Goal: Task Accomplishment & Management: Use online tool/utility

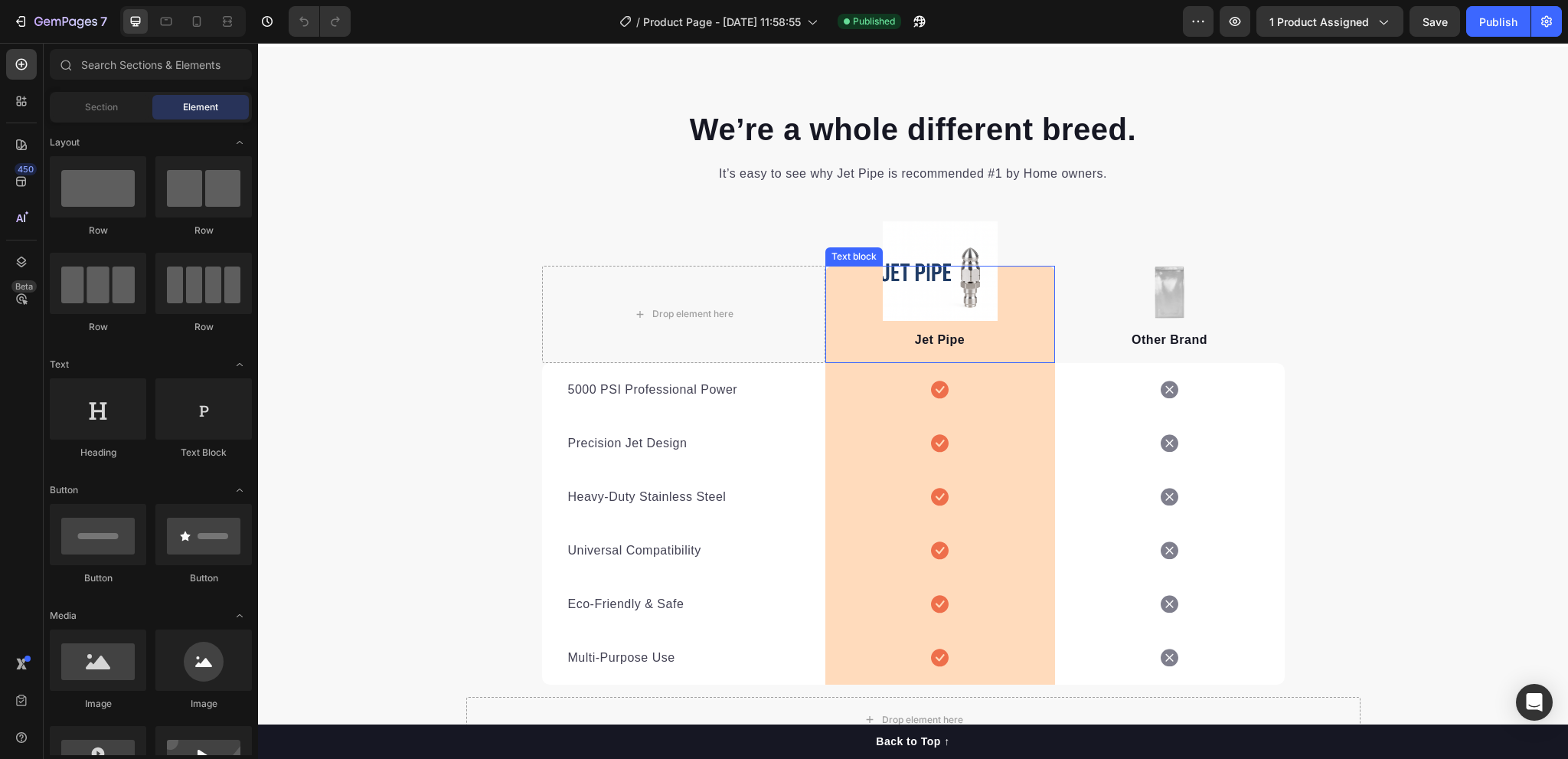
scroll to position [2061, 0]
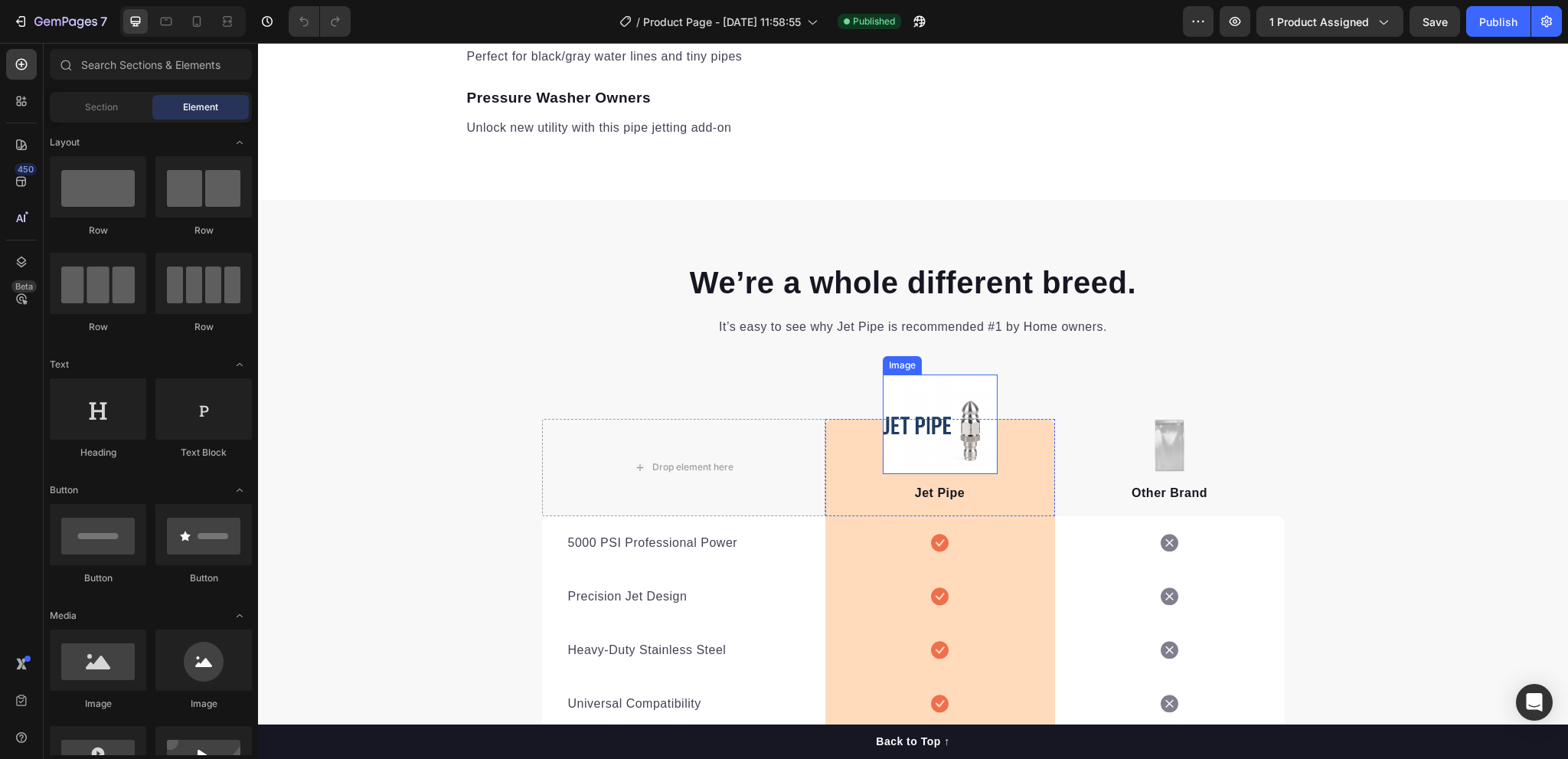
click at [913, 403] on img at bounding box center [940, 424] width 115 height 99
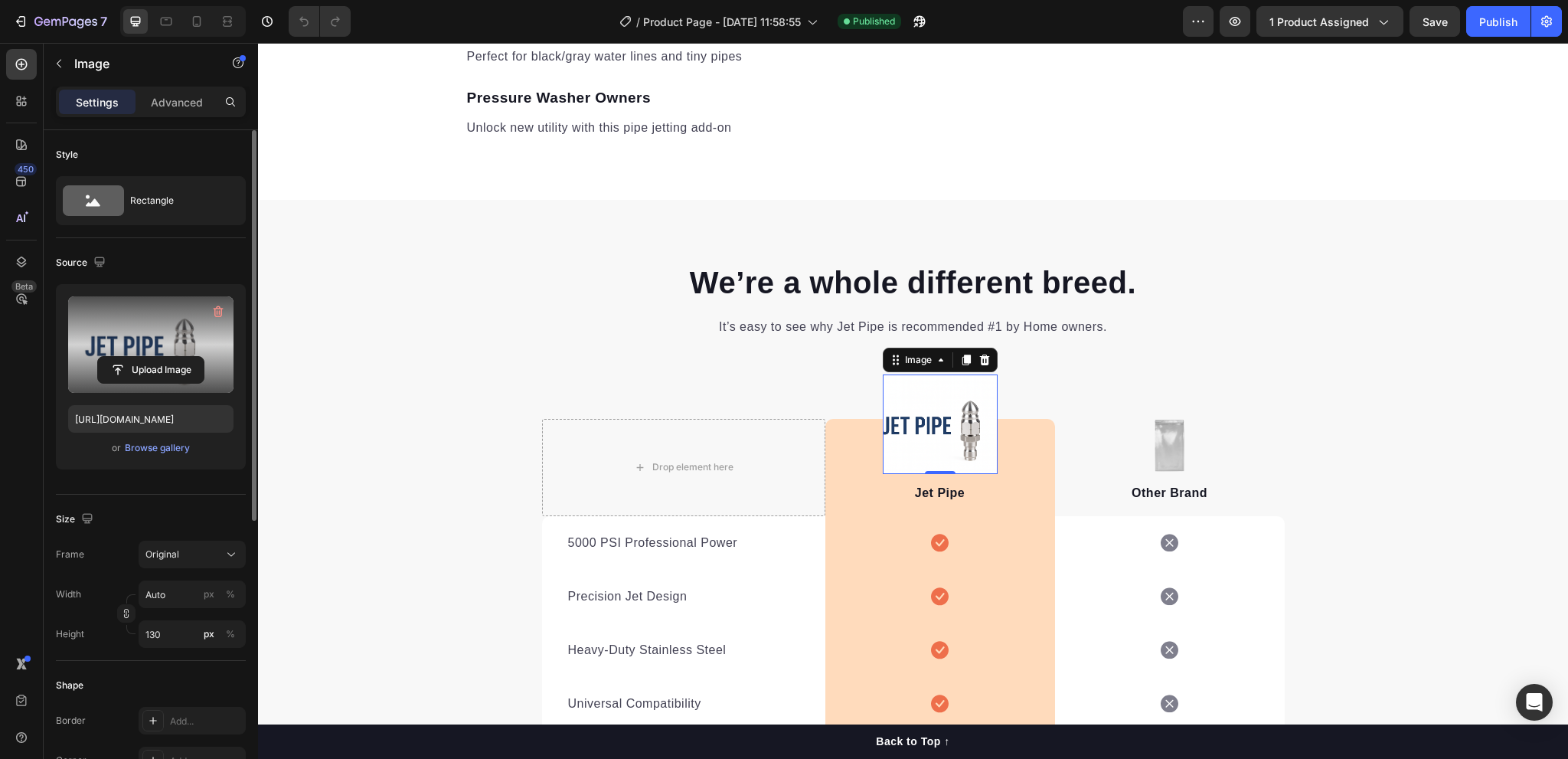
click at [156, 341] on label at bounding box center [150, 344] width 166 height 96
click at [156, 357] on input "file" at bounding box center [150, 370] width 106 height 26
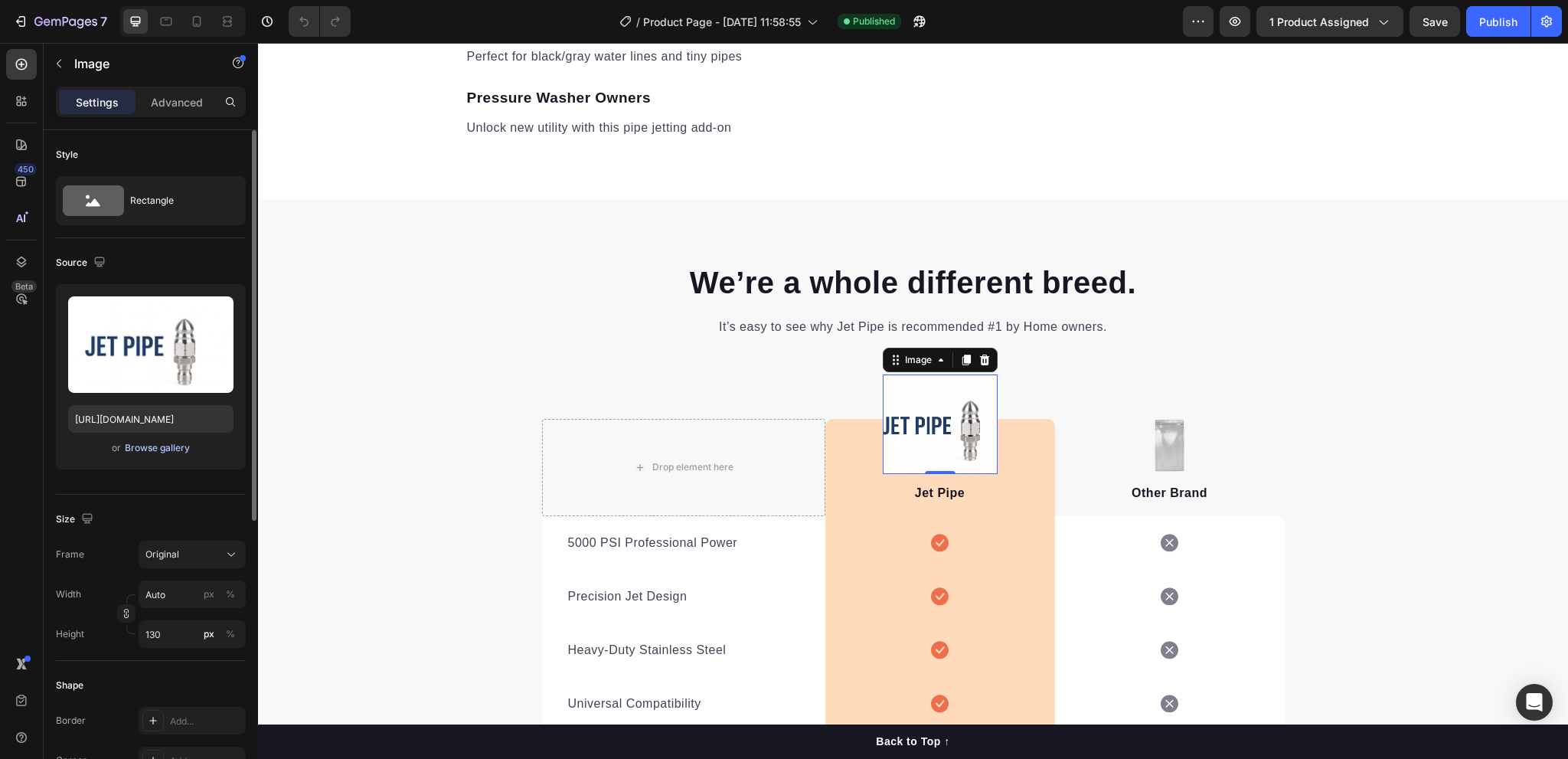
click at [165, 449] on div "Browse gallery" at bounding box center [157, 448] width 65 height 14
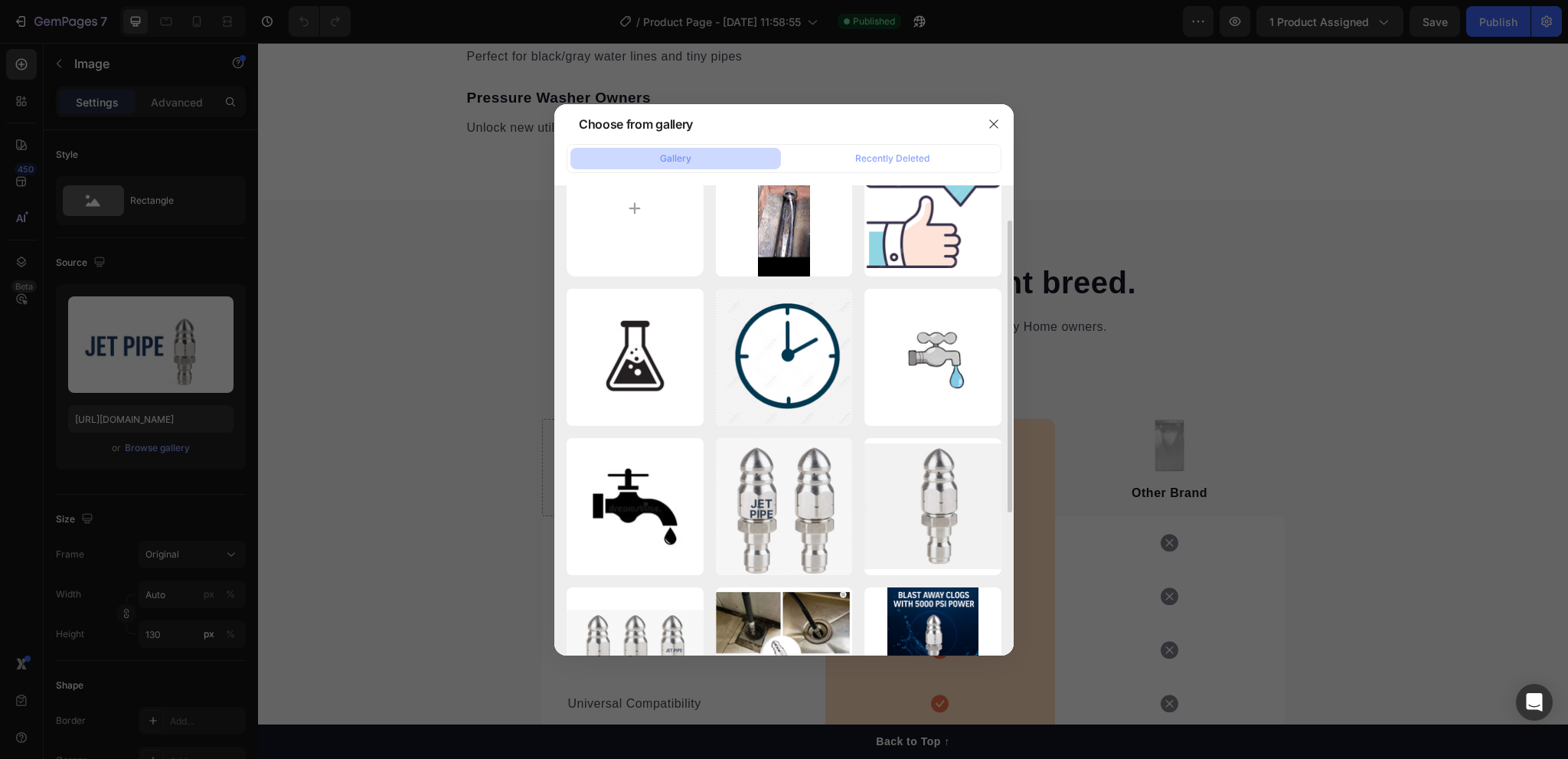
scroll to position [0, 0]
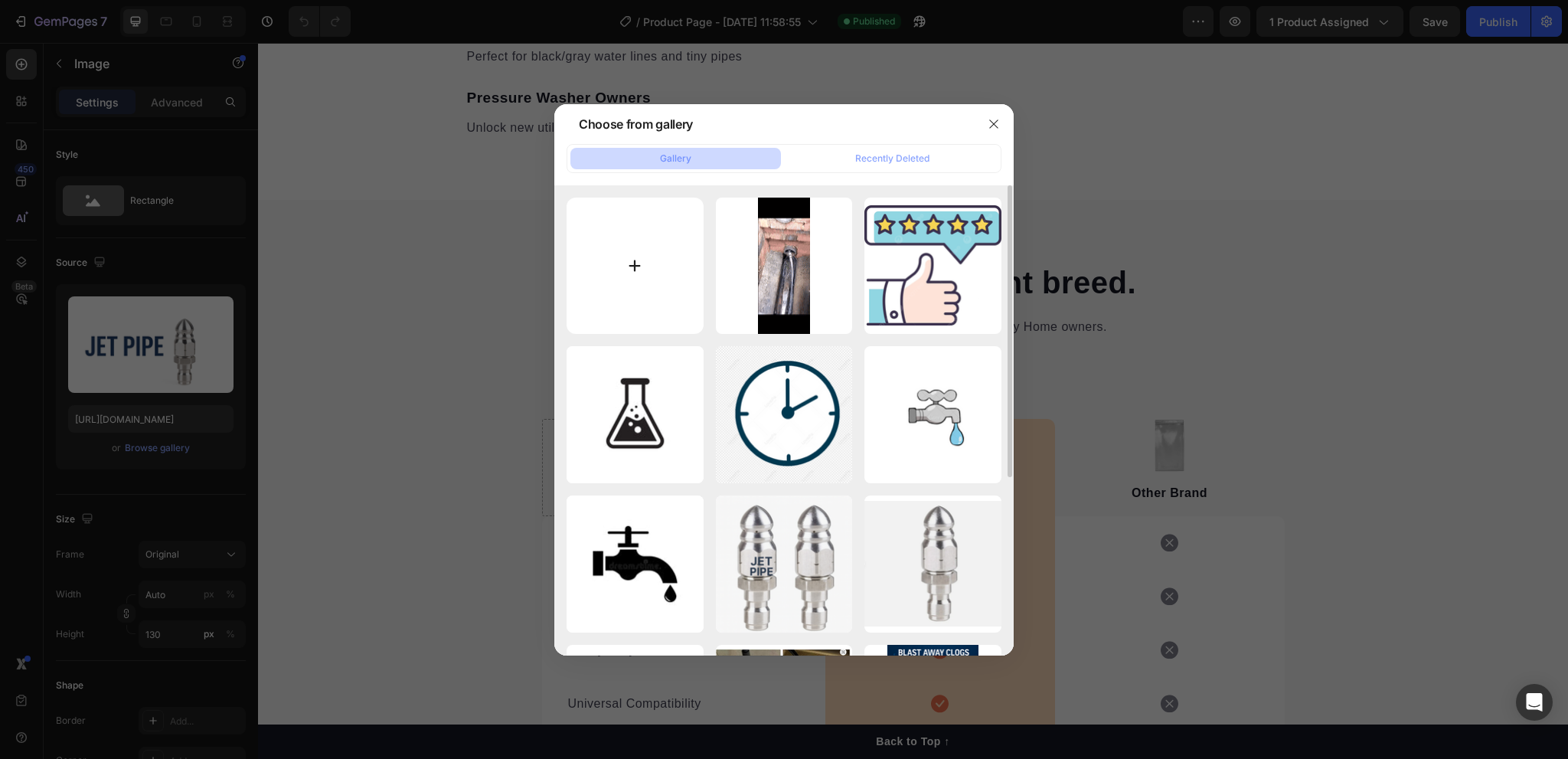
click at [625, 241] on input "file" at bounding box center [635, 266] width 137 height 137
type input "C:\fakepath\jet pipe.png"
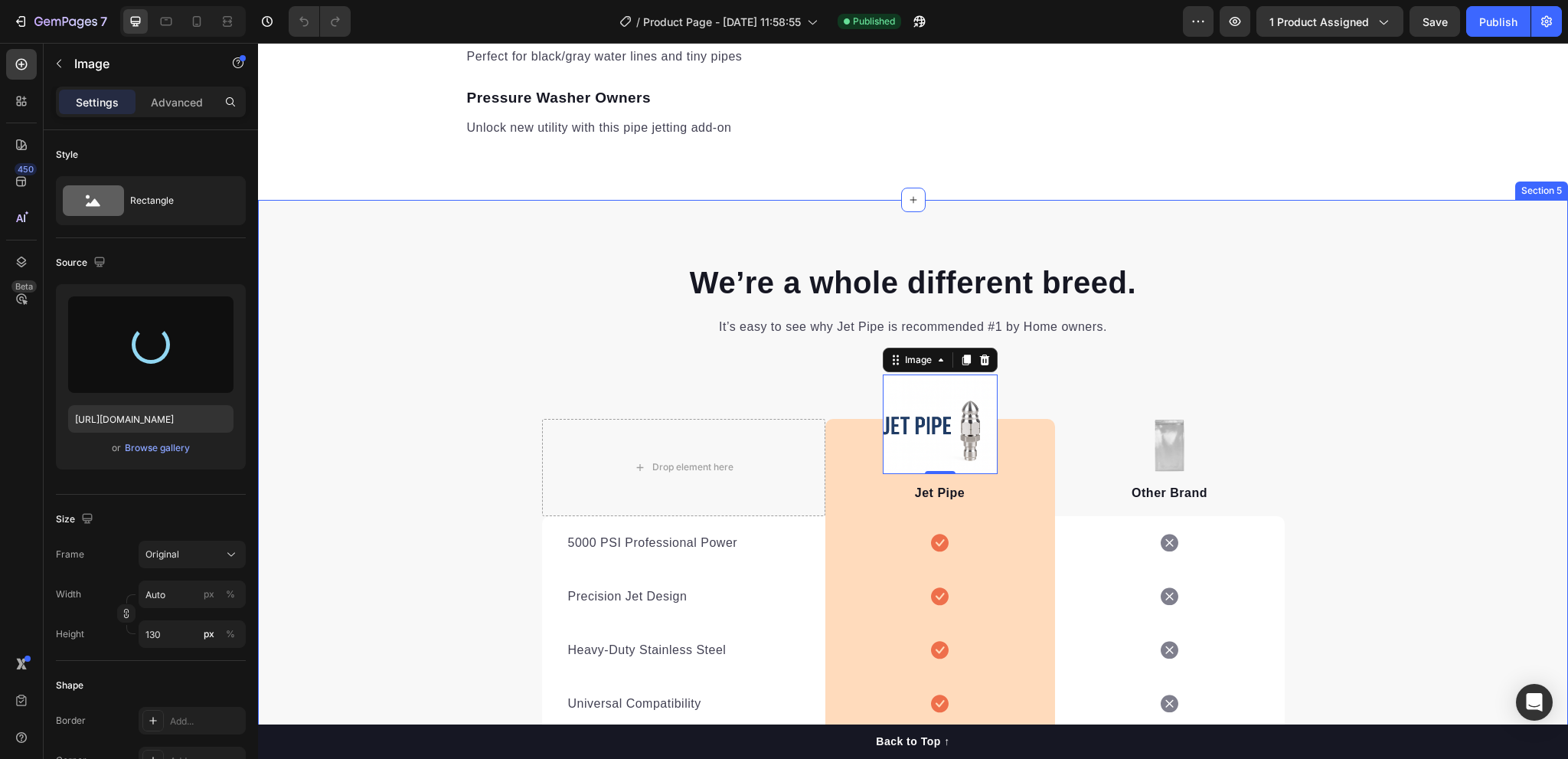
type input "[URL][DOMAIN_NAME]"
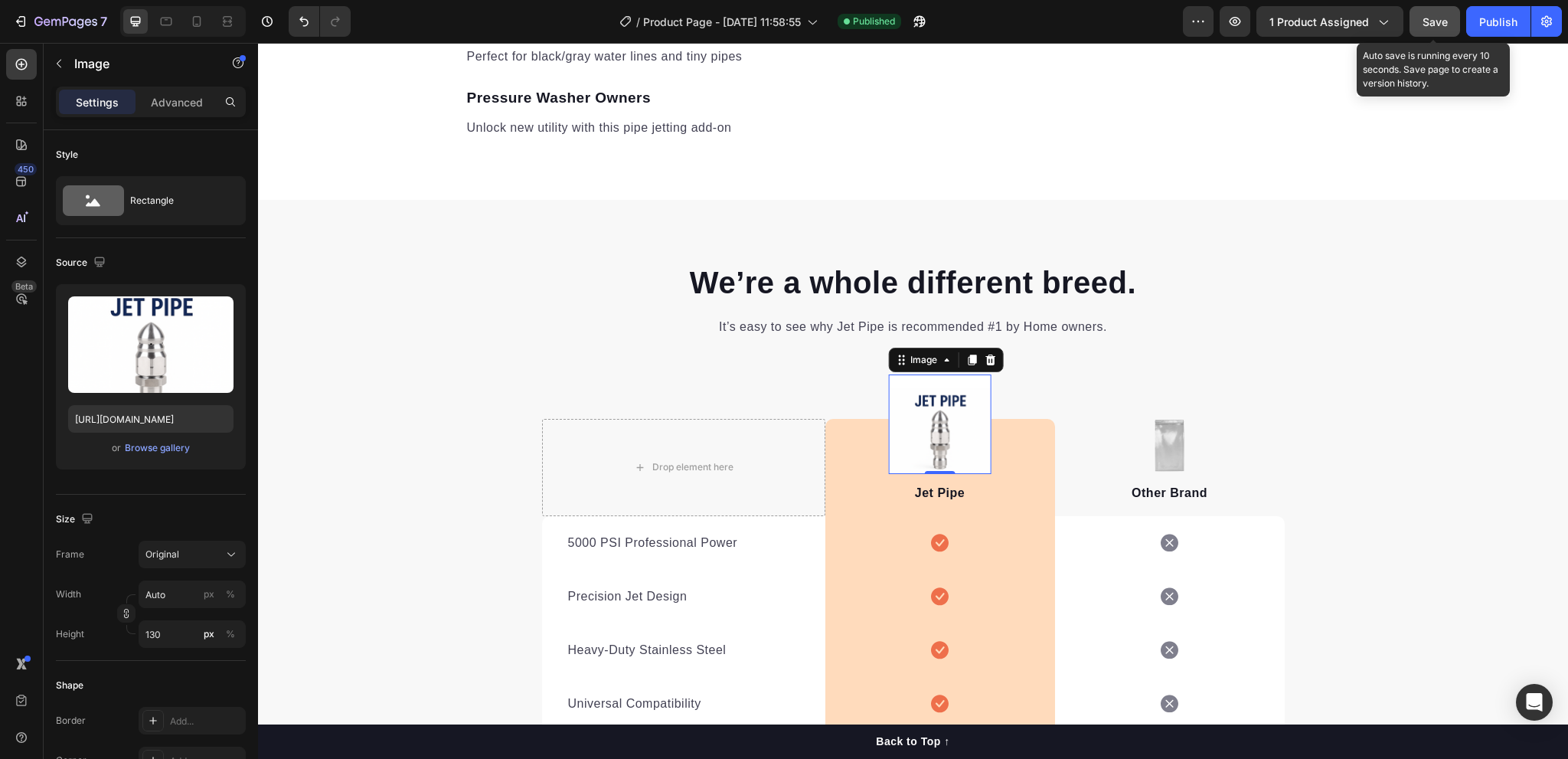
click at [1431, 19] on span "Save" at bounding box center [1435, 22] width 25 height 13
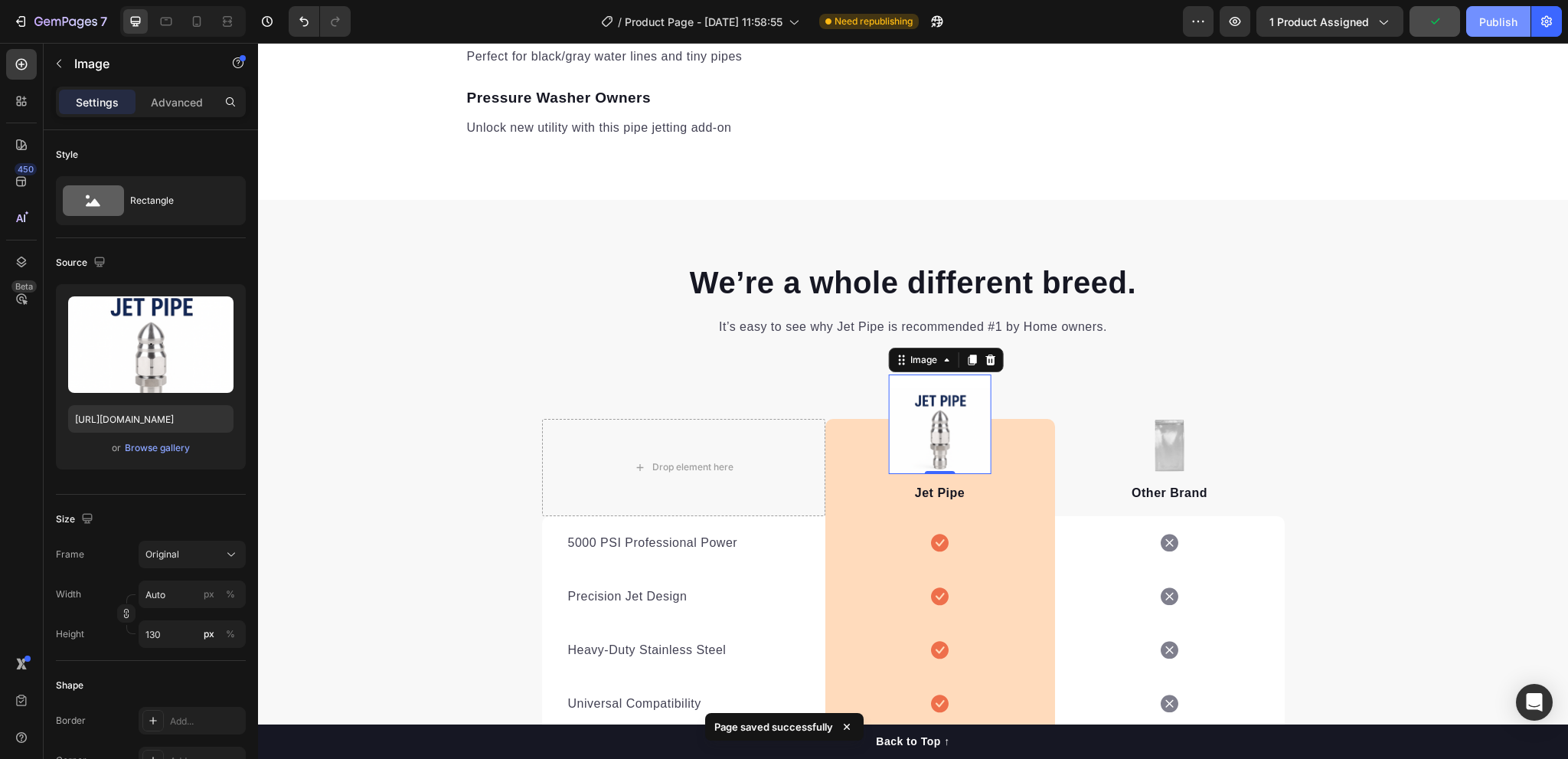
click at [1486, 23] on div "Publish" at bounding box center [1498, 22] width 38 height 16
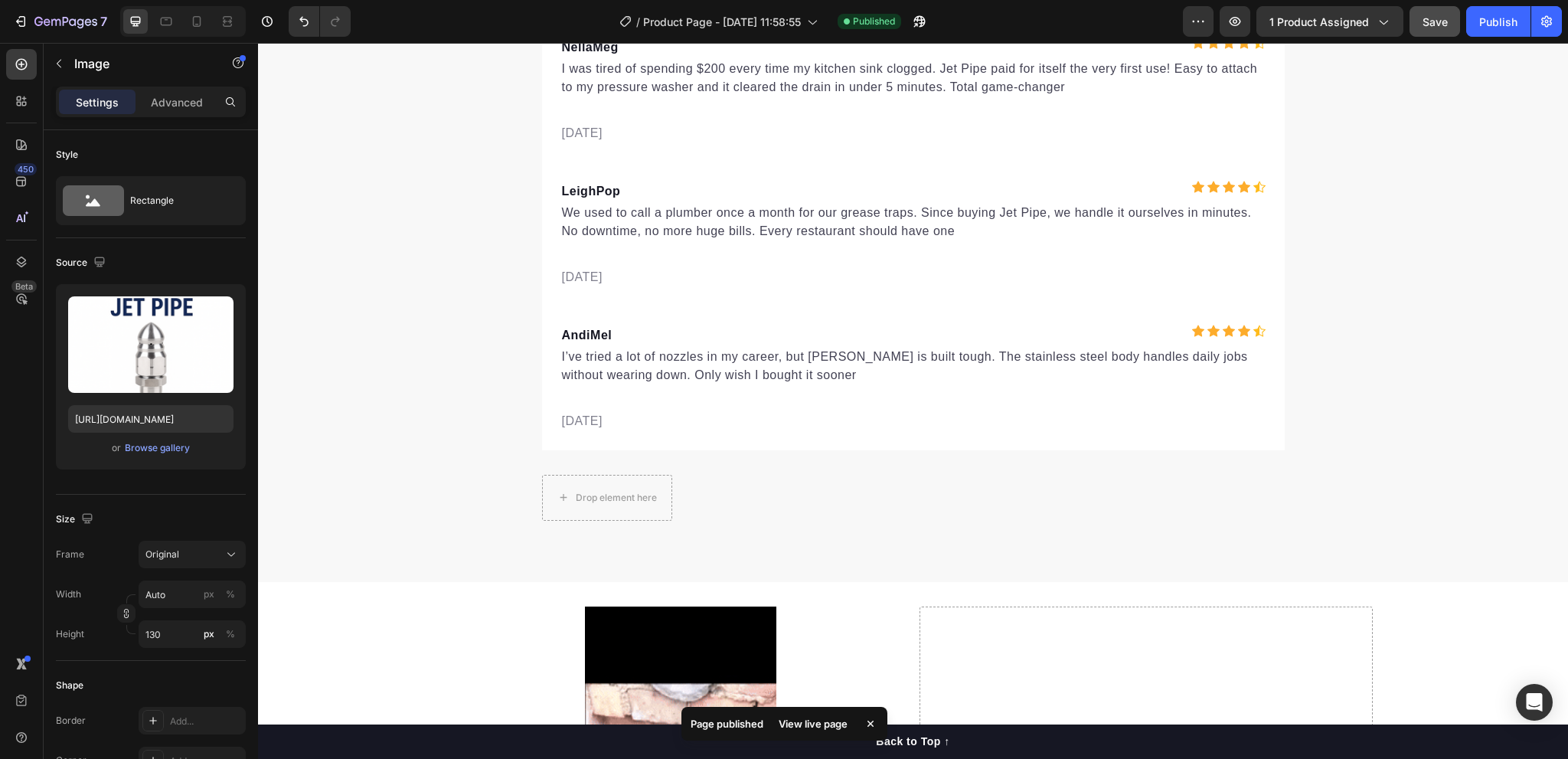
scroll to position [5277, 0]
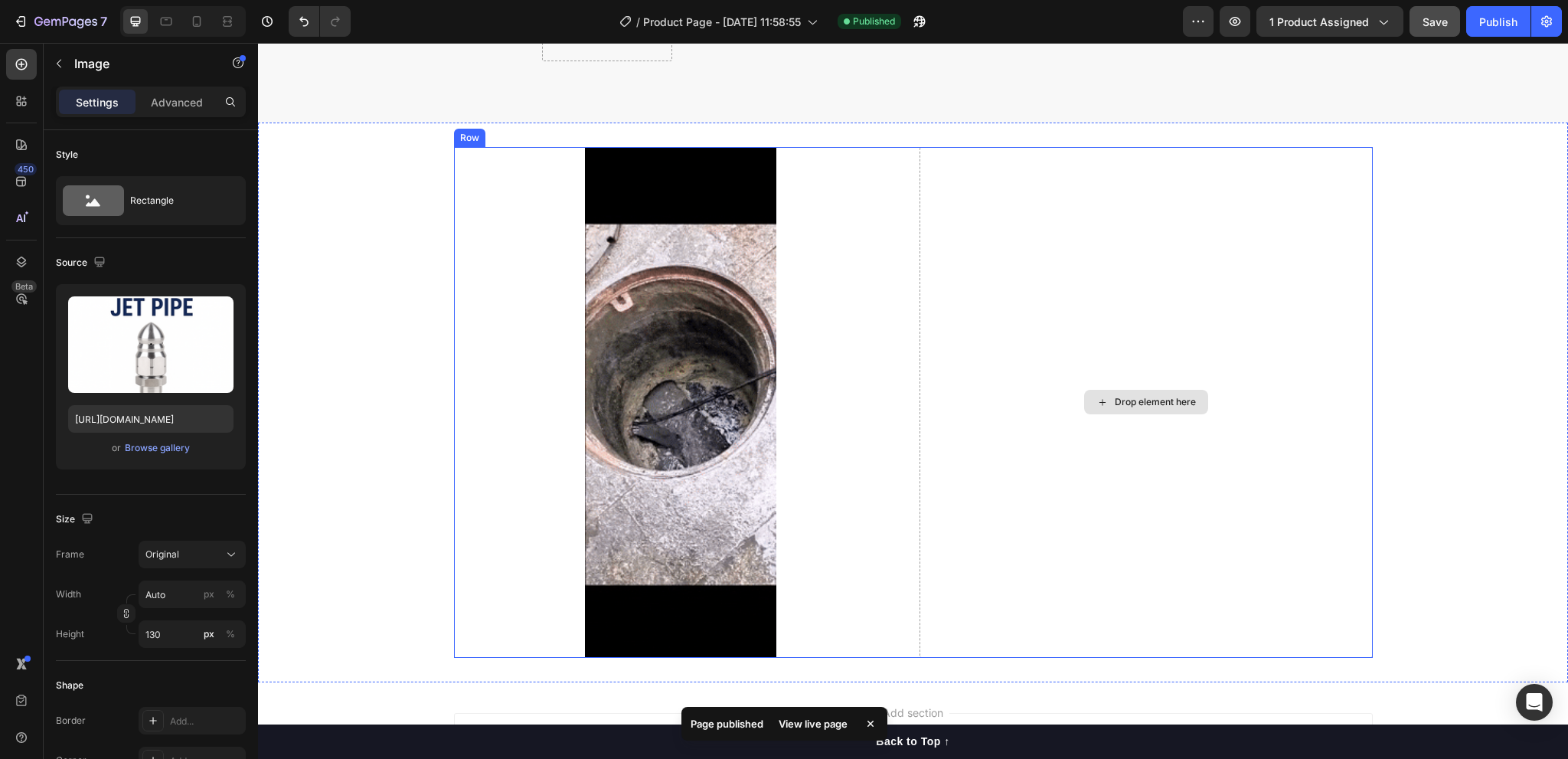
click at [1129, 400] on div "Drop element here" at bounding box center [1155, 402] width 81 height 12
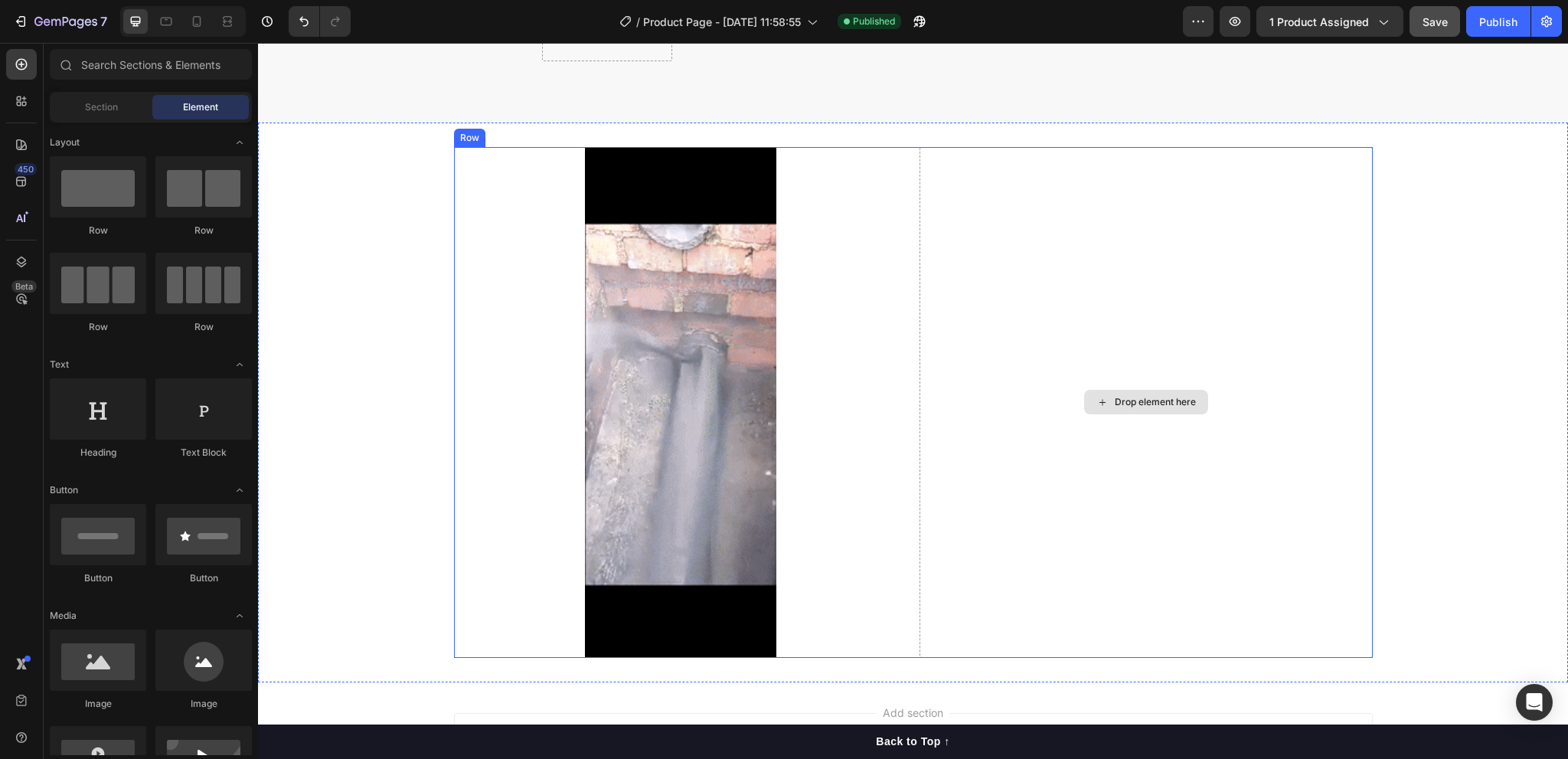
click at [1108, 407] on div "Drop element here" at bounding box center [1146, 402] width 124 height 24
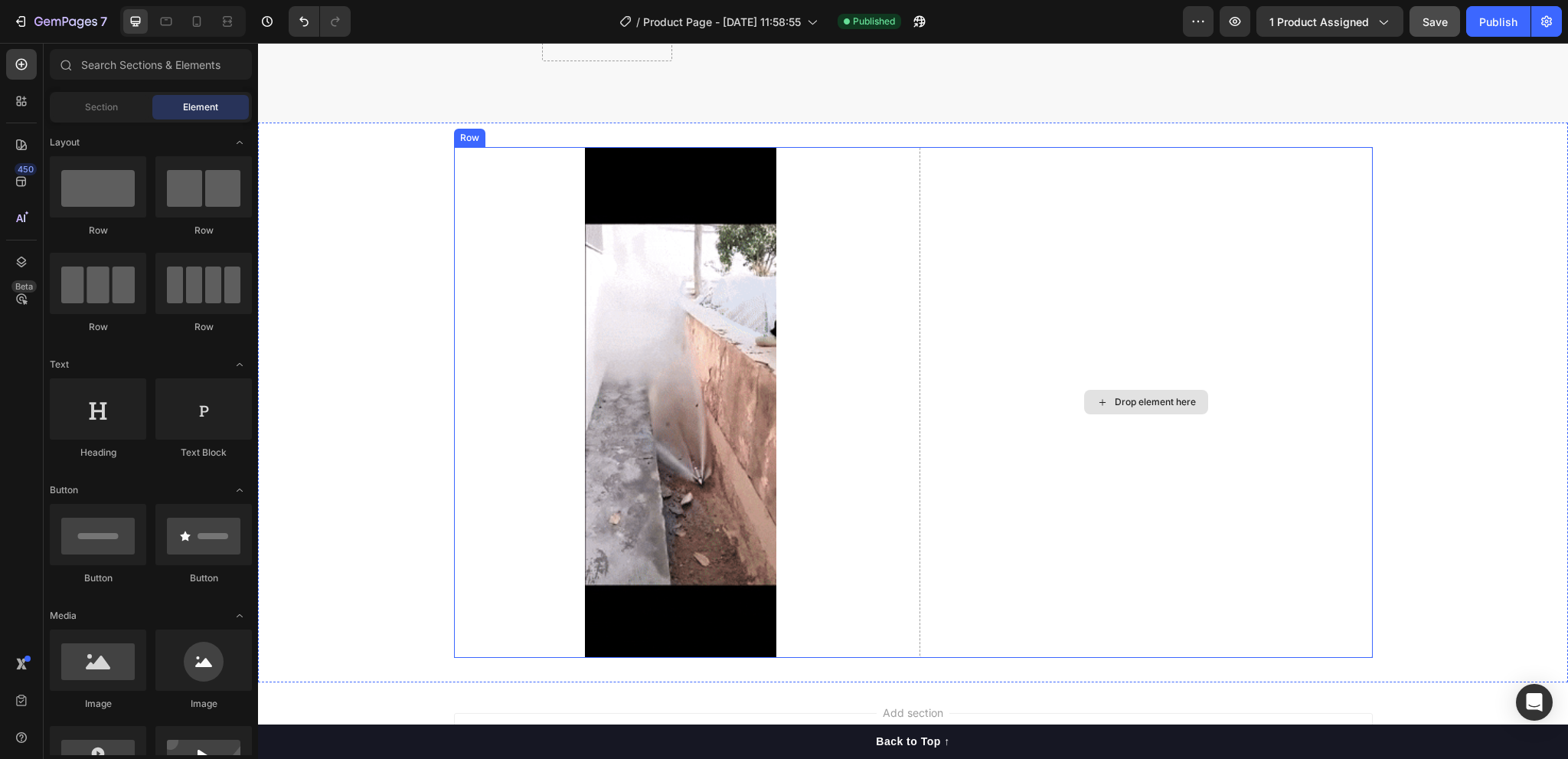
click at [1141, 396] on div "Drop element here" at bounding box center [1155, 402] width 81 height 12
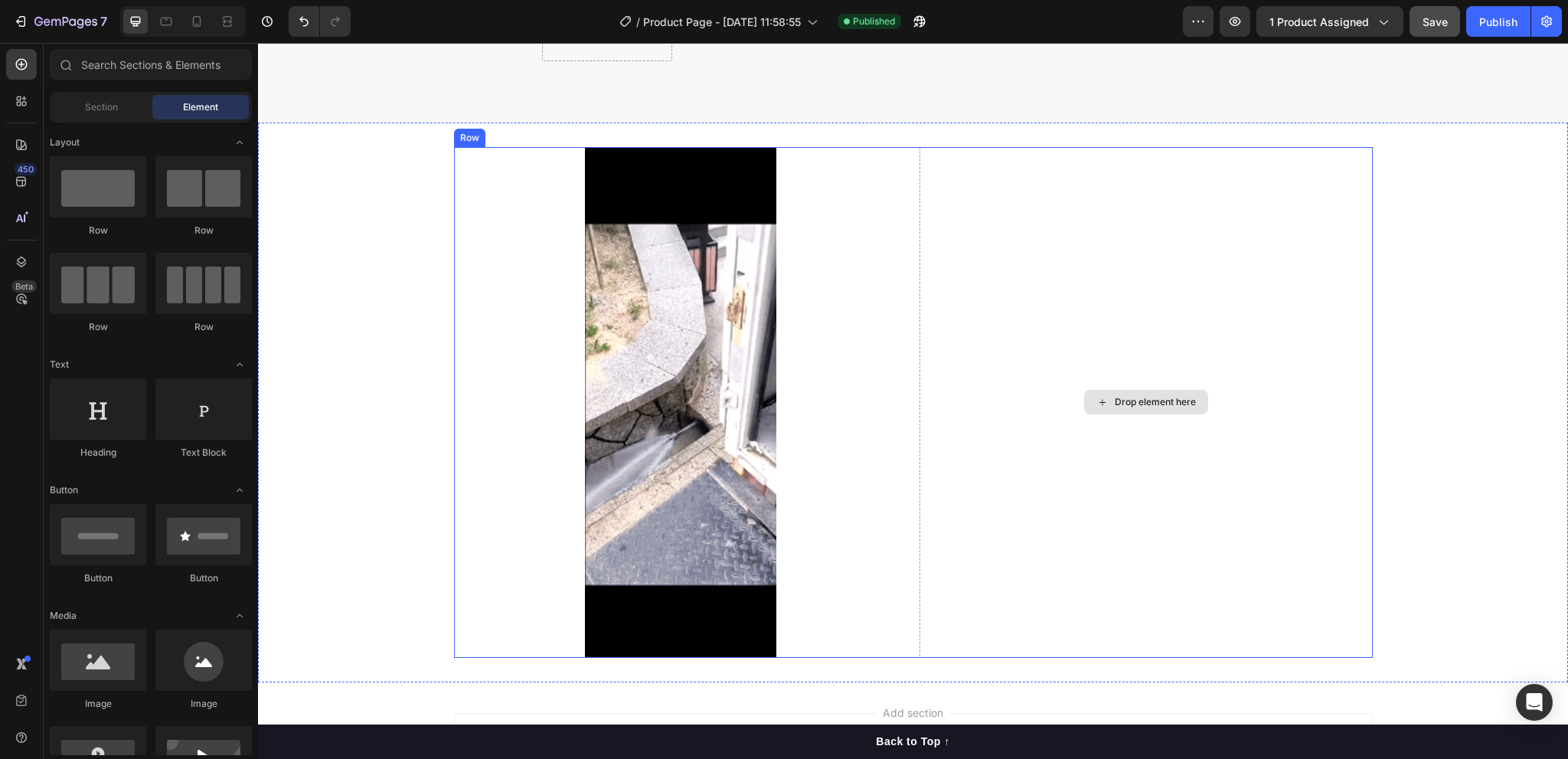
click at [1141, 396] on div "Drop element here" at bounding box center [1155, 402] width 81 height 12
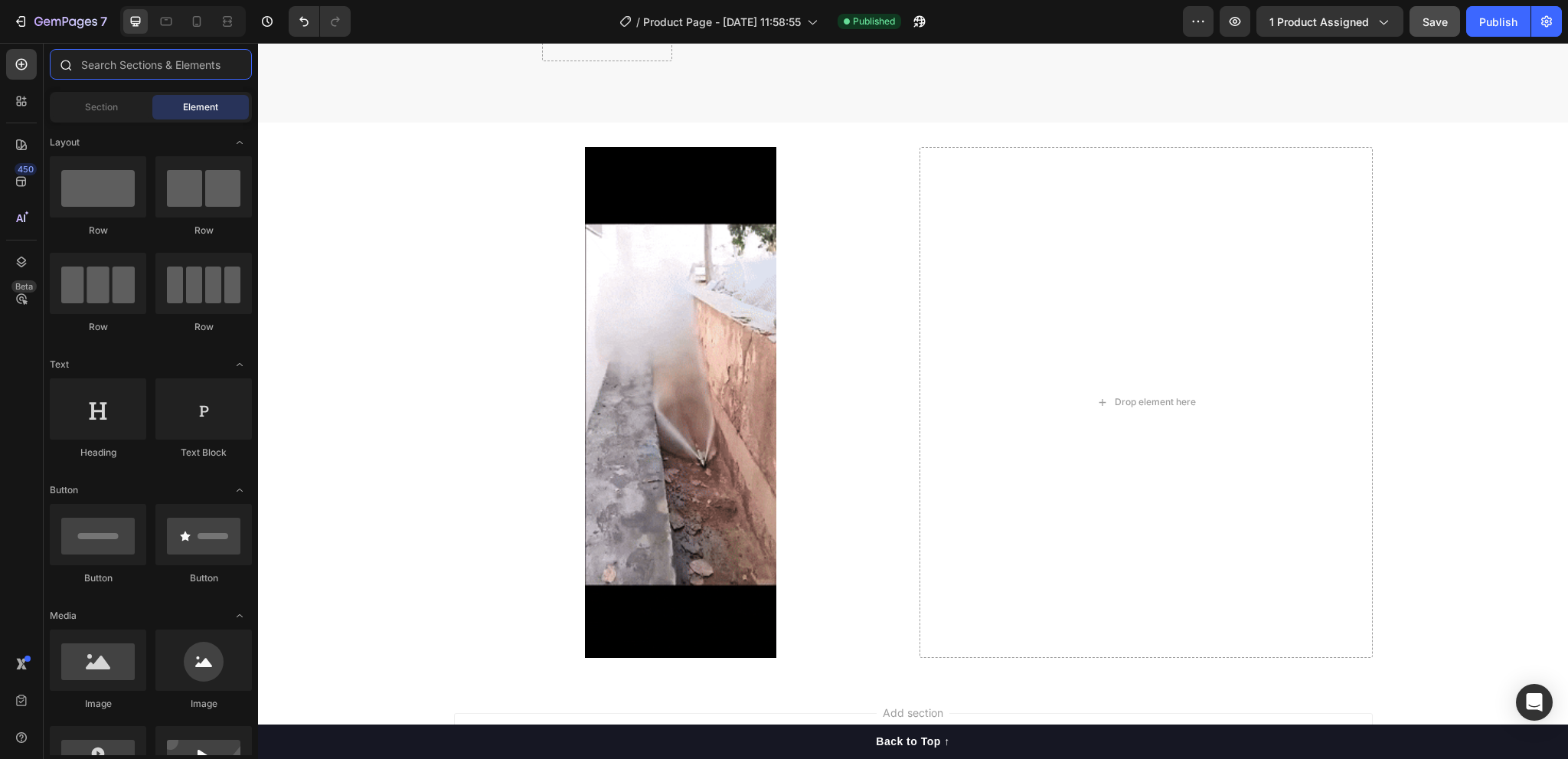
click at [124, 61] on input "text" at bounding box center [151, 65] width 202 height 31
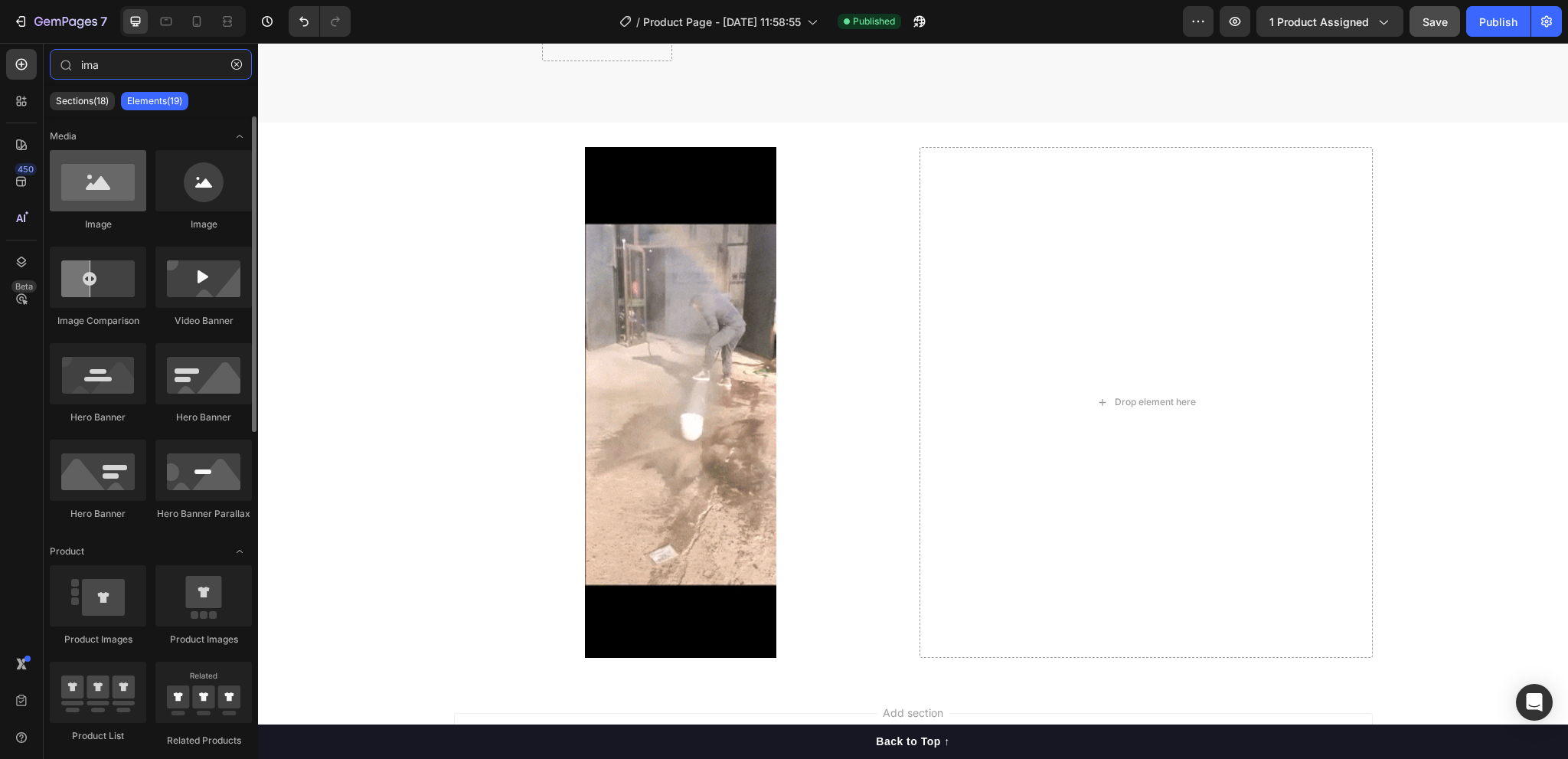
type input "ima"
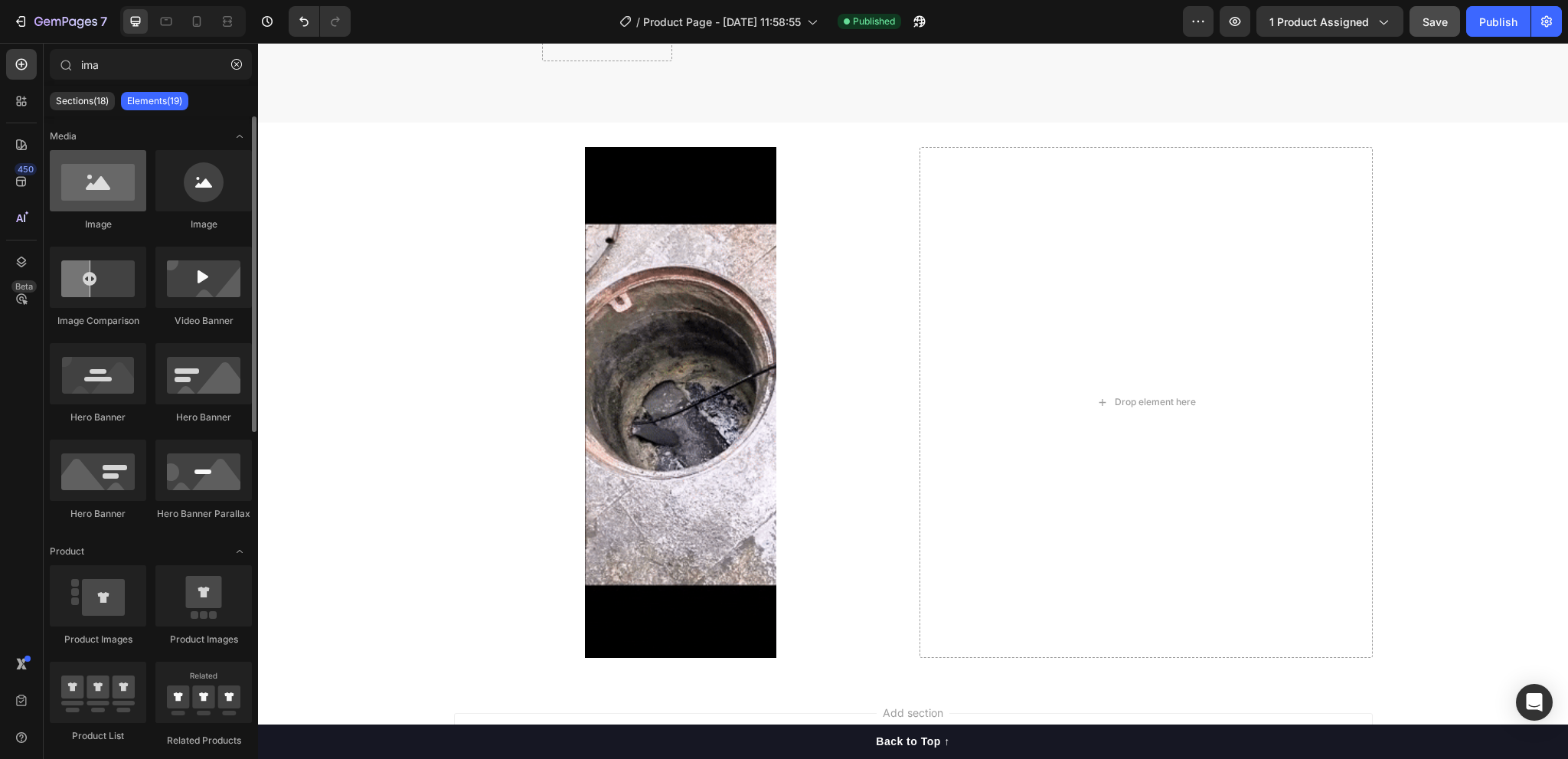
click at [121, 188] on div at bounding box center [98, 181] width 96 height 61
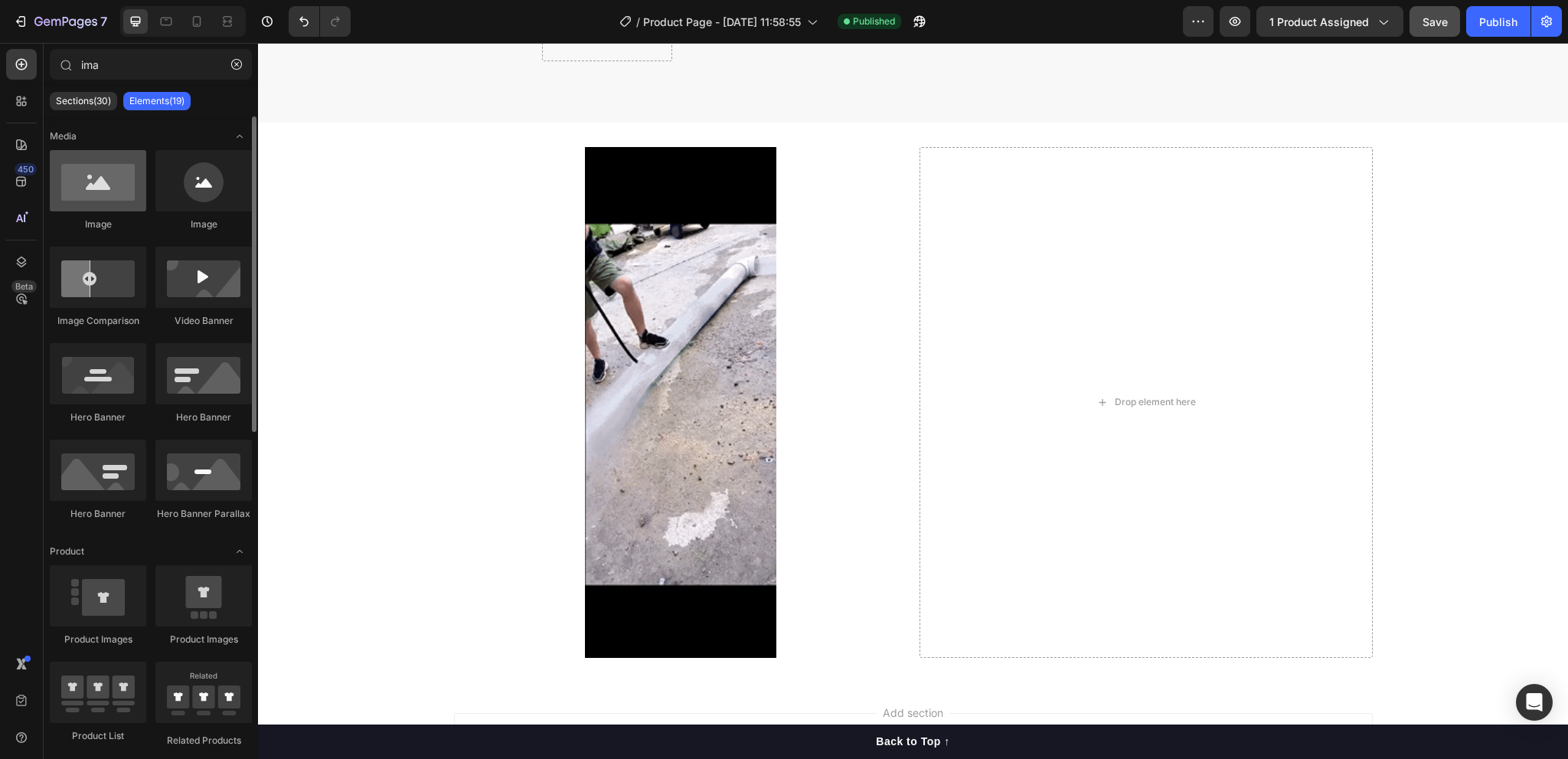
click at [124, 188] on div at bounding box center [98, 181] width 96 height 61
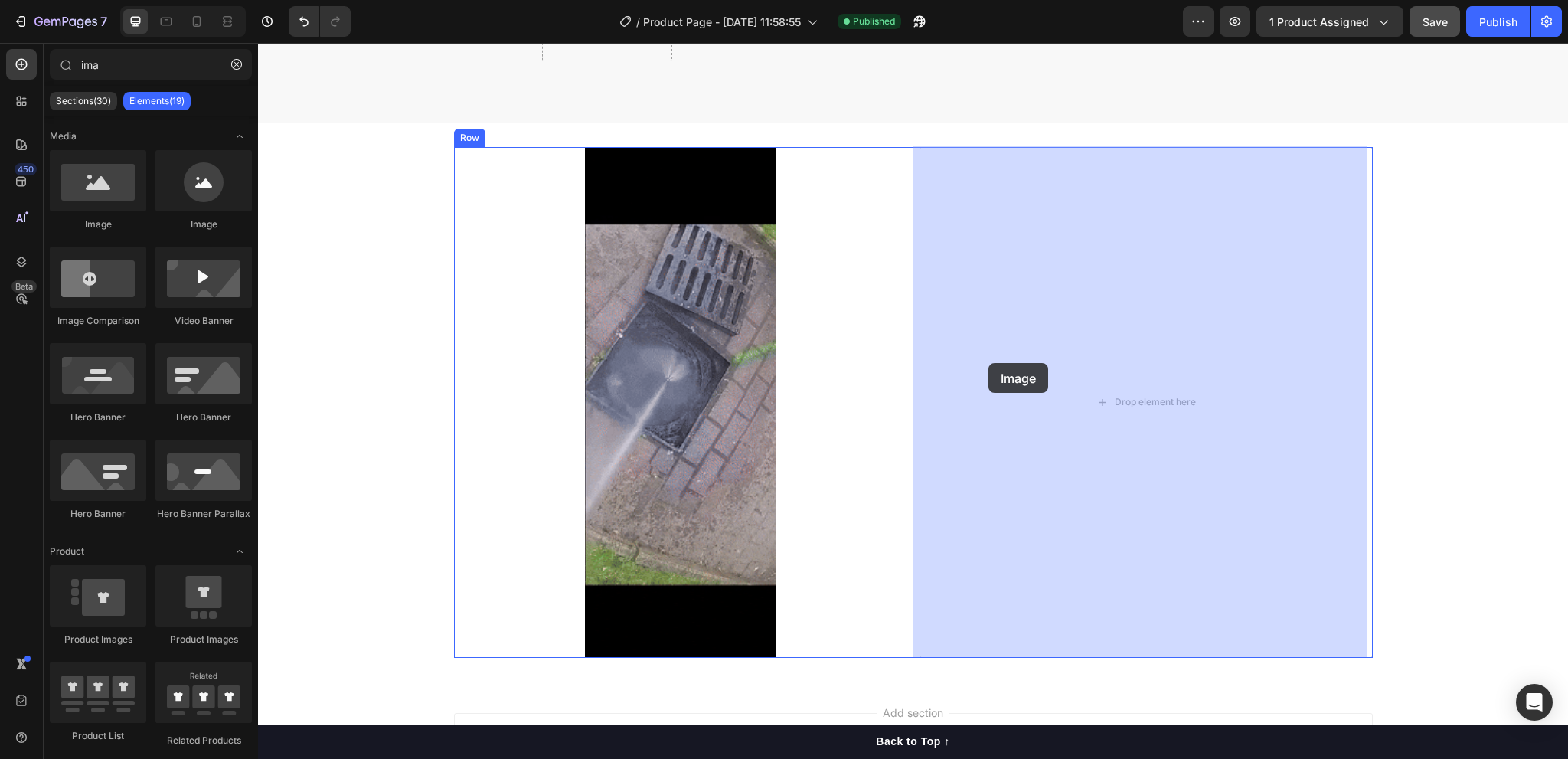
drag, startPoint x: 361, startPoint y: 238, endPoint x: 1077, endPoint y: 370, distance: 728.1
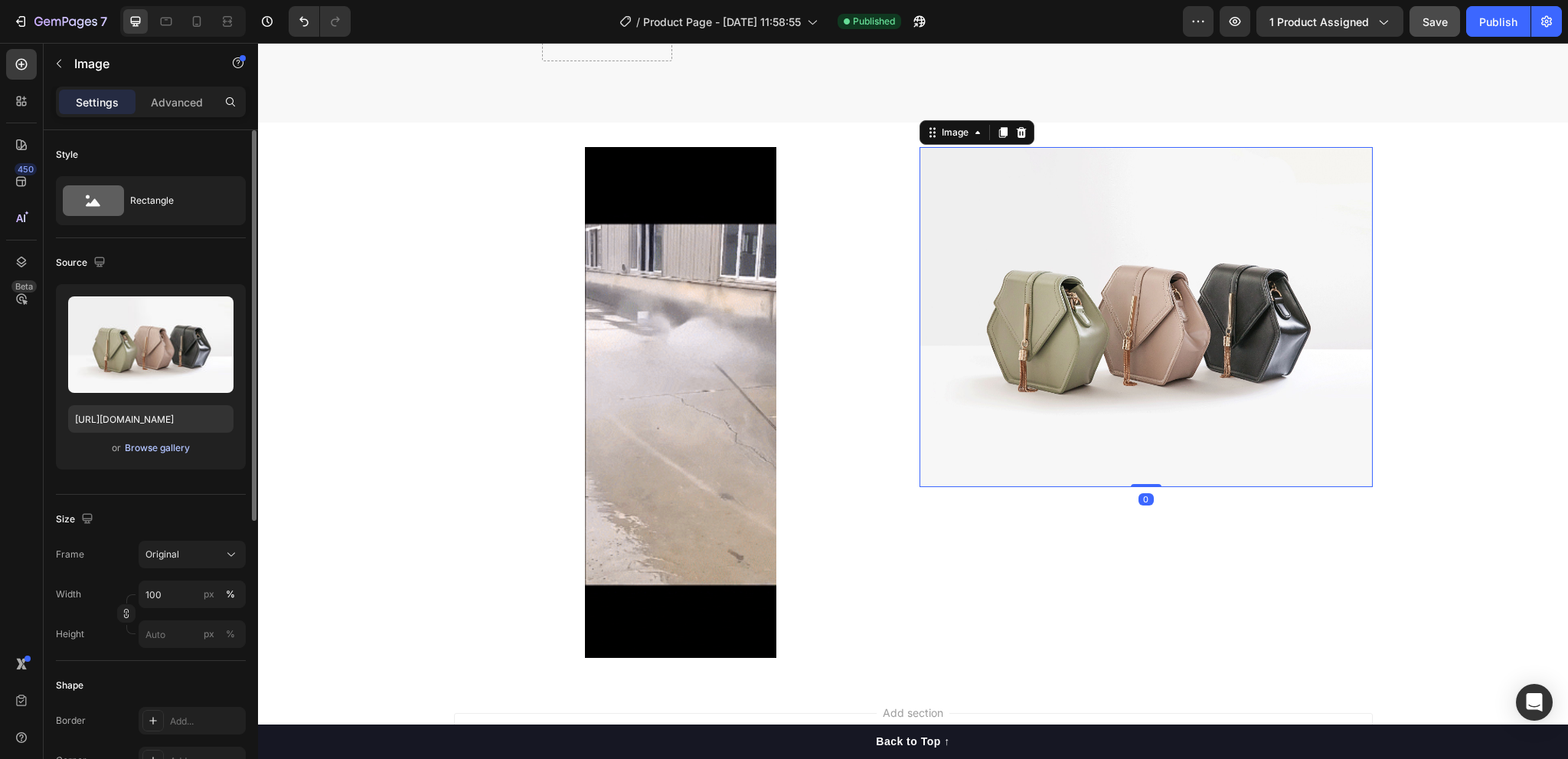
click at [132, 450] on div "Browse gallery" at bounding box center [157, 448] width 65 height 14
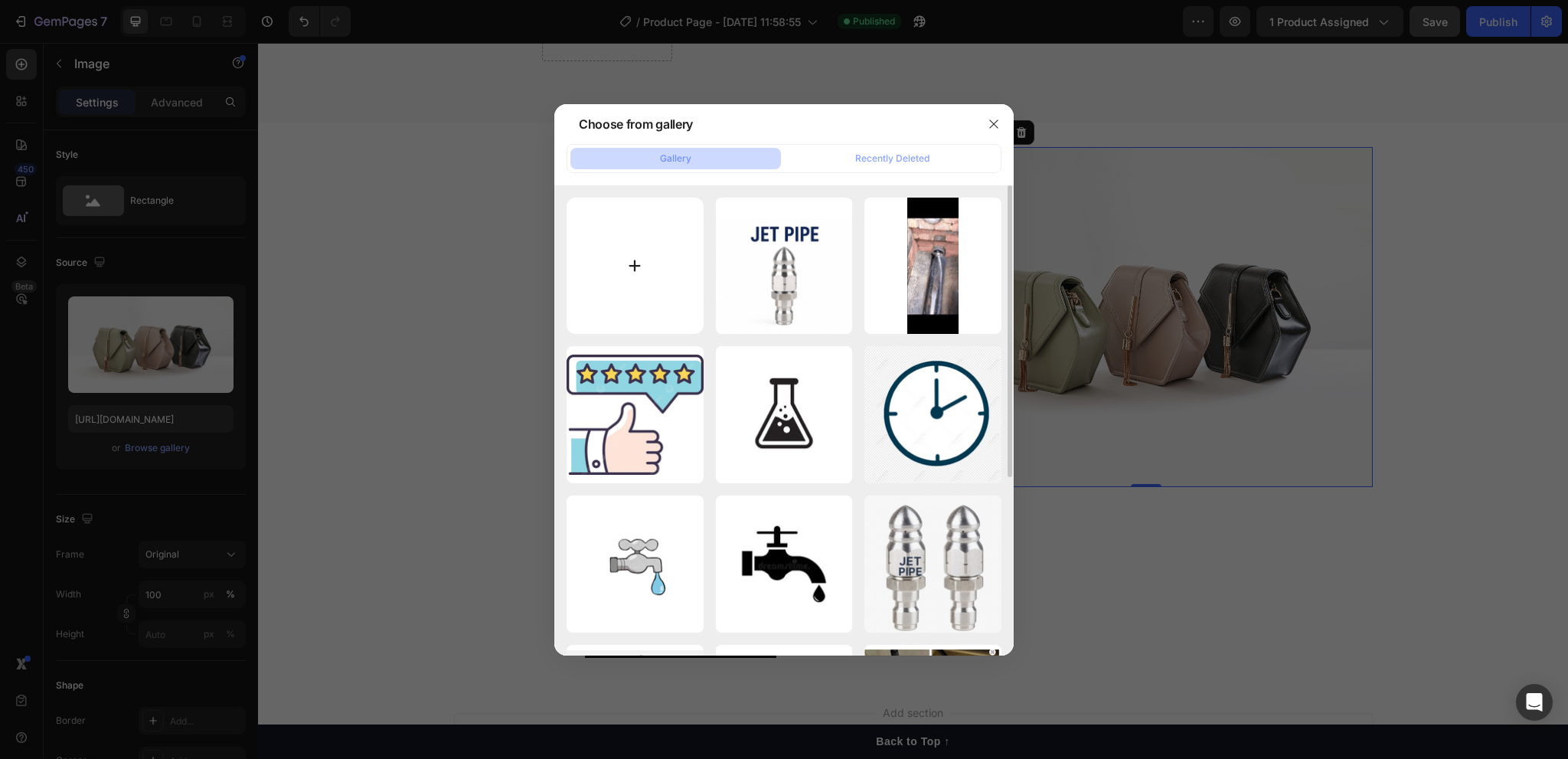
click at [653, 265] on input "file" at bounding box center [635, 266] width 137 height 137
type input "C:\fakepath\gif (1).gif"
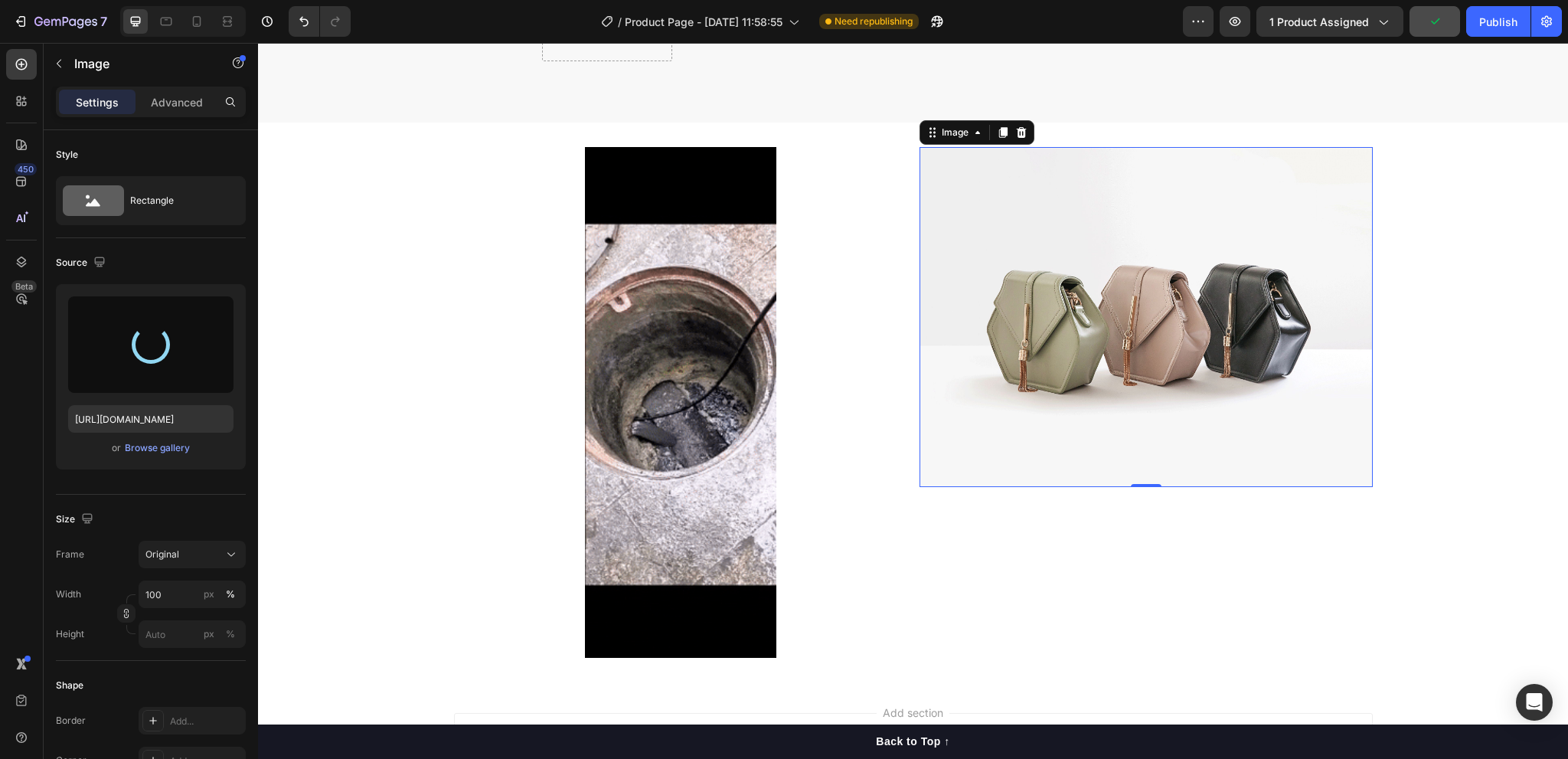
type input "[URL][DOMAIN_NAME]"
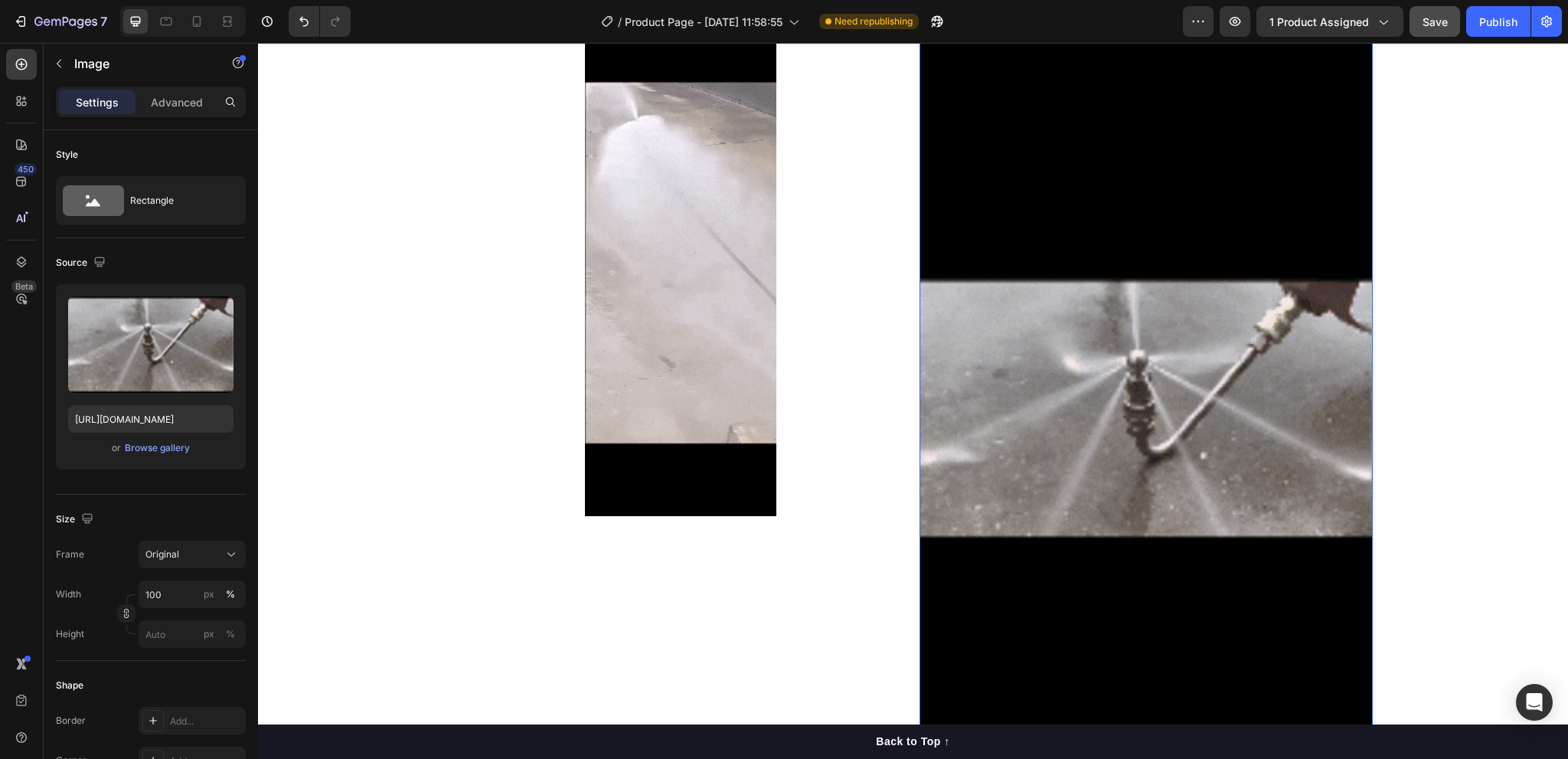
scroll to position [5342, 0]
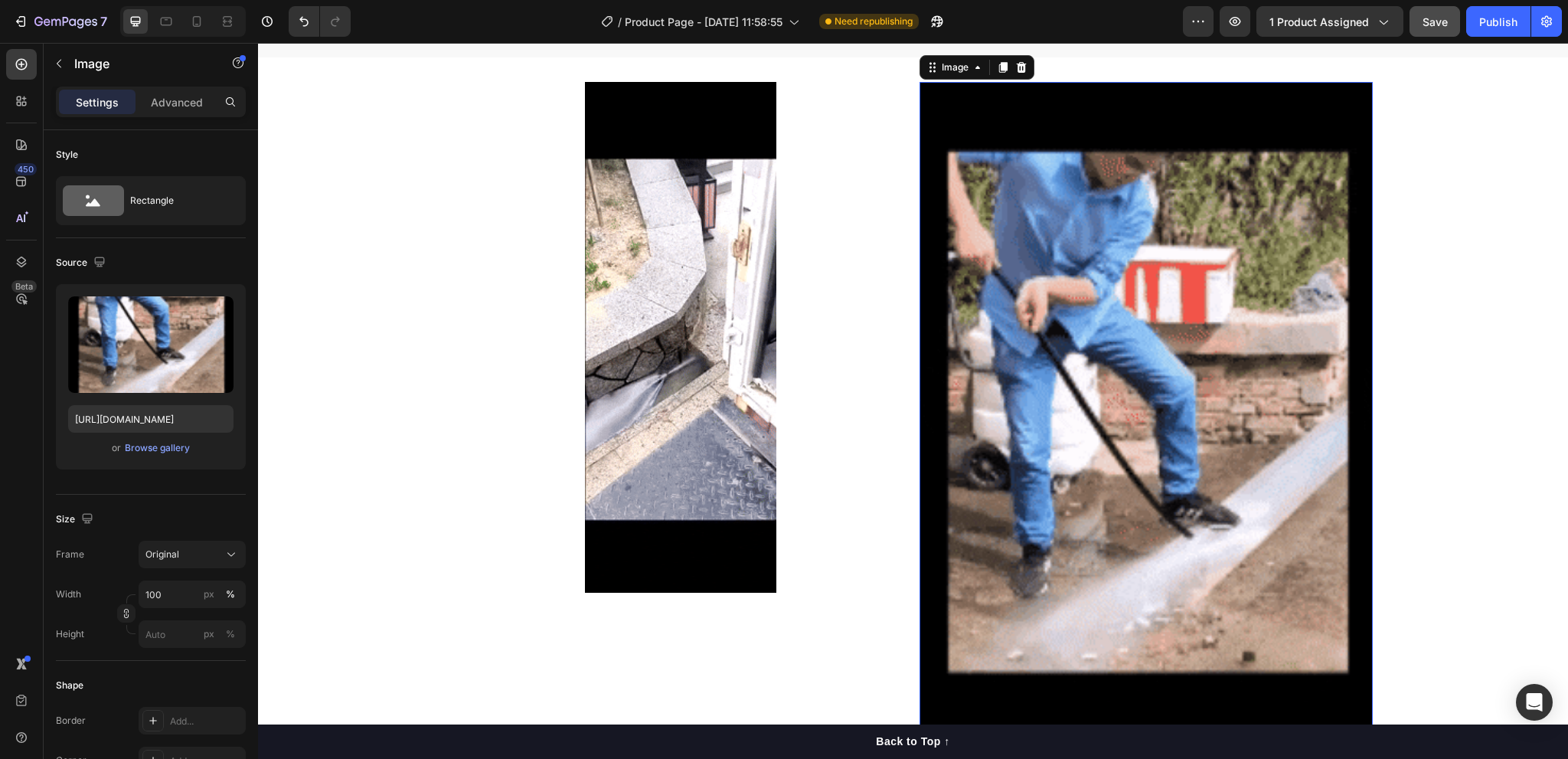
click at [1026, 445] on img at bounding box center [1146, 485] width 453 height 807
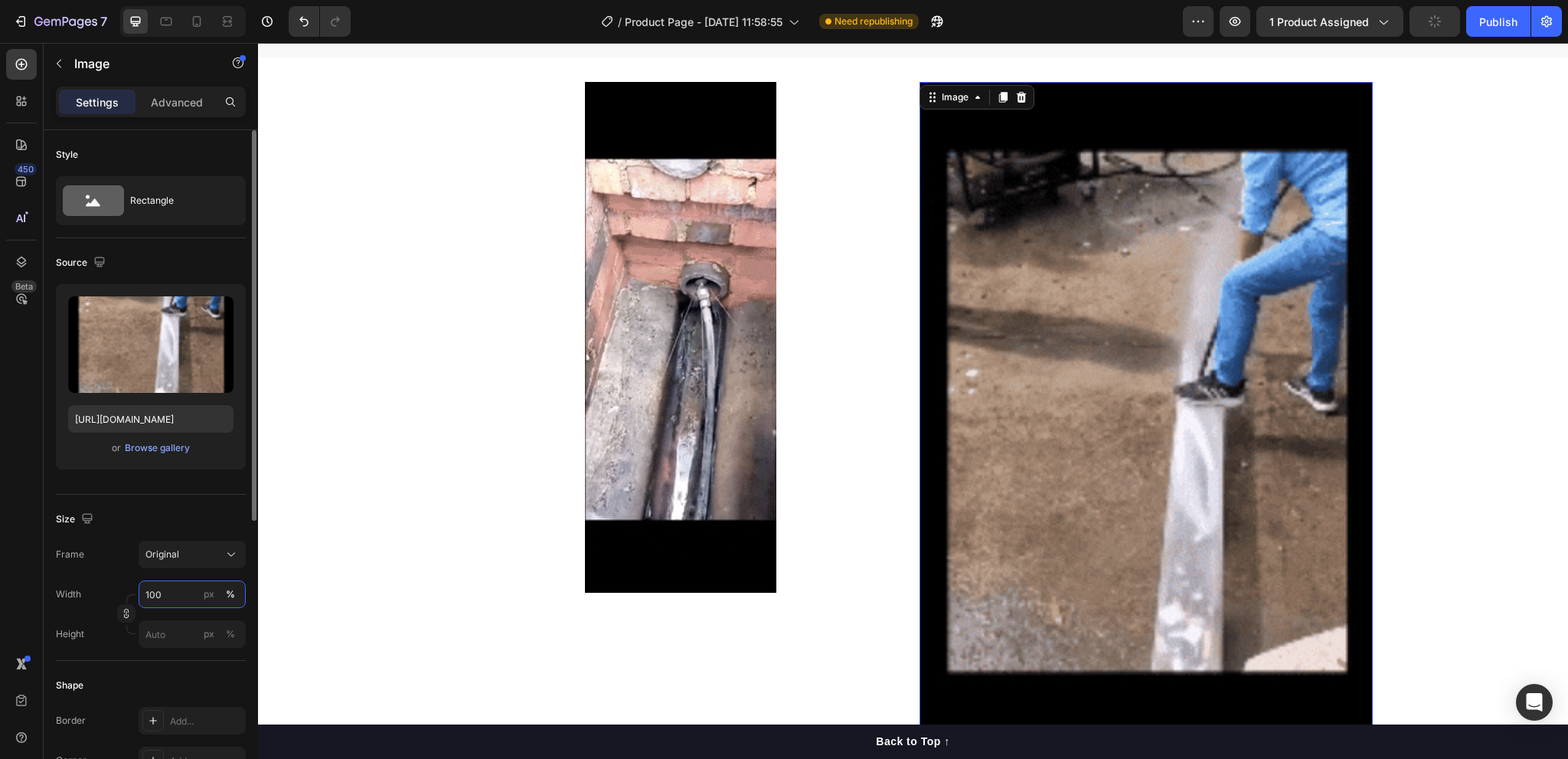
click at [189, 600] on input "100" at bounding box center [192, 594] width 107 height 27
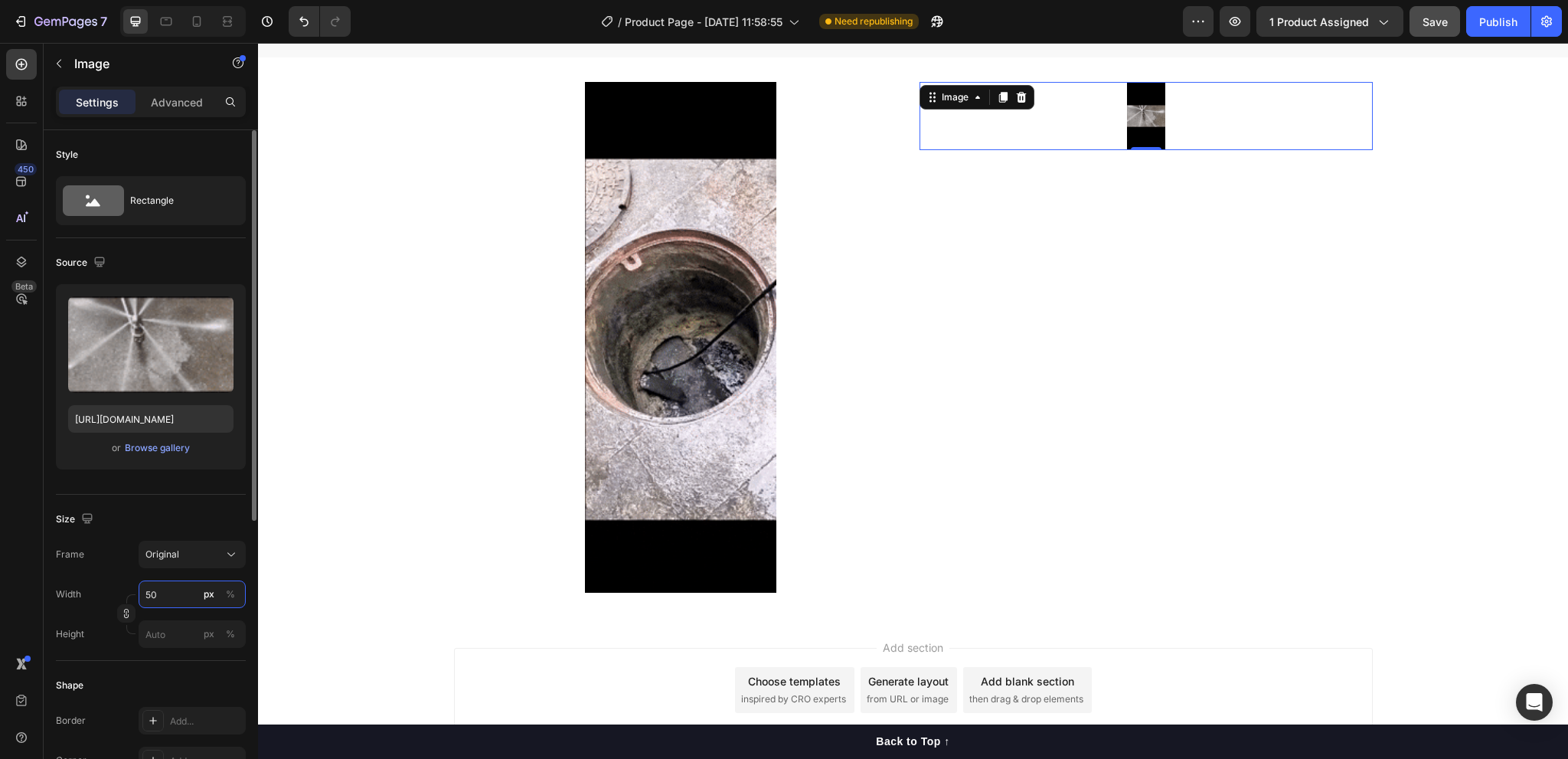
type input "5"
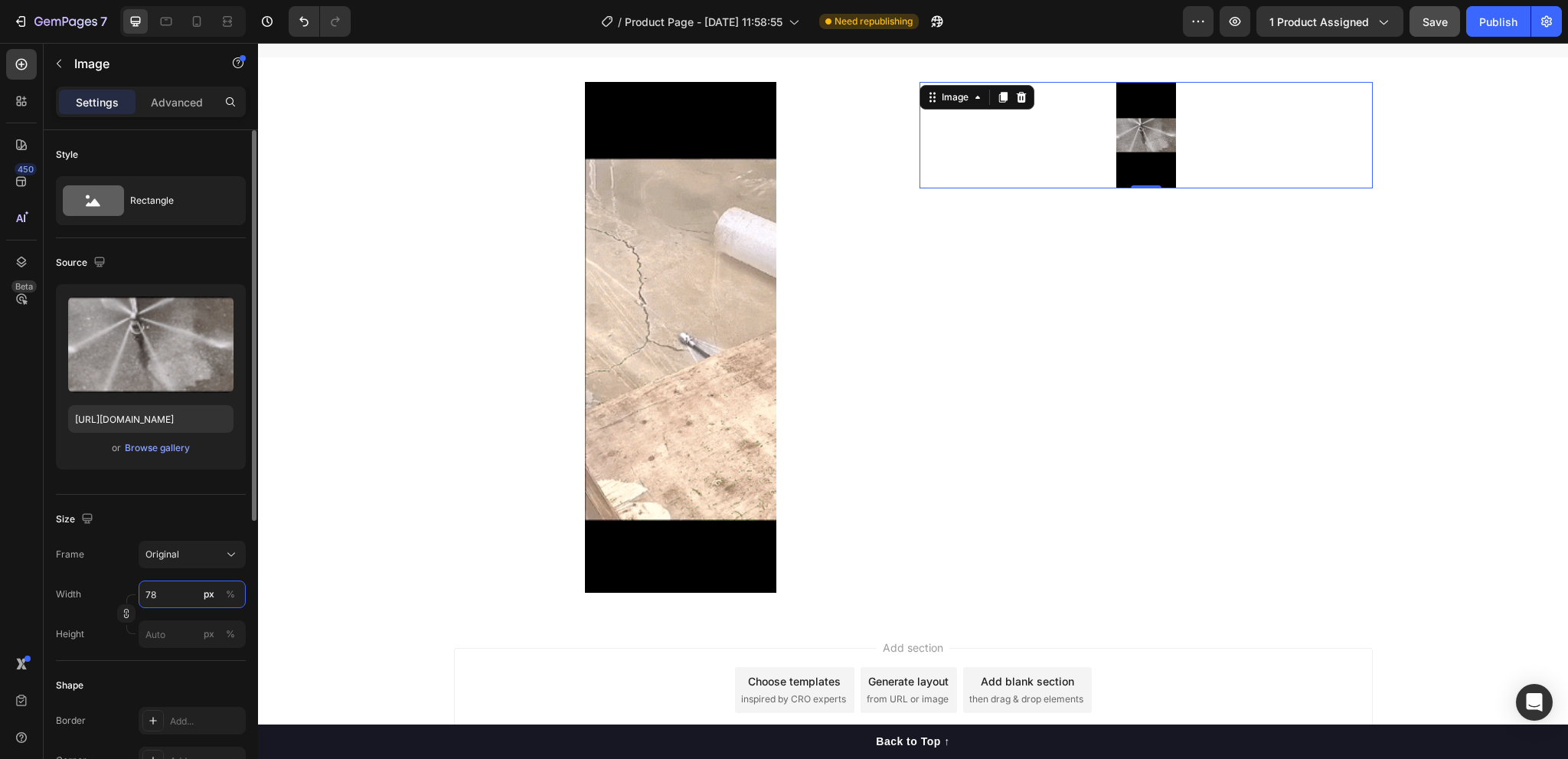
type input "7"
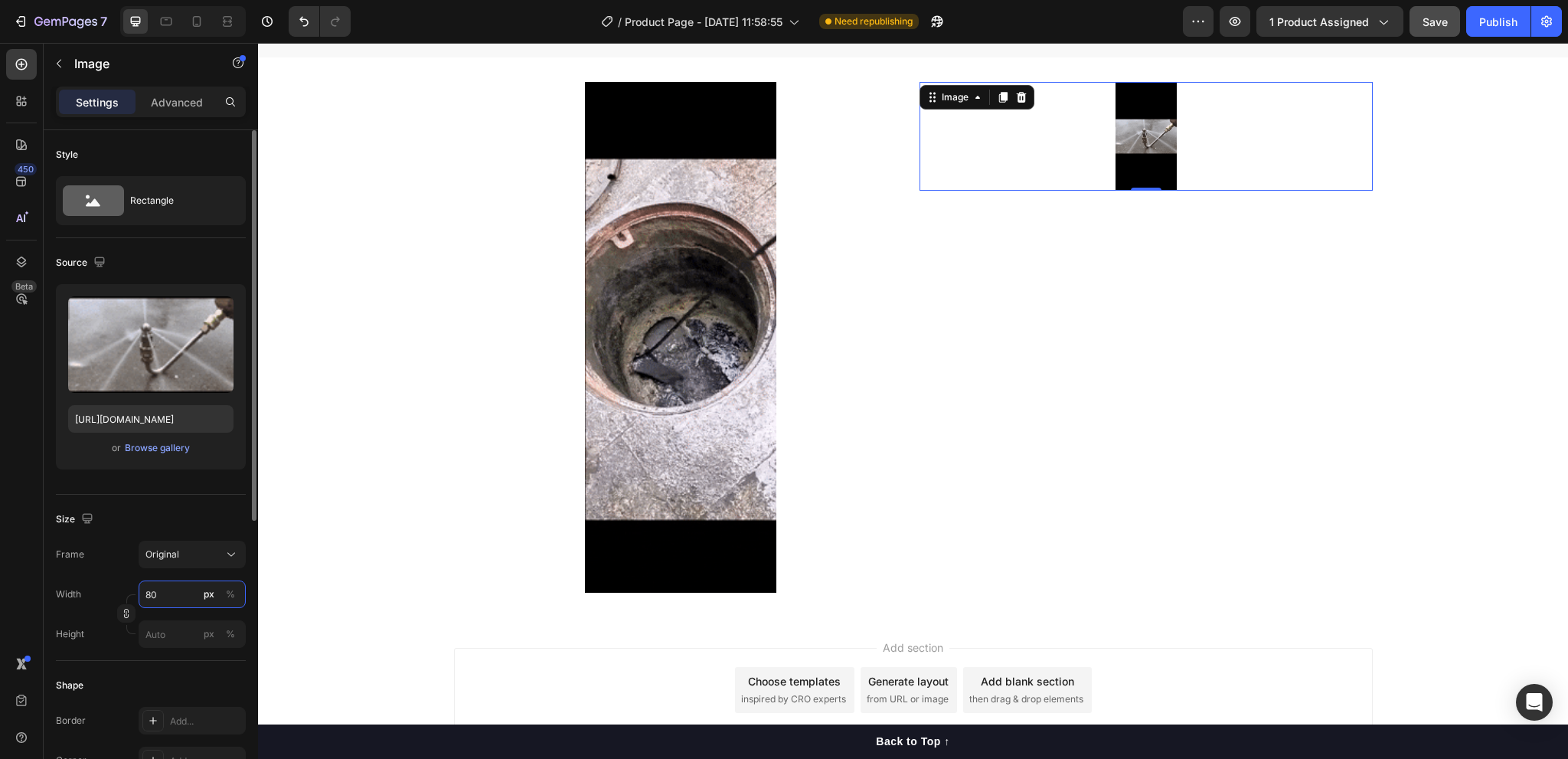
type input "8"
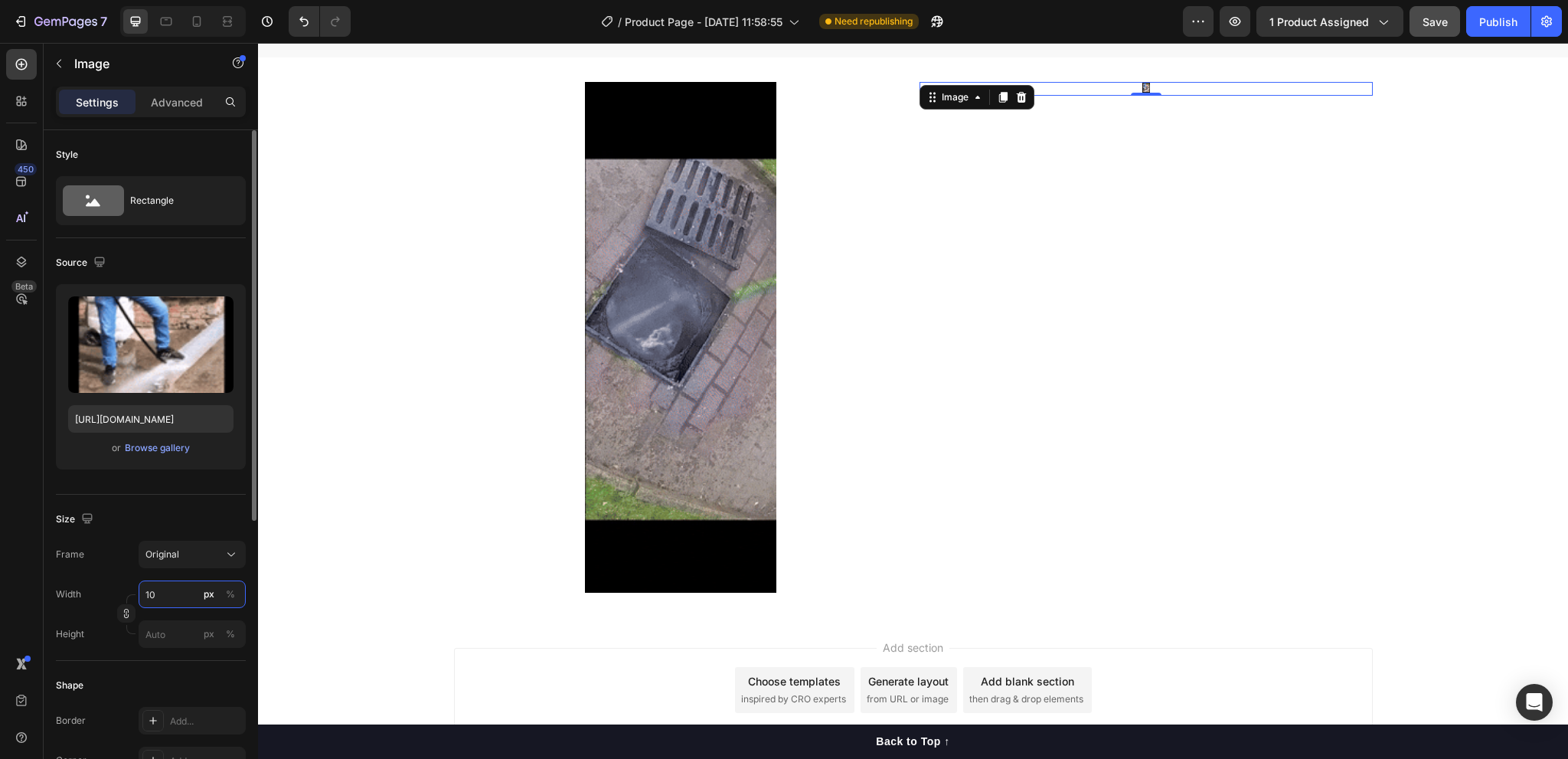
type input "1"
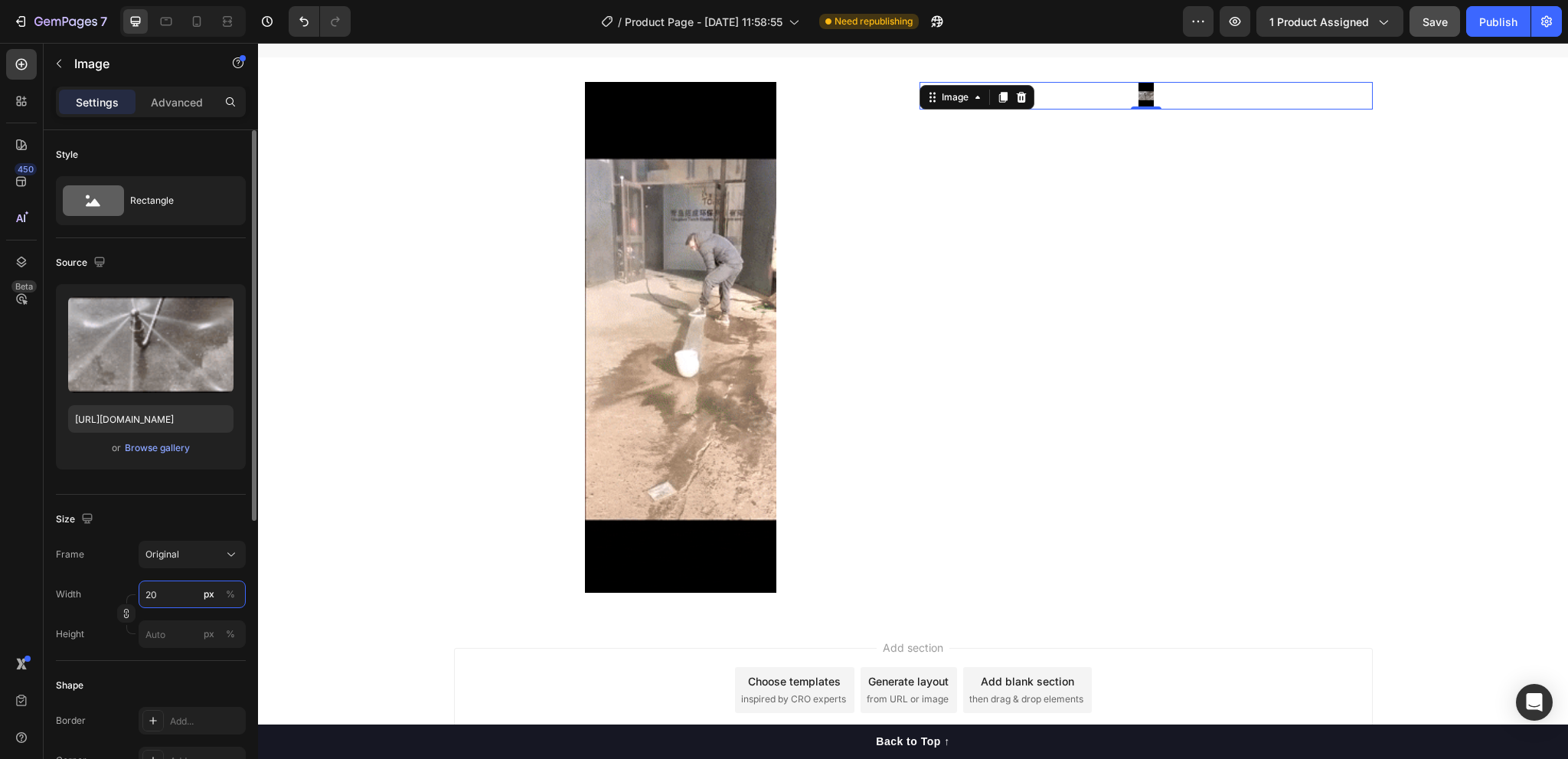
type input "2"
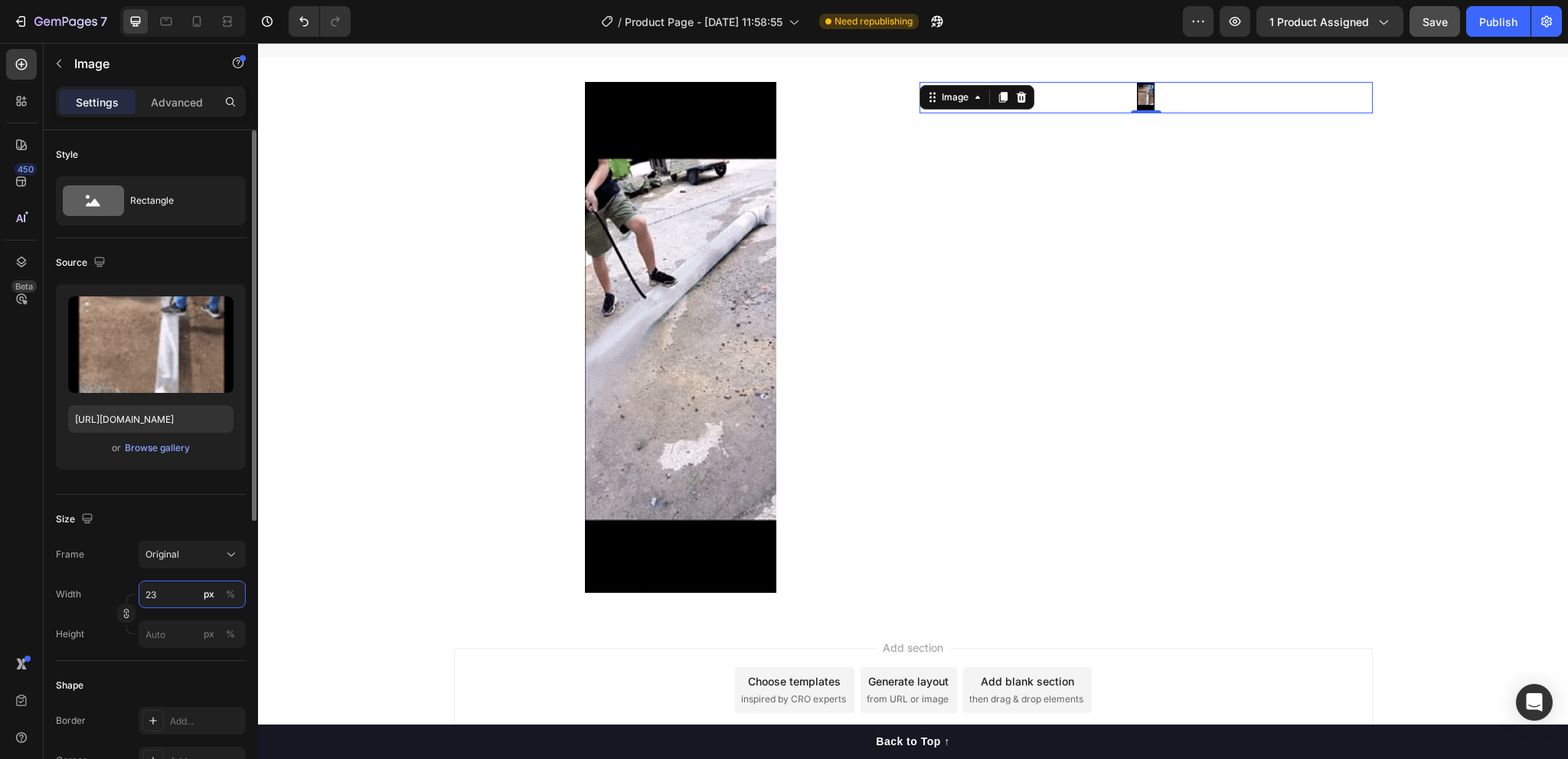
type input "2"
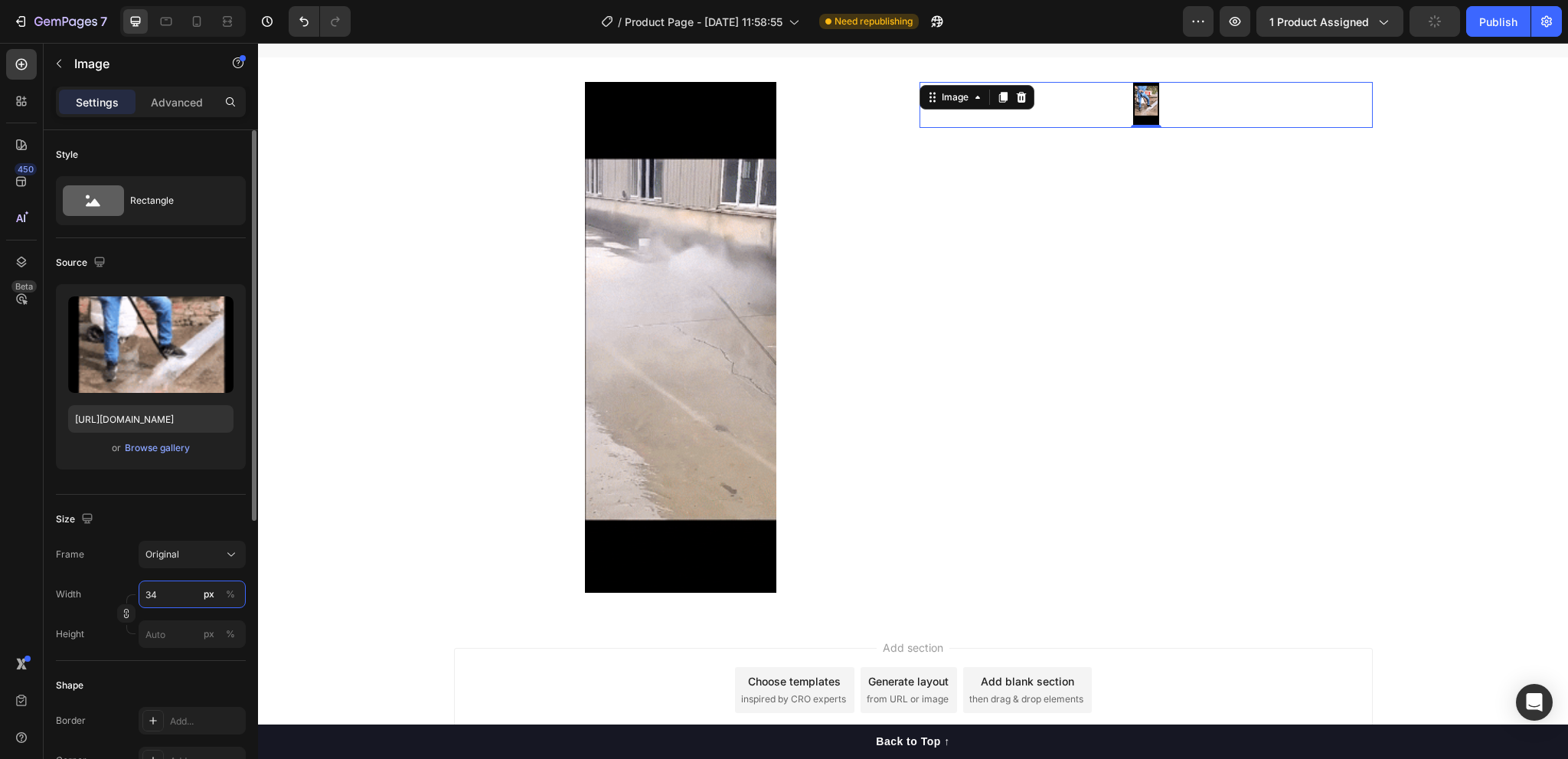
type input "3"
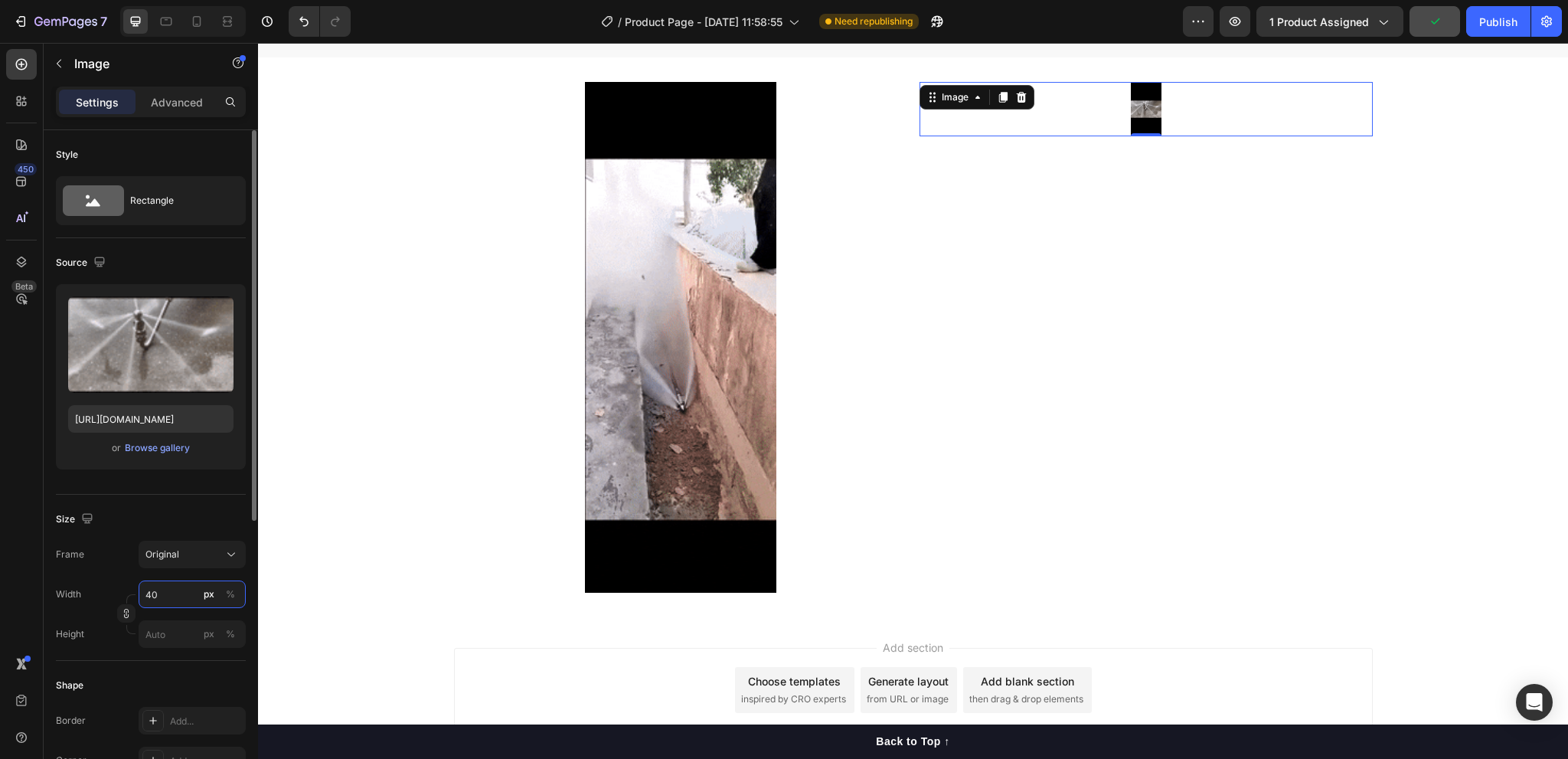
type input "4"
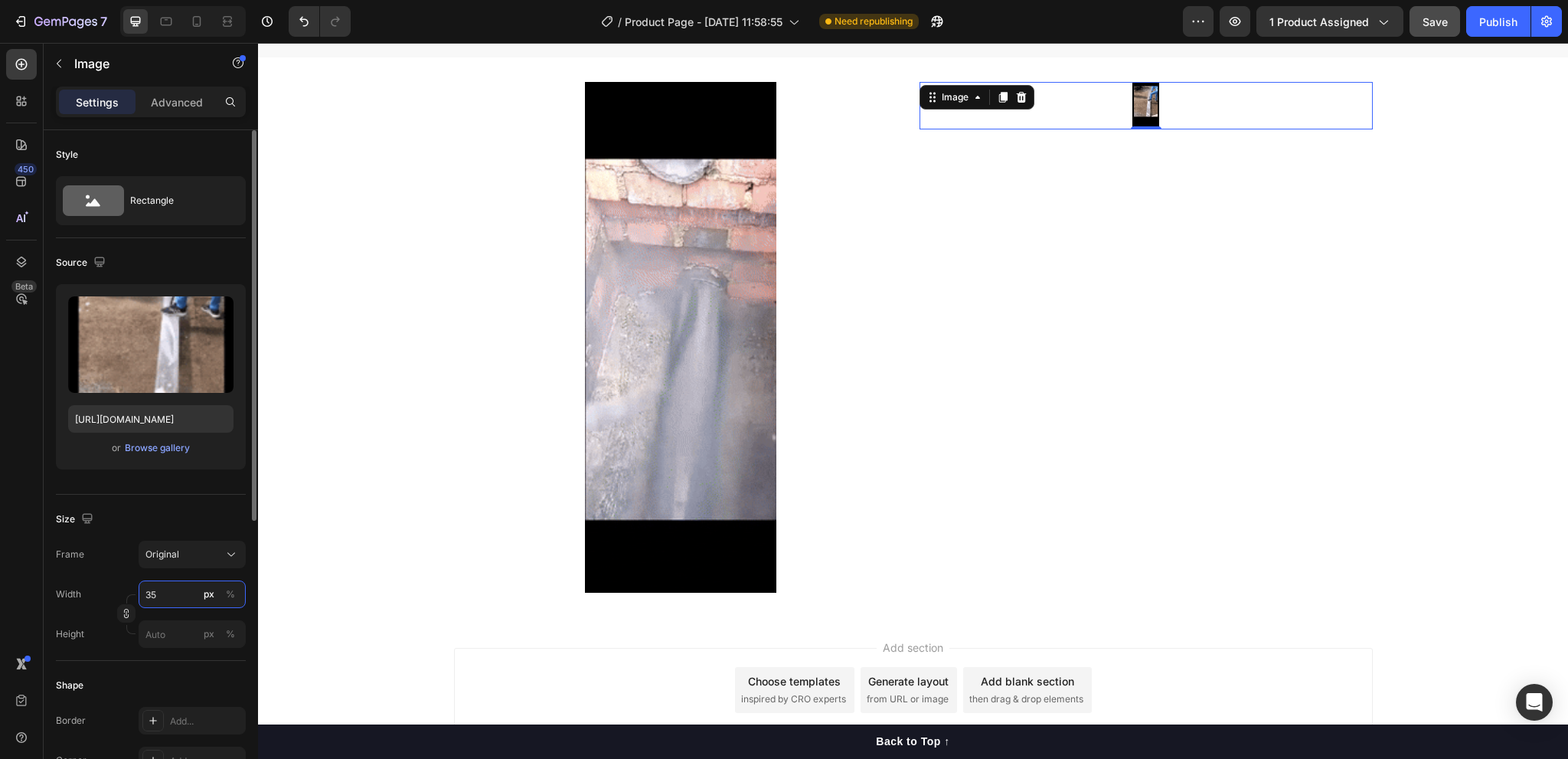
type input "350"
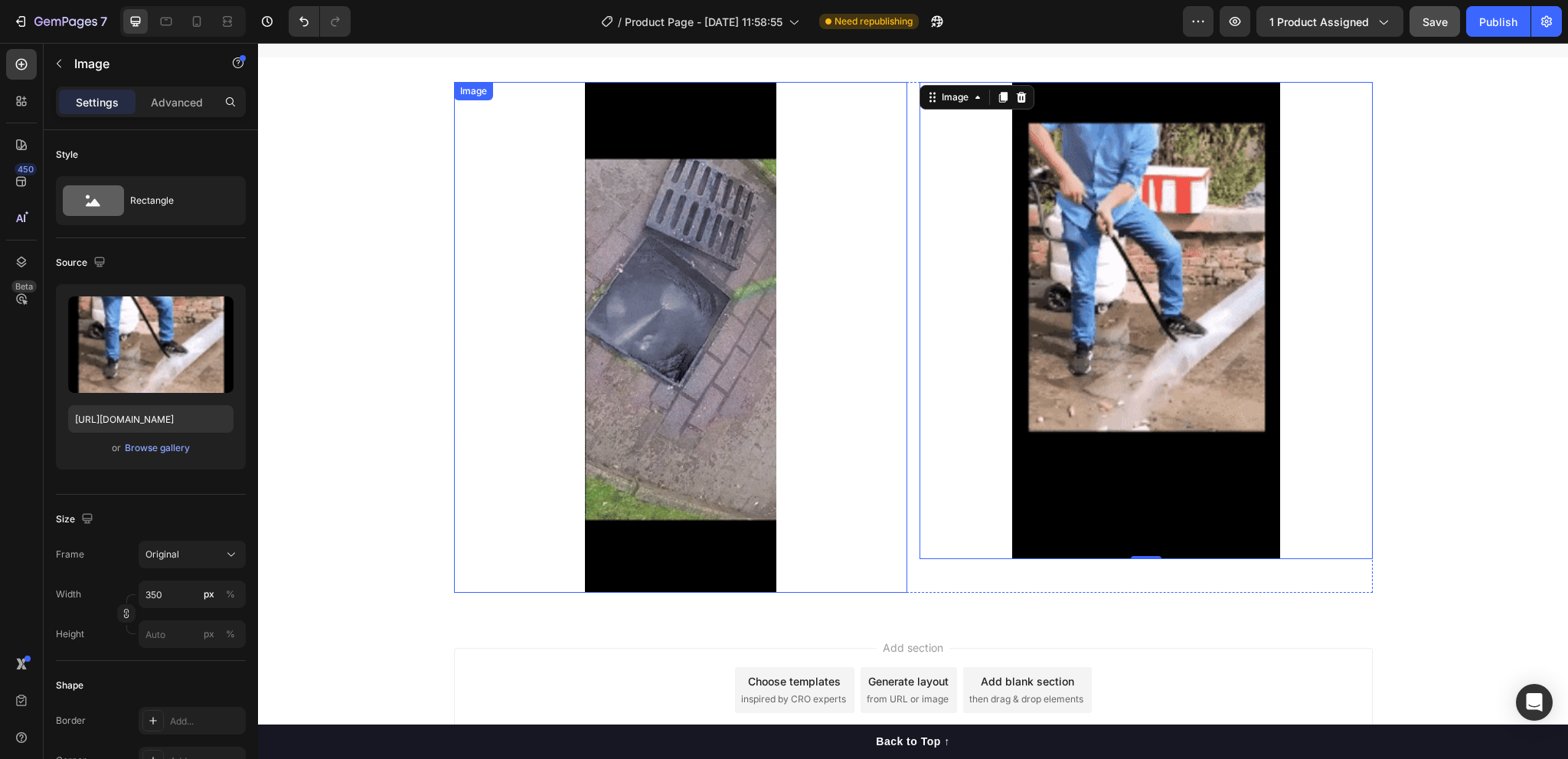
click at [634, 491] on img at bounding box center [681, 337] width 192 height 511
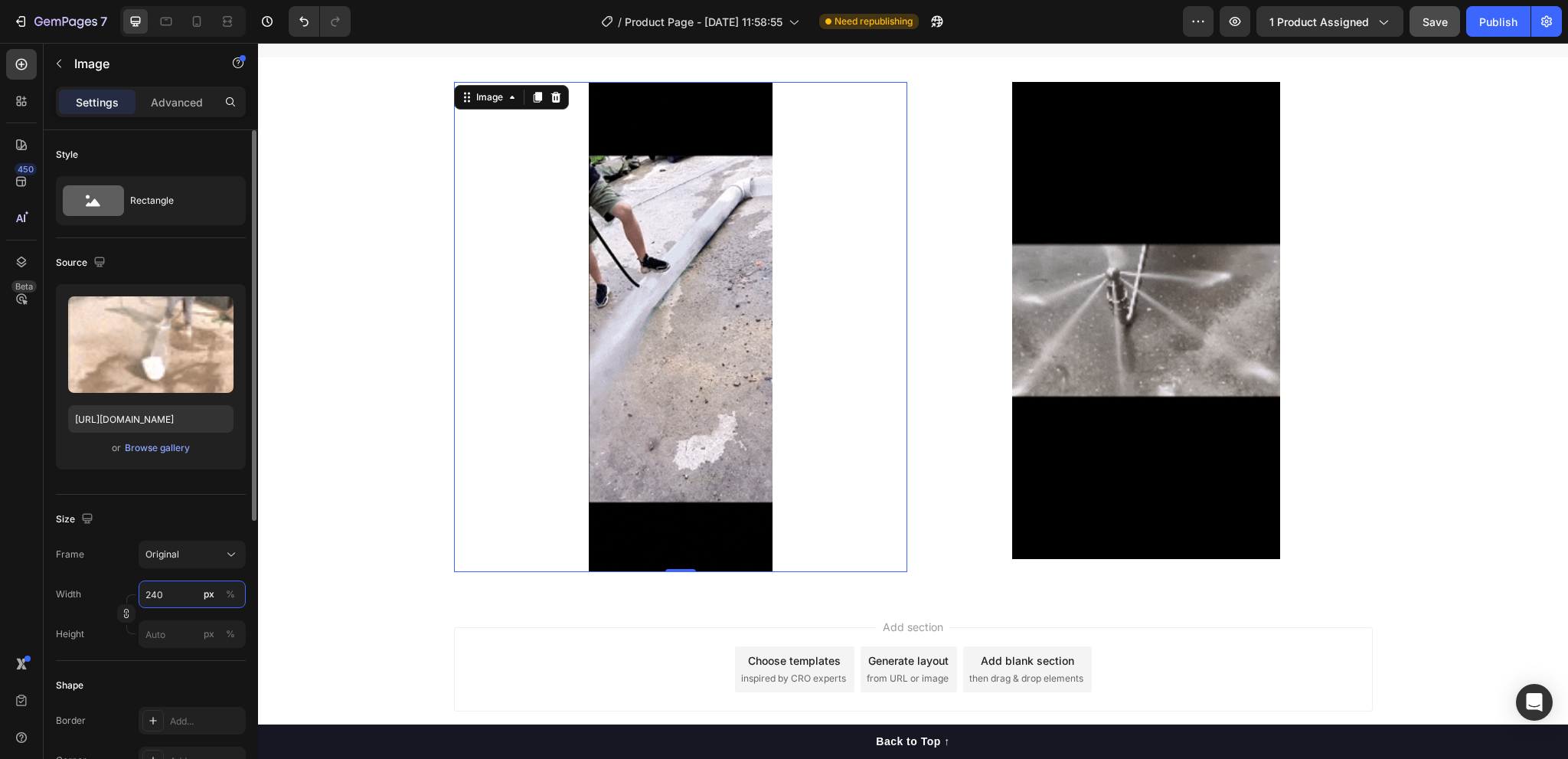
drag, startPoint x: 167, startPoint y: 598, endPoint x: 113, endPoint y: 597, distance: 54.0
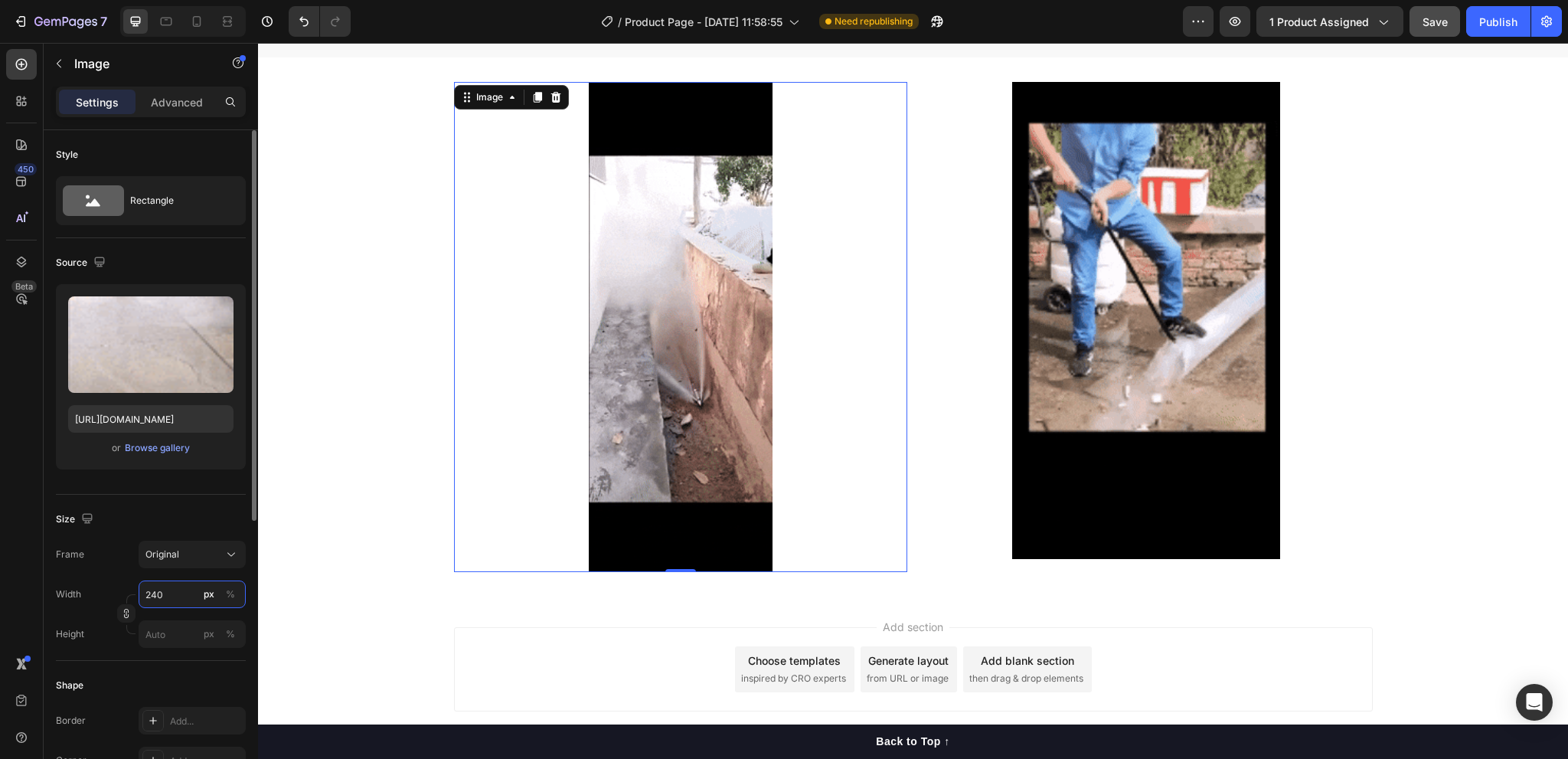
click at [113, 597] on div "Width 240 px %" at bounding box center [150, 594] width 190 height 27
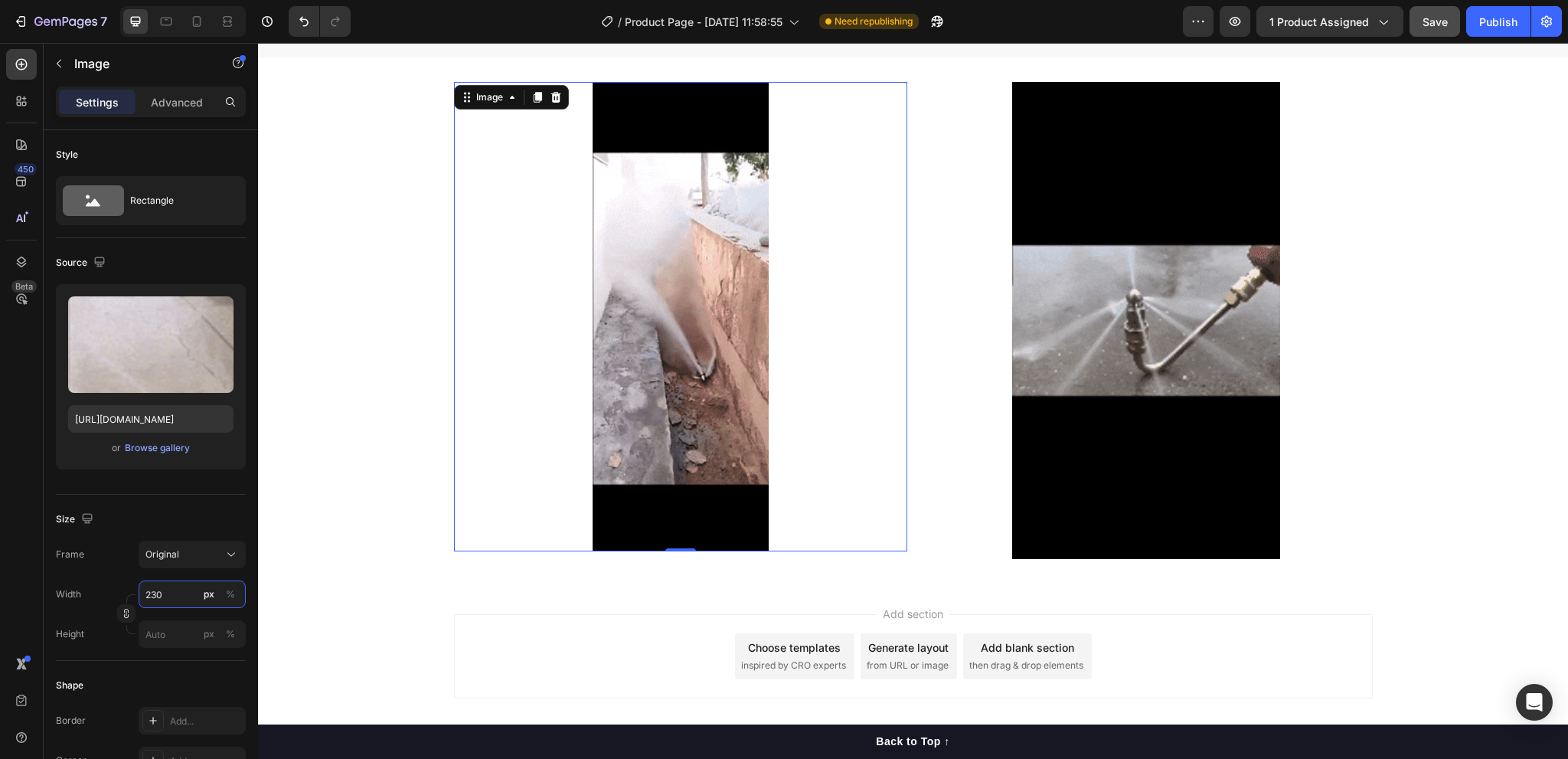
type input "230"
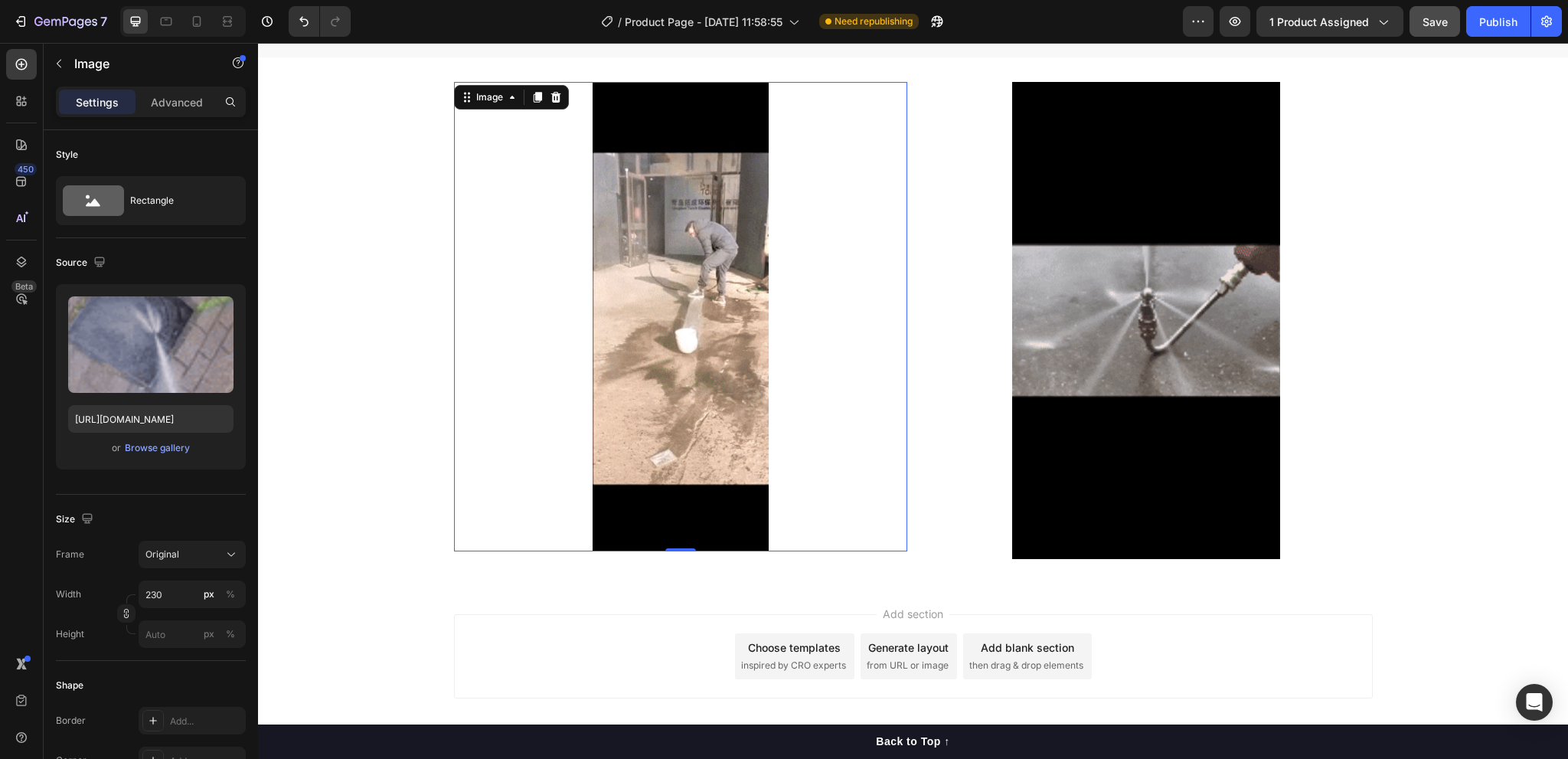
click at [723, 516] on img at bounding box center [681, 316] width 176 height 470
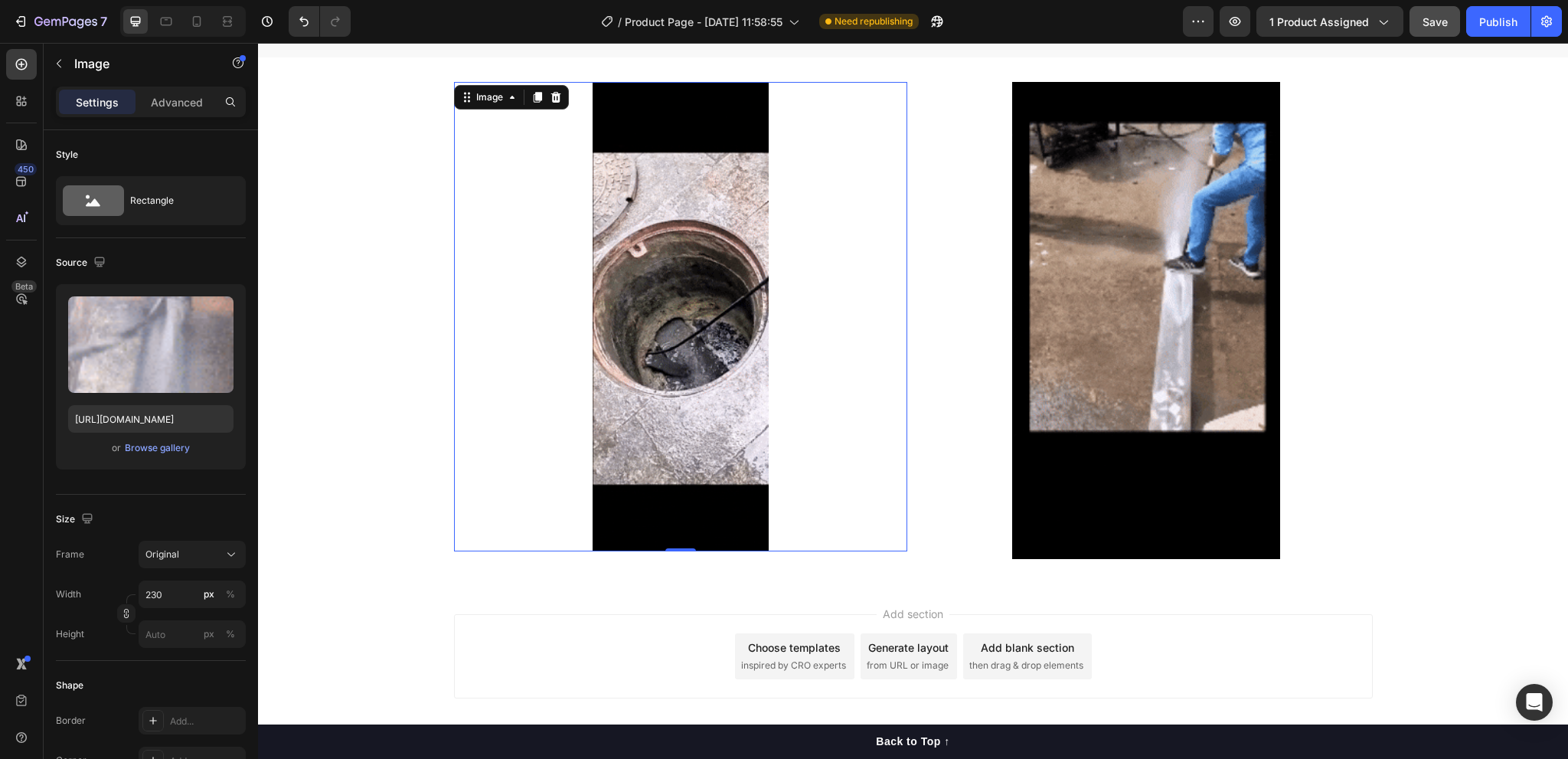
click at [496, 636] on div "Add section Choose templates inspired by CRO experts Generate layout from URL o…" at bounding box center [913, 656] width 919 height 84
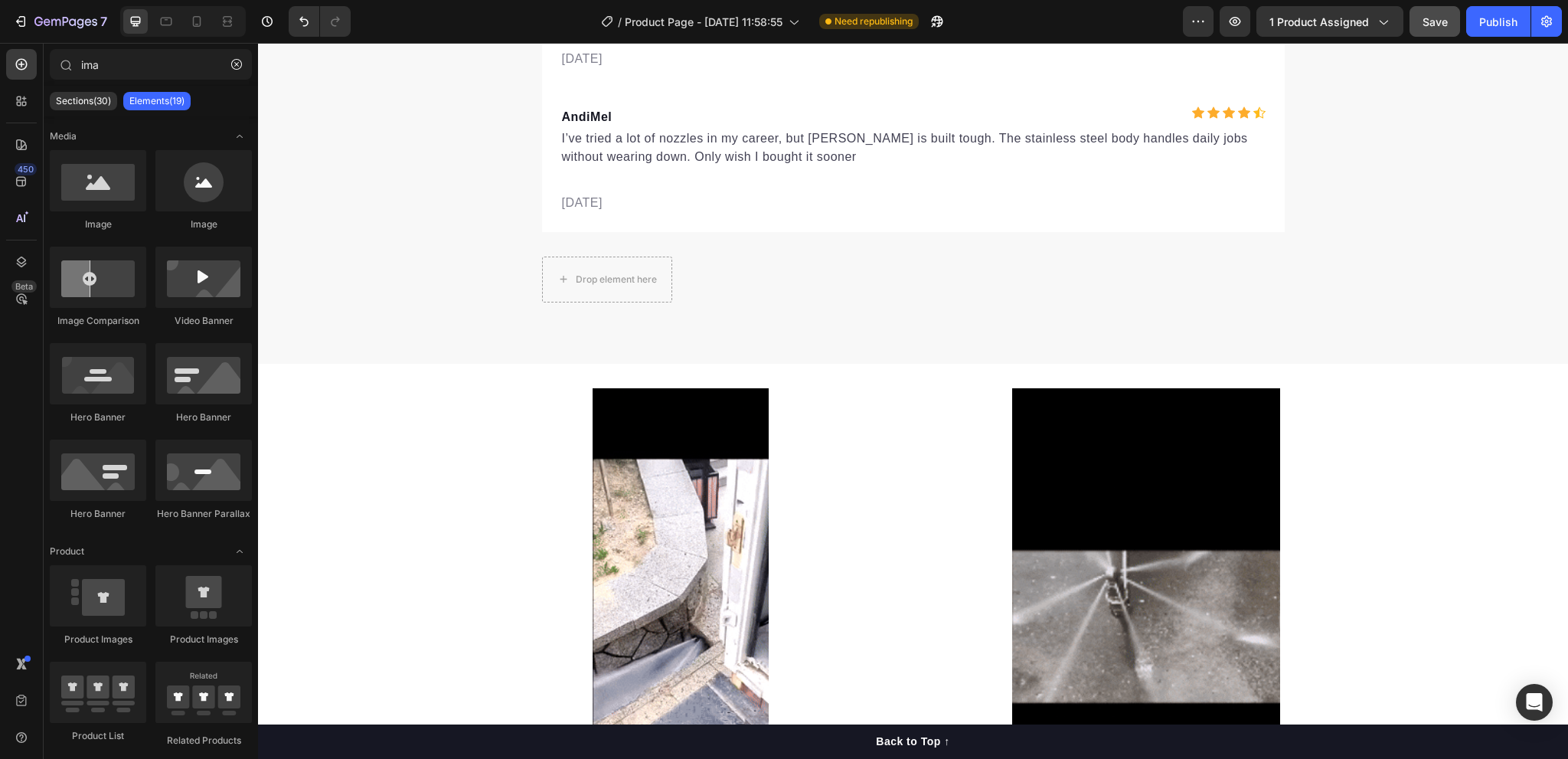
scroll to position [4960, 0]
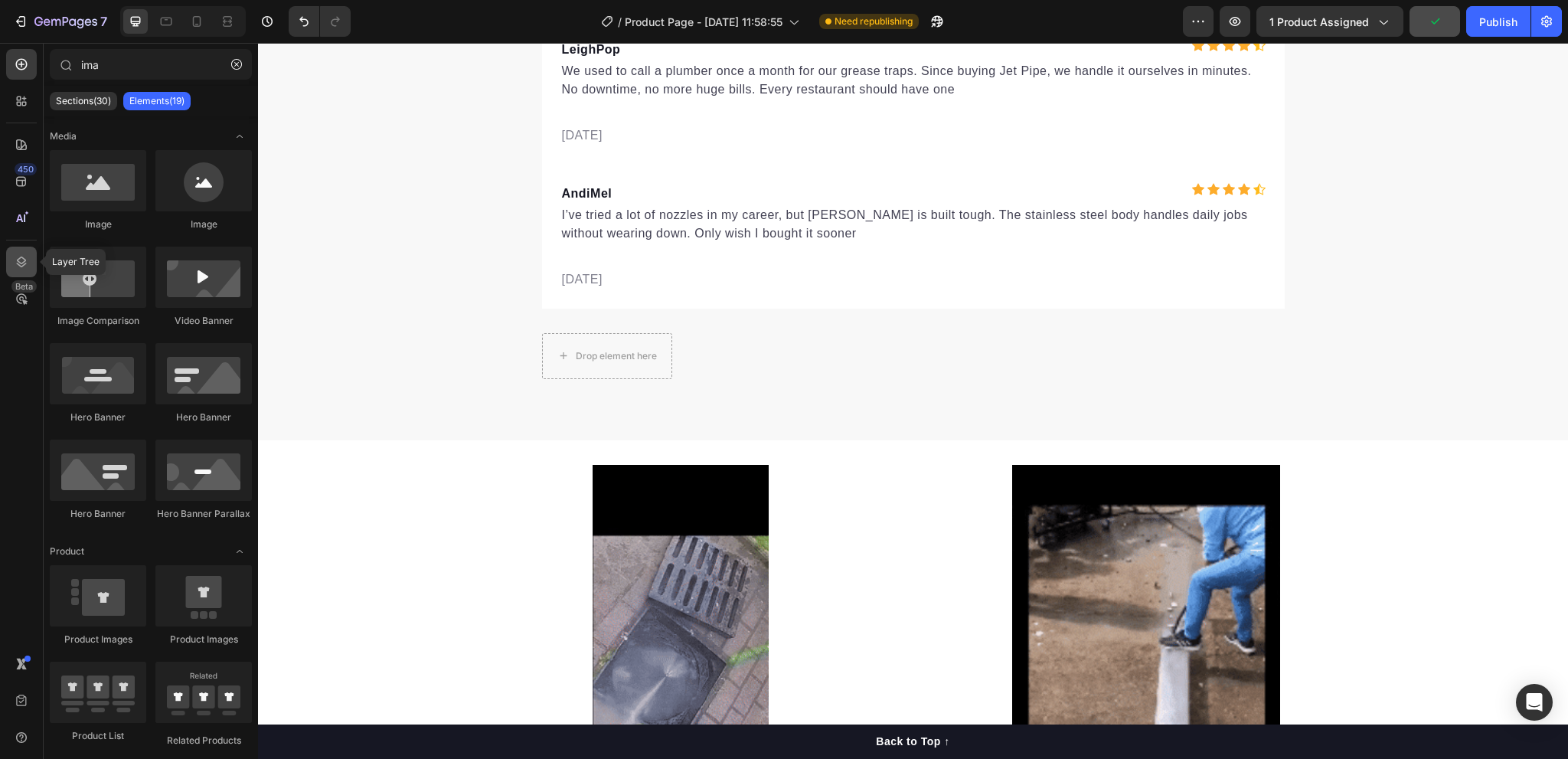
click at [15, 256] on icon at bounding box center [21, 262] width 15 height 15
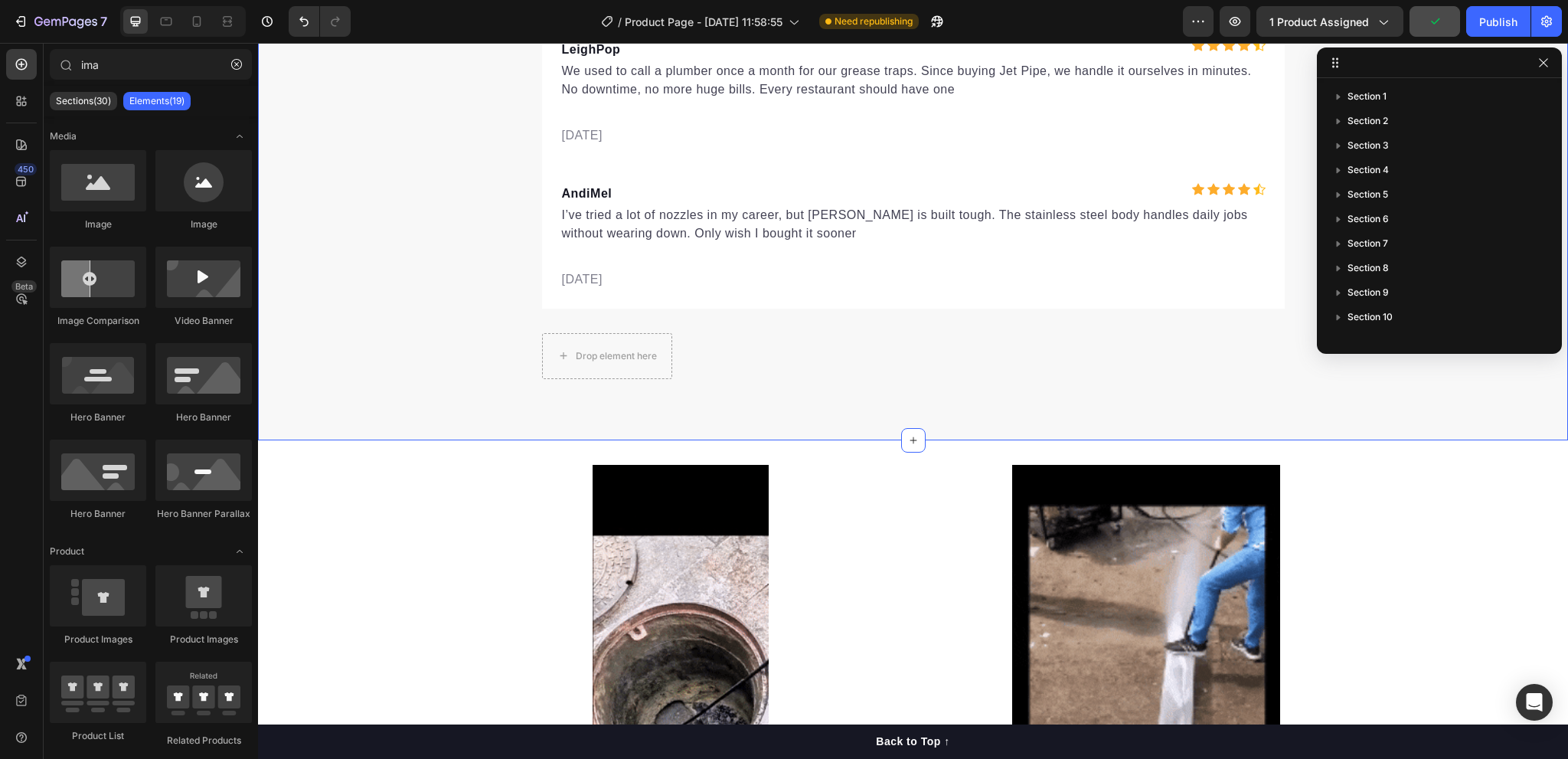
scroll to position [5189, 0]
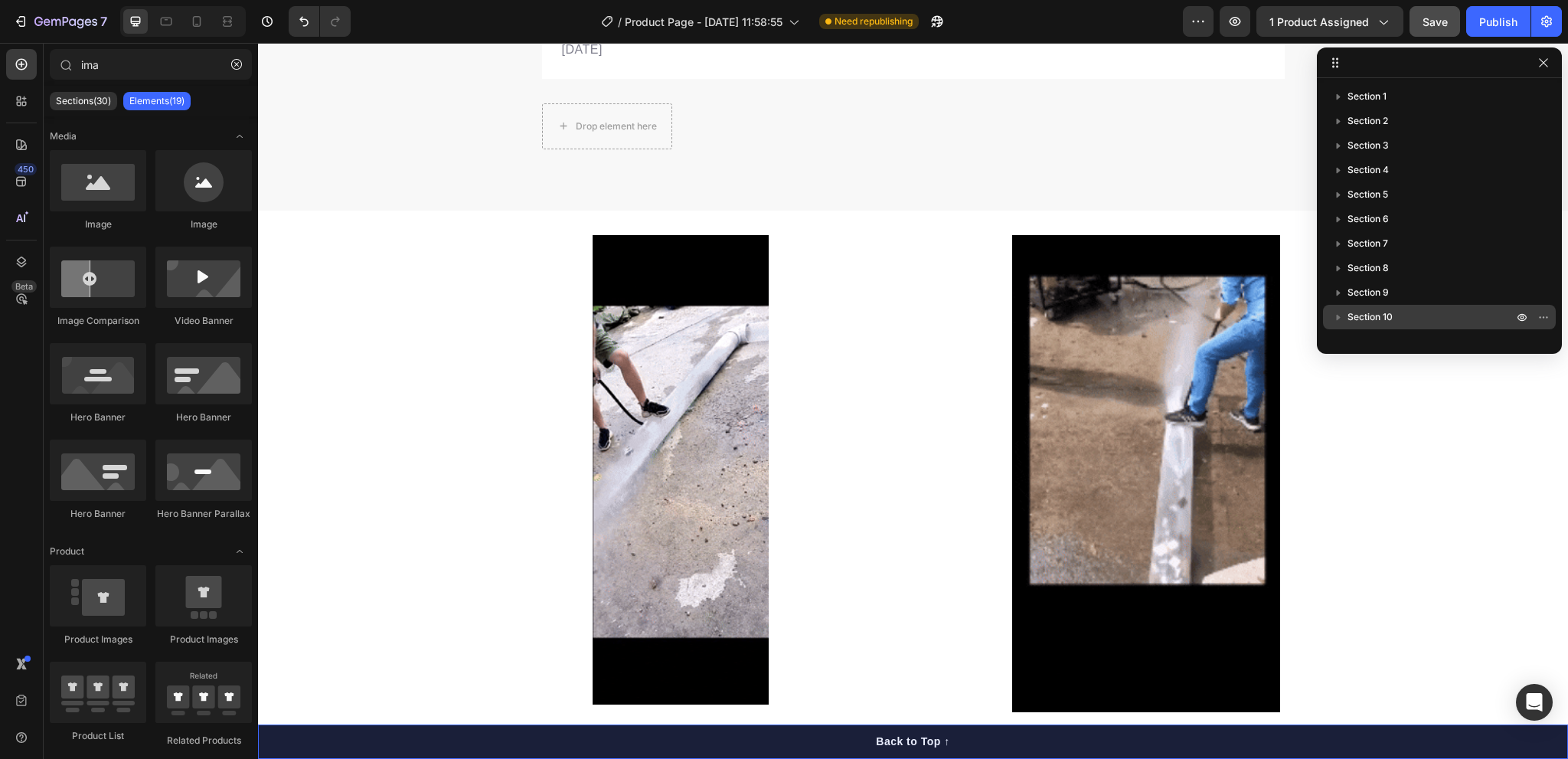
click at [1372, 314] on span "Section 10" at bounding box center [1371, 317] width 45 height 15
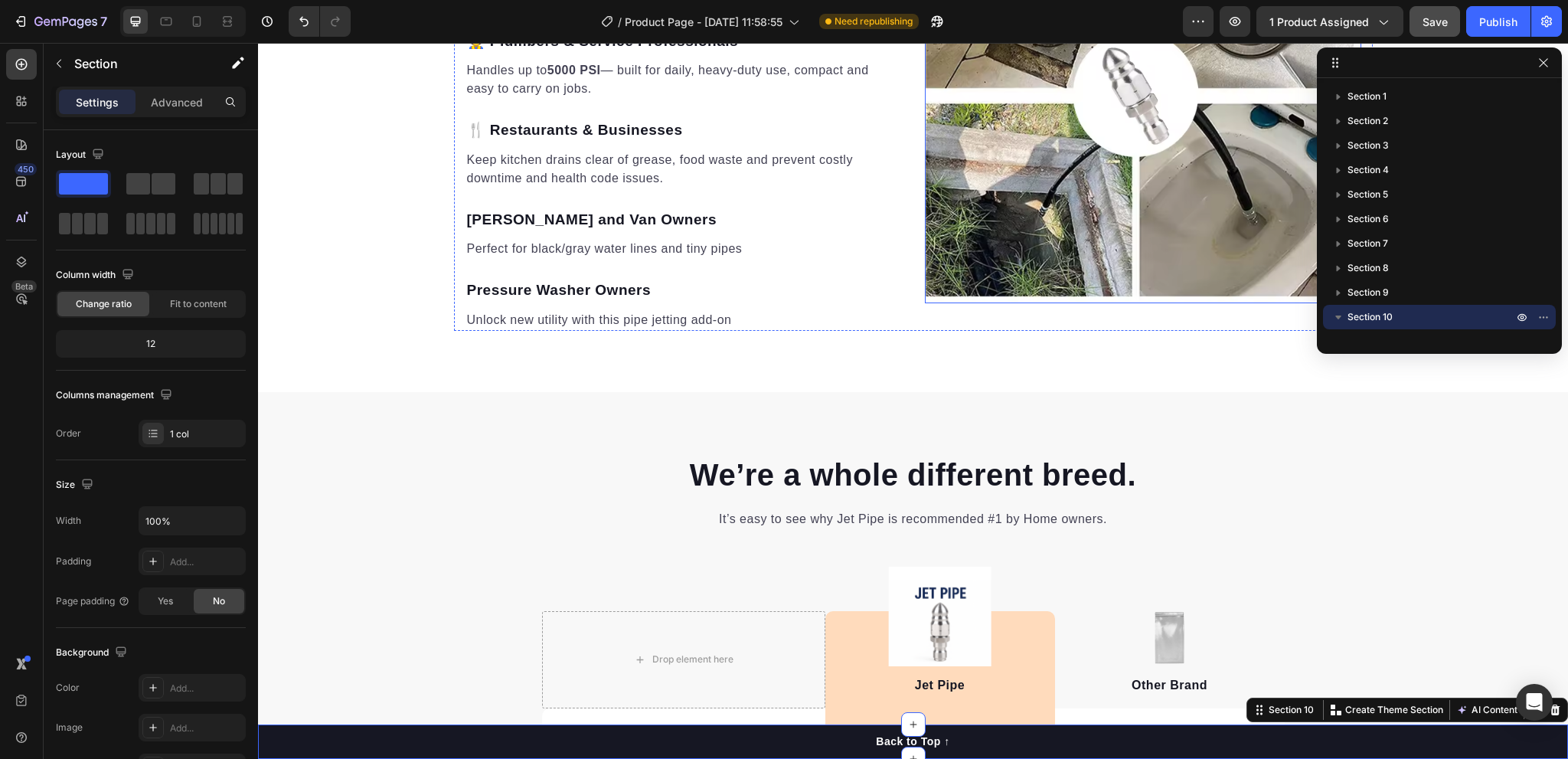
scroll to position [1946, 0]
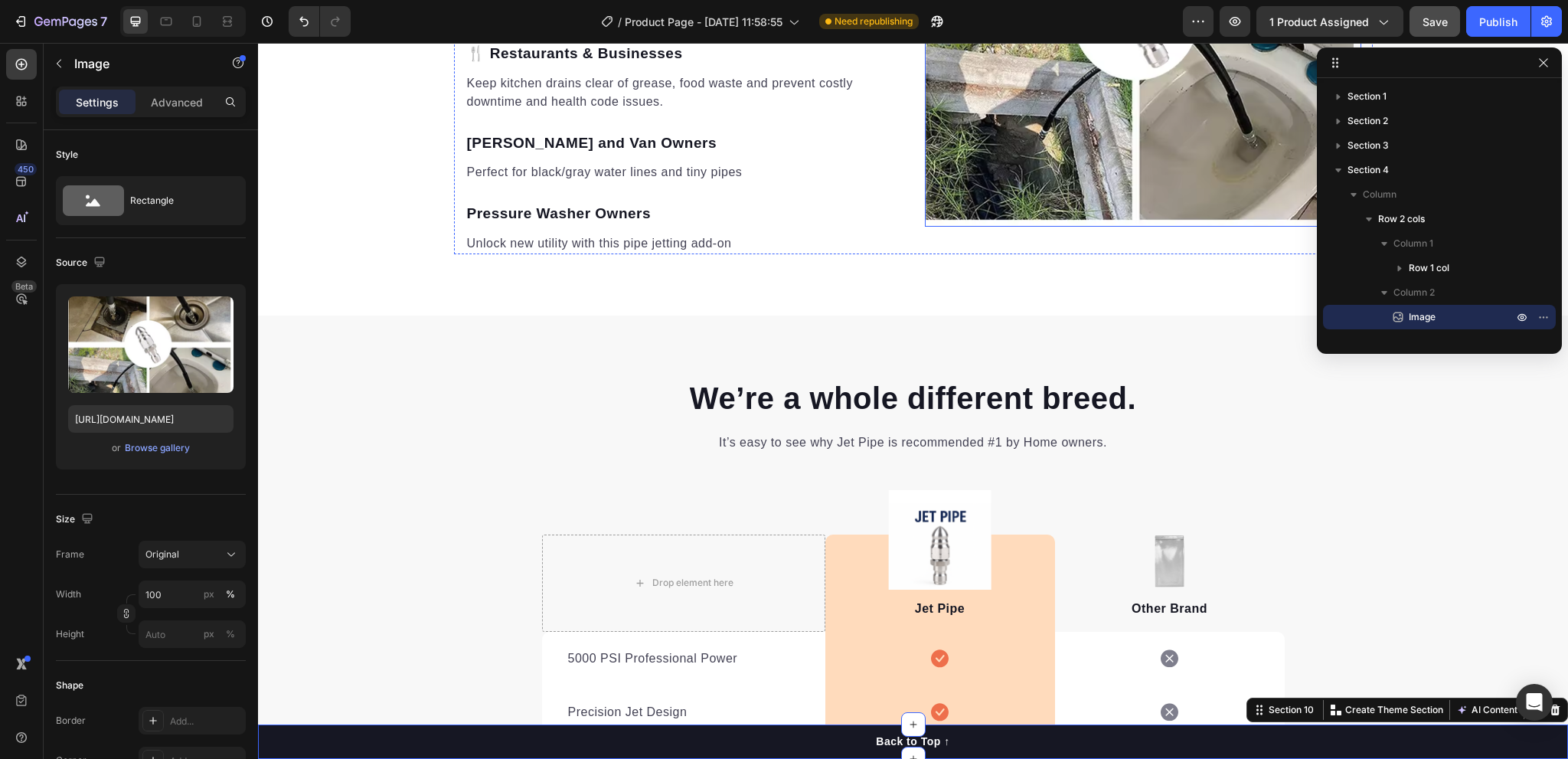
click at [1011, 223] on img at bounding box center [1144, 19] width 436 height 415
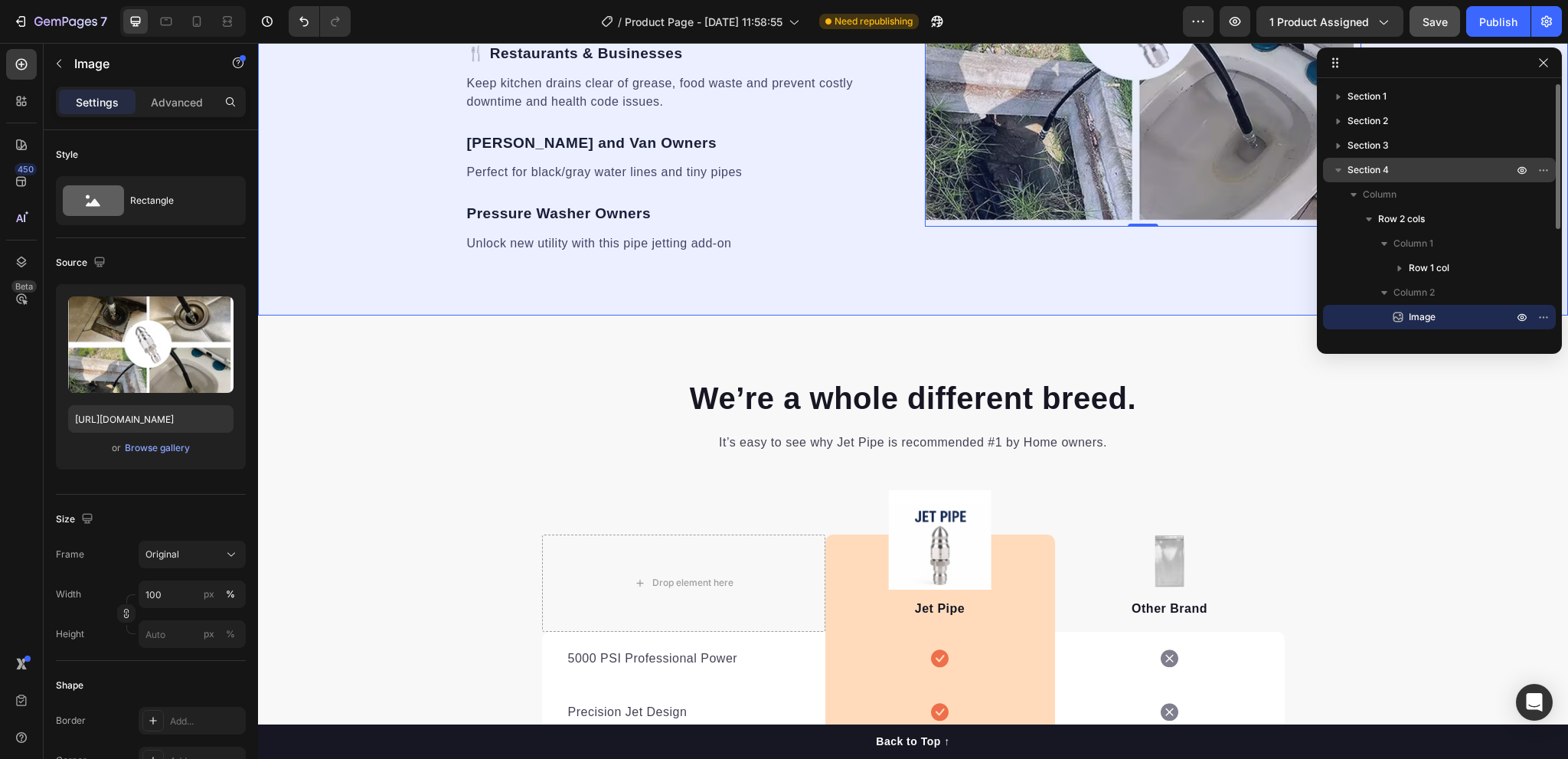
click at [1338, 171] on icon "button" at bounding box center [1338, 170] width 6 height 4
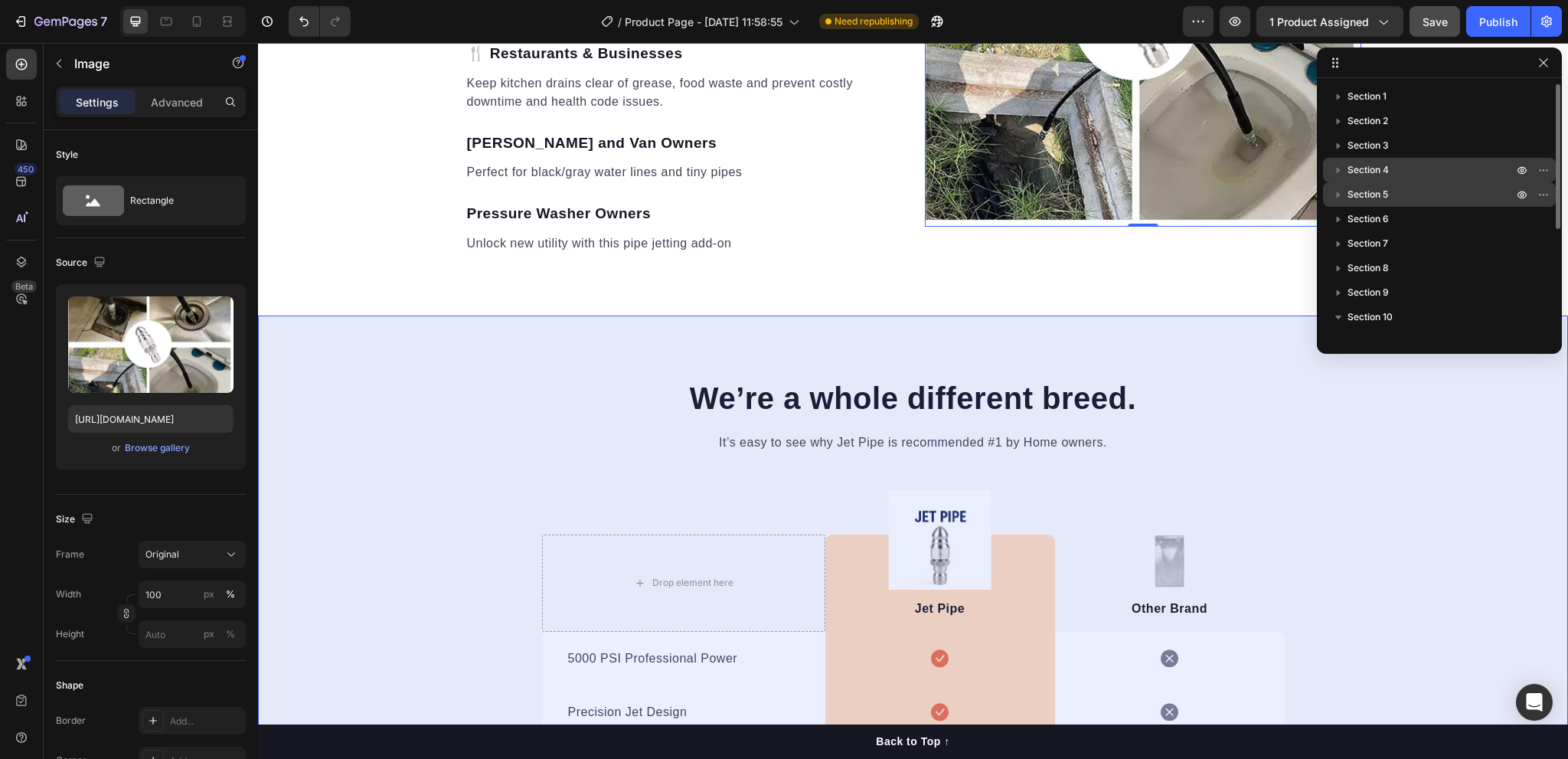
drag, startPoint x: 1380, startPoint y: 318, endPoint x: 1374, endPoint y: 183, distance: 135.1
click at [1374, 183] on div "Section 1 Section 2 Section 3 Section 4 Section 5 Section 6 Section 7 Section 8…" at bounding box center [1439, 210] width 245 height 253
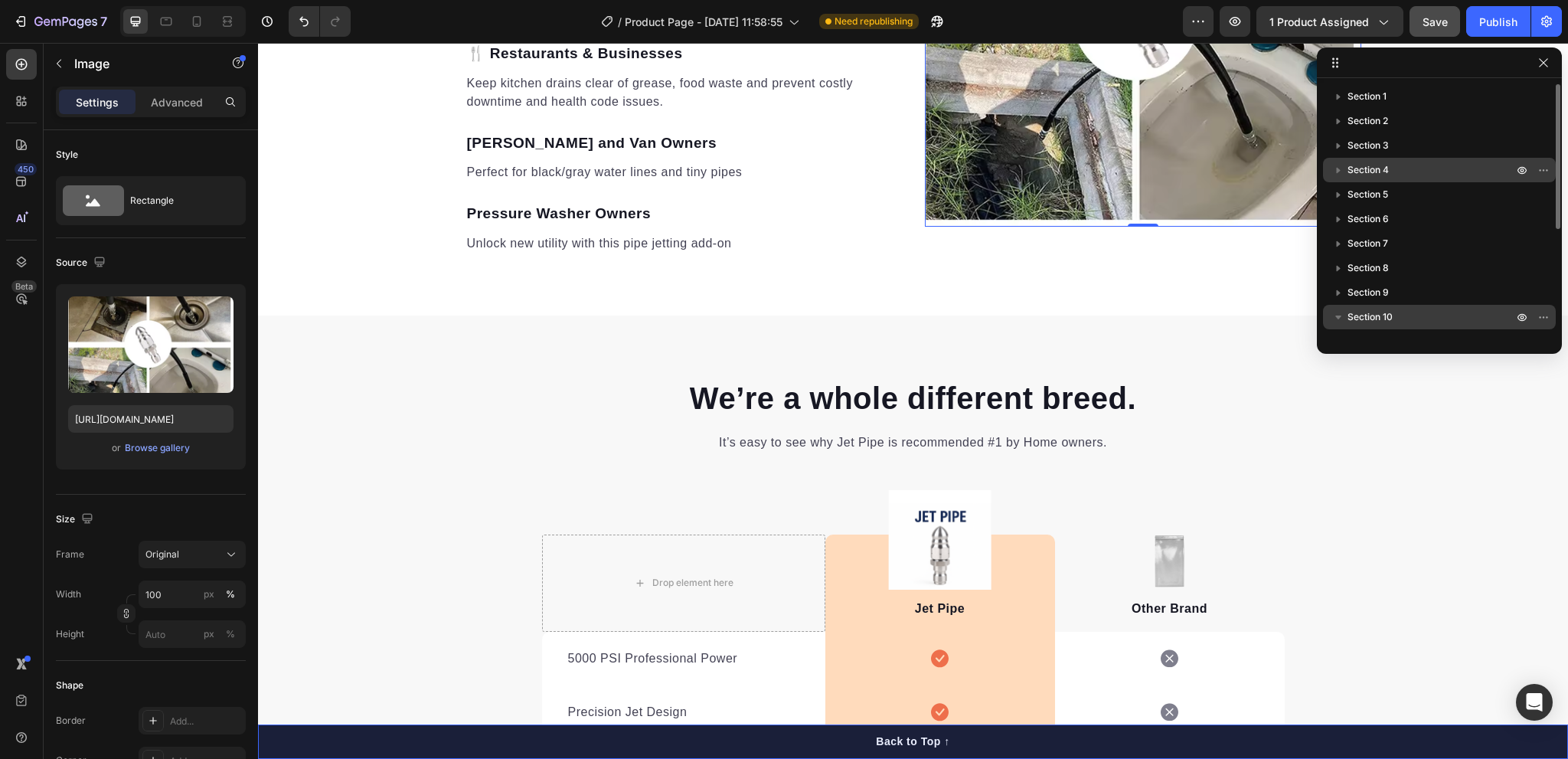
click at [1341, 315] on icon "button" at bounding box center [1338, 317] width 15 height 15
drag, startPoint x: 1346, startPoint y: 315, endPoint x: 1391, endPoint y: 318, distance: 45.1
click at [1391, 318] on div "Section 10" at bounding box center [1439, 317] width 221 height 24
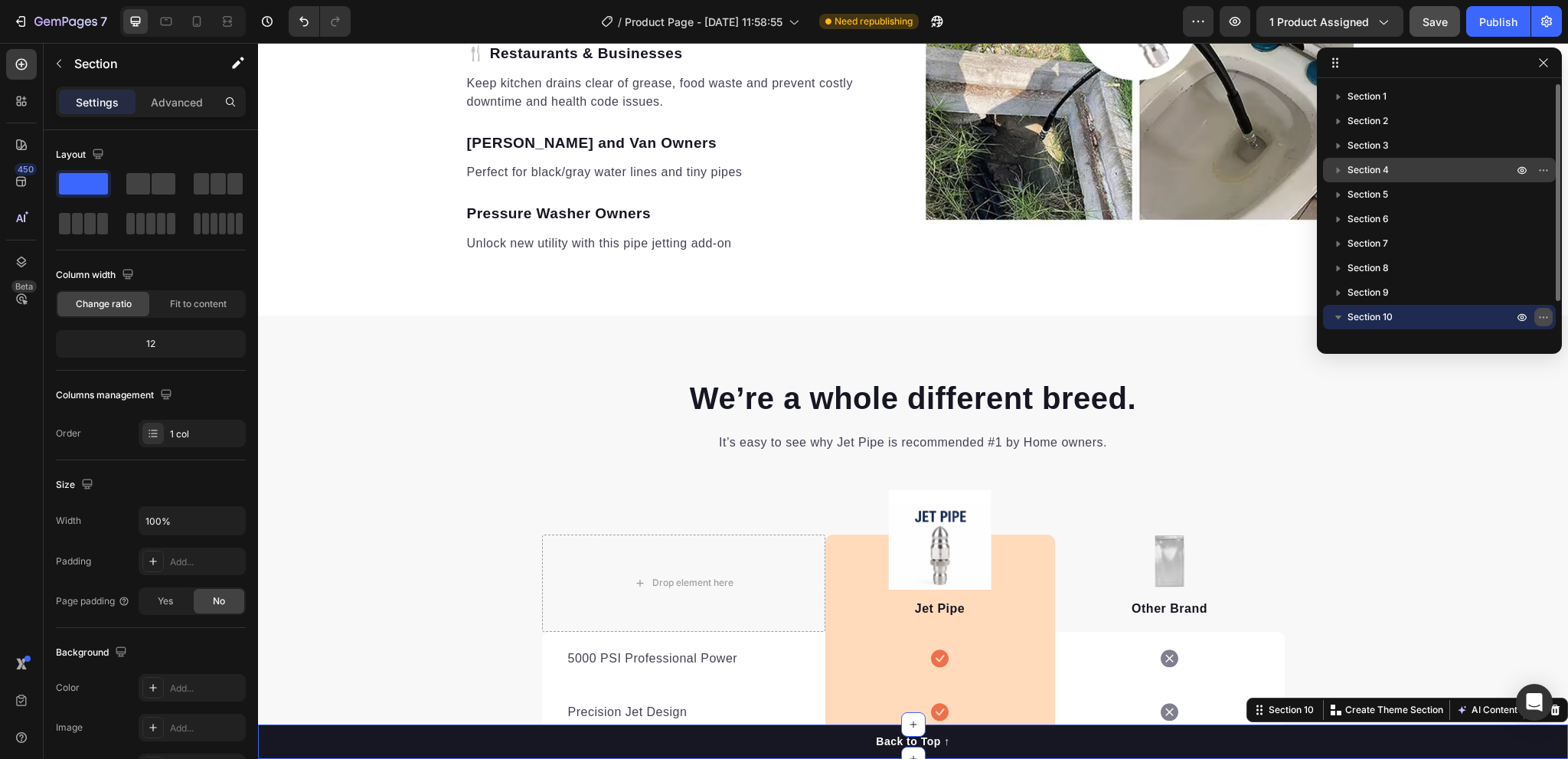
click at [1545, 319] on icon "button" at bounding box center [1543, 317] width 12 height 12
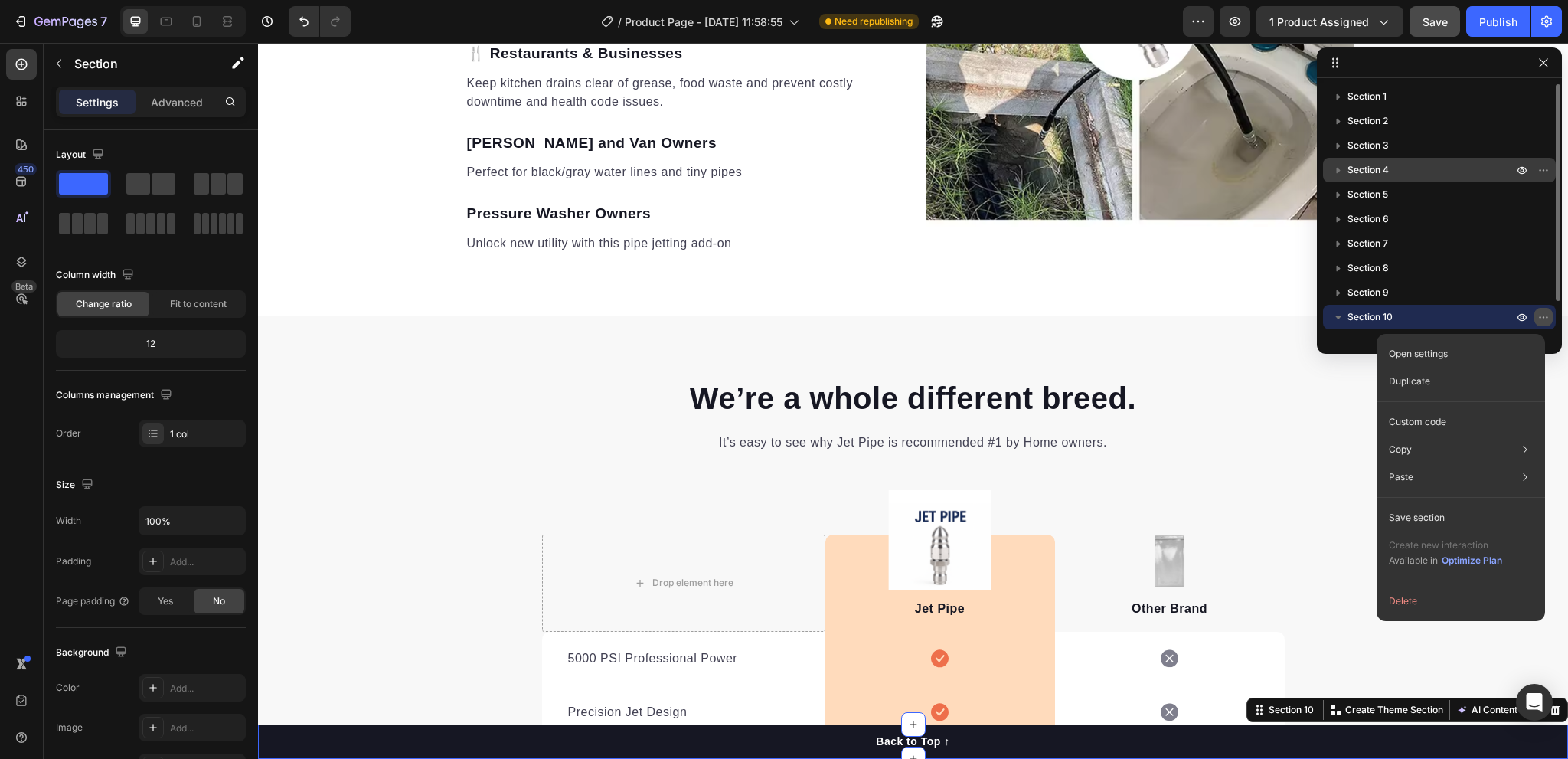
click at [1545, 319] on icon "button" at bounding box center [1543, 317] width 12 height 12
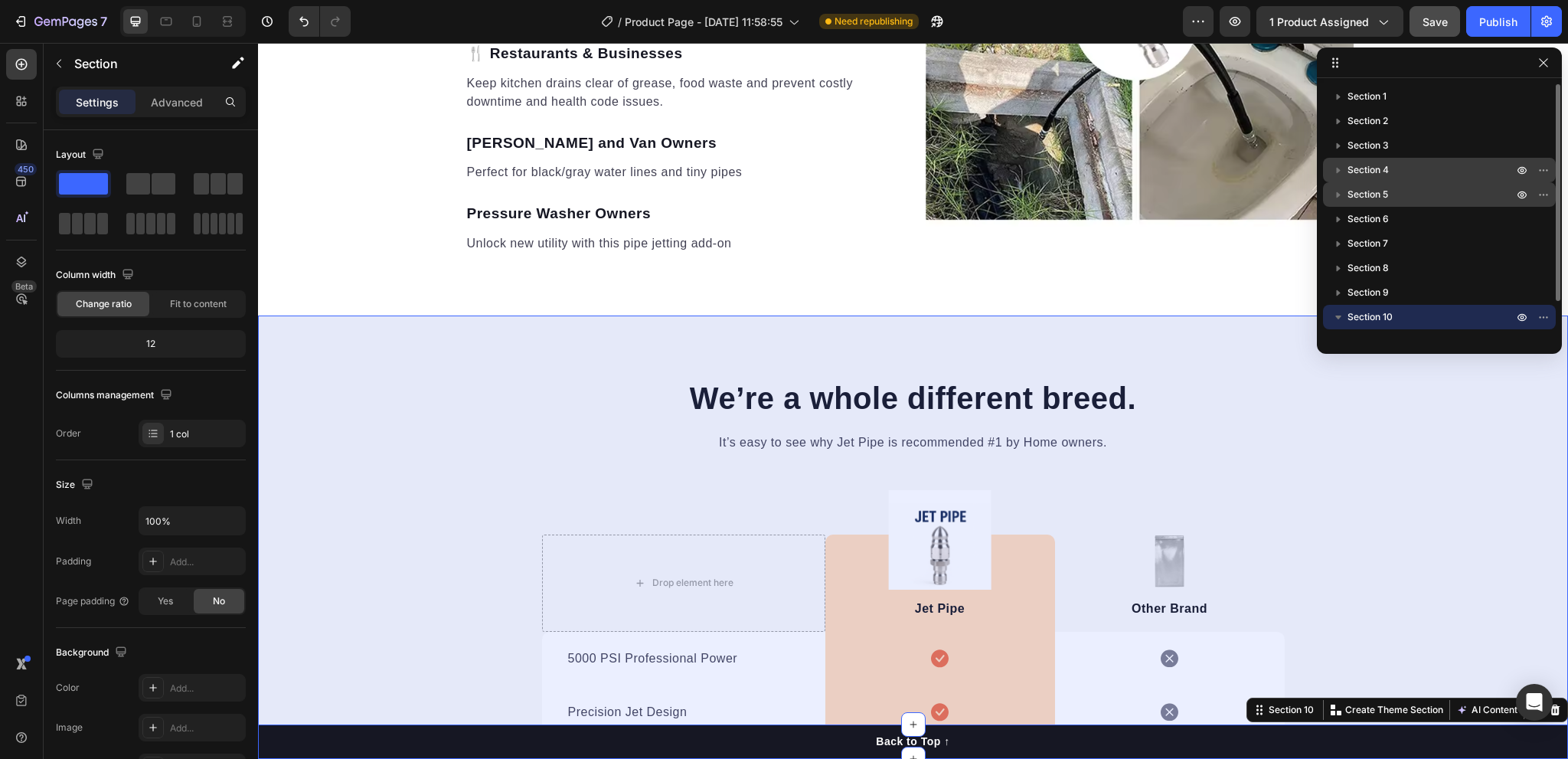
drag, startPoint x: 1386, startPoint y: 315, endPoint x: 1415, endPoint y: 188, distance: 130.3
click at [1415, 188] on div "Section 1 Section 2 Section 3 Section 4 Section 5 Section 6 Section 7 Section 8…" at bounding box center [1439, 210] width 245 height 253
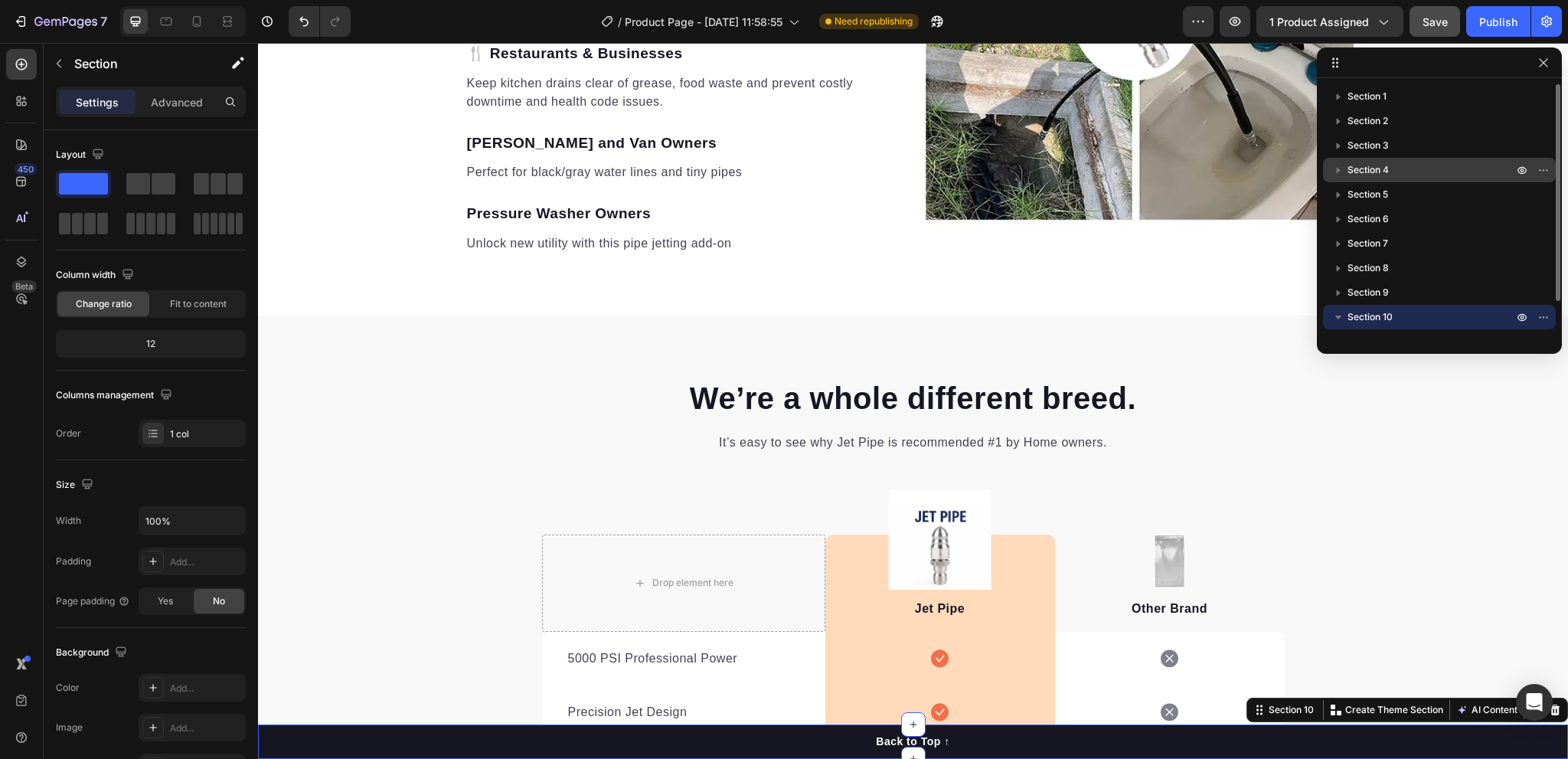
drag, startPoint x: 1365, startPoint y: 314, endPoint x: 1377, endPoint y: 327, distance: 17.7
click at [1380, 328] on div "Section 10 Column Button" at bounding box center [1439, 341] width 233 height 74
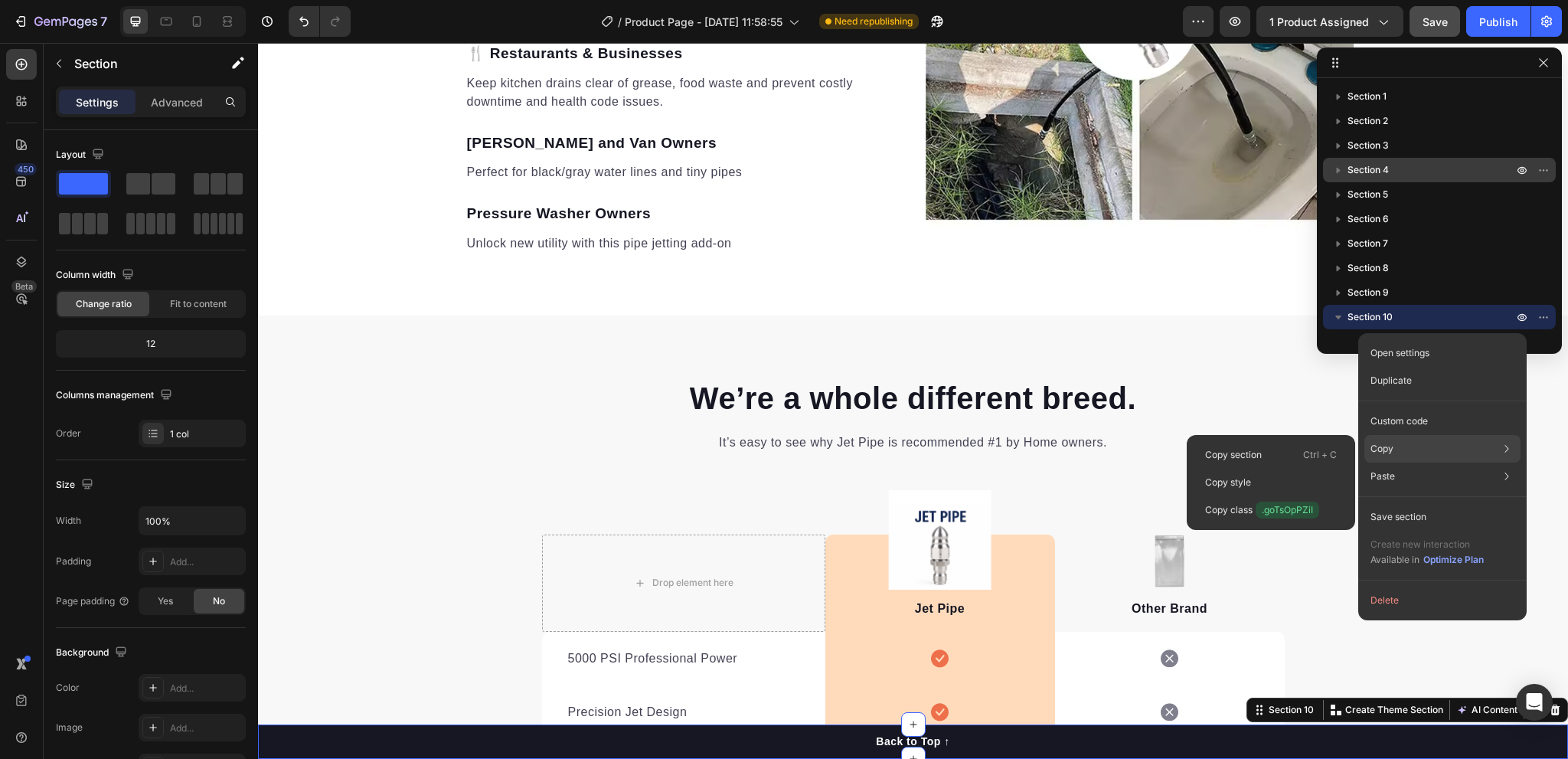
click at [1396, 450] on div "Copy Copy section Ctrl + C Copy style Copy class .goTsOpPZiI" at bounding box center [1442, 449] width 156 height 27
click at [1256, 449] on p "Copy section" at bounding box center [1233, 454] width 57 height 14
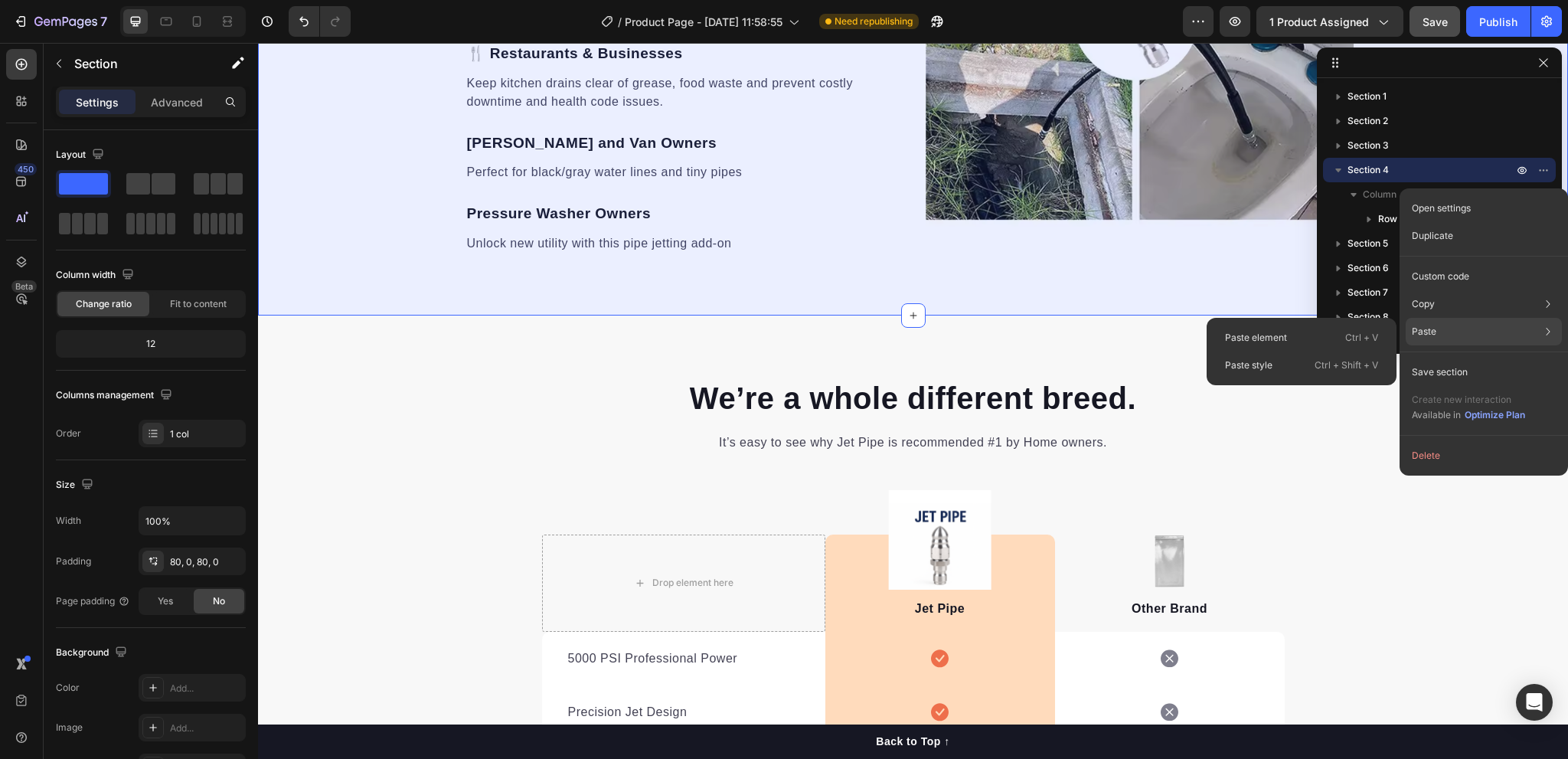
click at [1427, 358] on div "Paste Paste element Ctrl + V Paste style Ctrl + Shift + V" at bounding box center [1484, 372] width 156 height 27
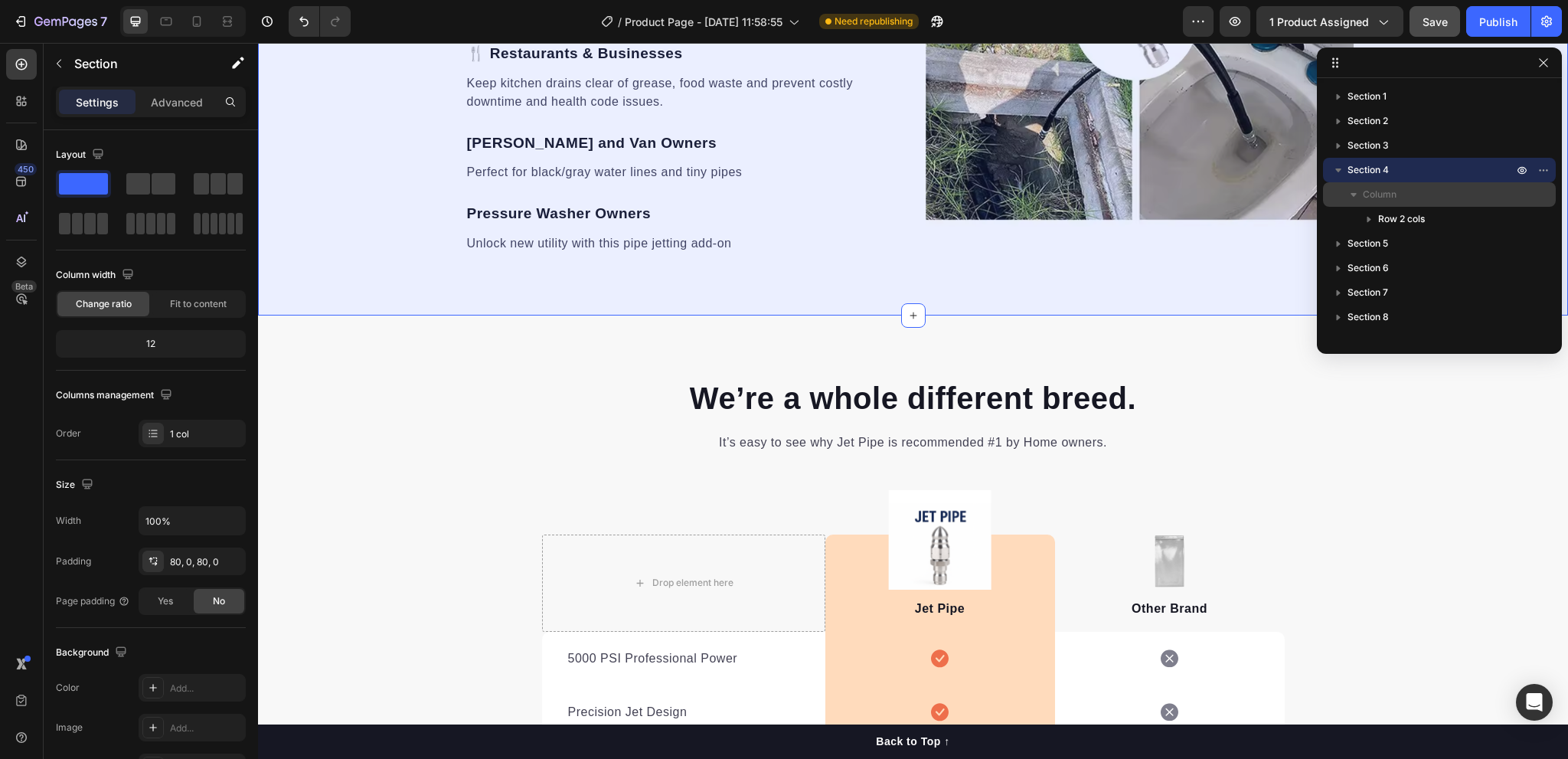
click at [1351, 196] on icon "button" at bounding box center [1354, 194] width 15 height 15
click at [1337, 167] on icon "button" at bounding box center [1338, 170] width 15 height 15
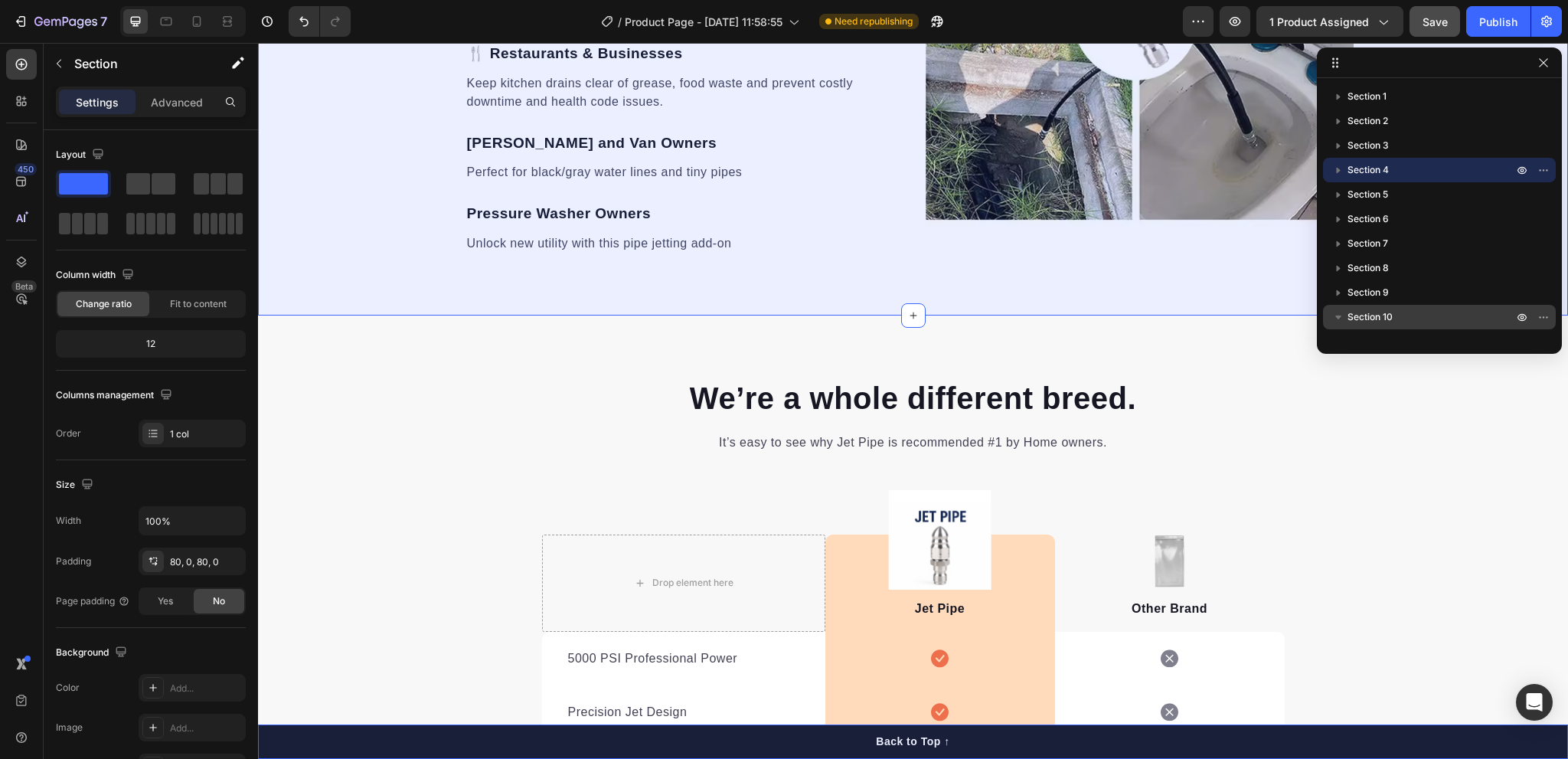
click at [1348, 319] on span "Section 10" at bounding box center [1371, 317] width 45 height 15
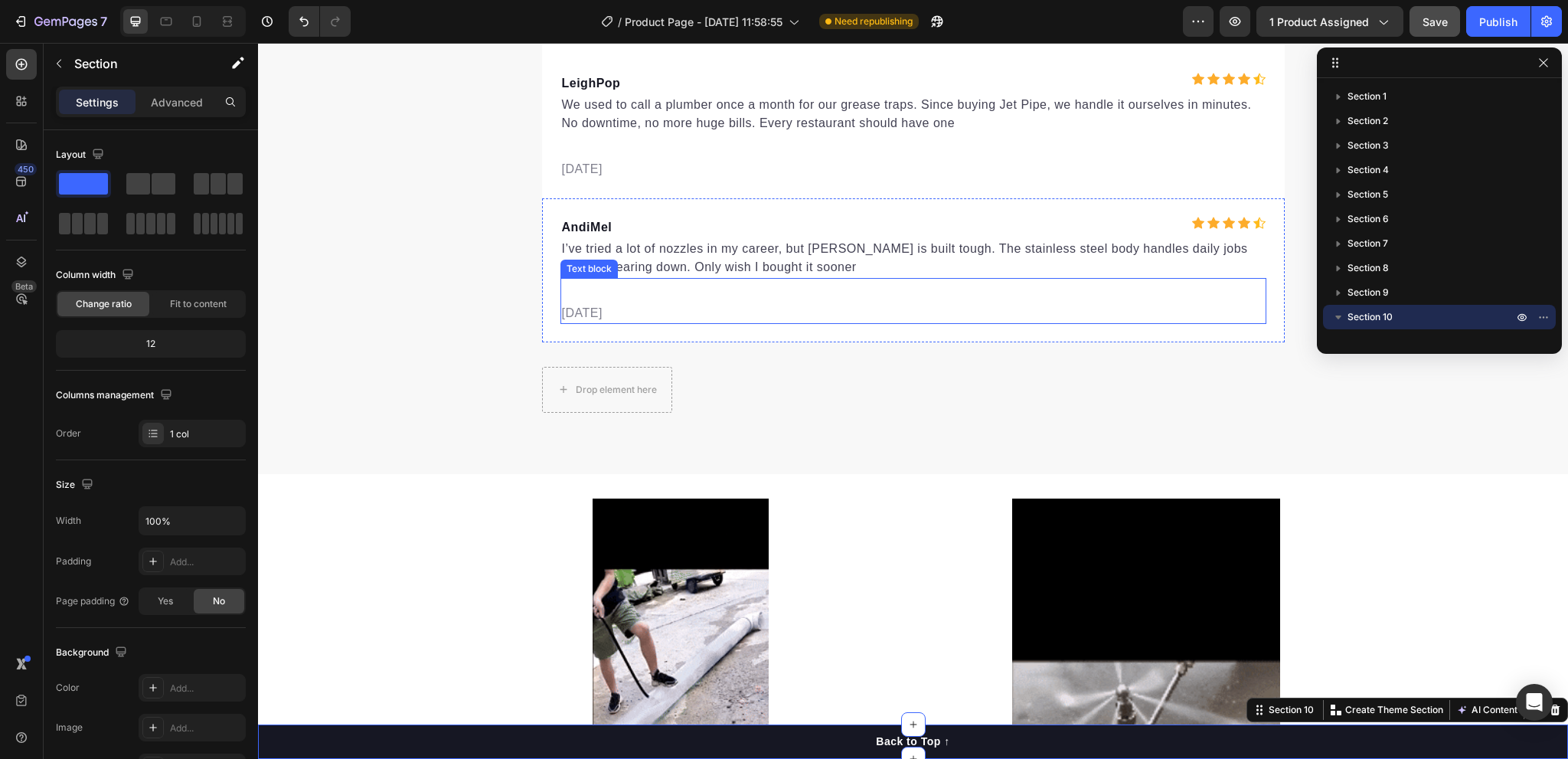
scroll to position [5079, 0]
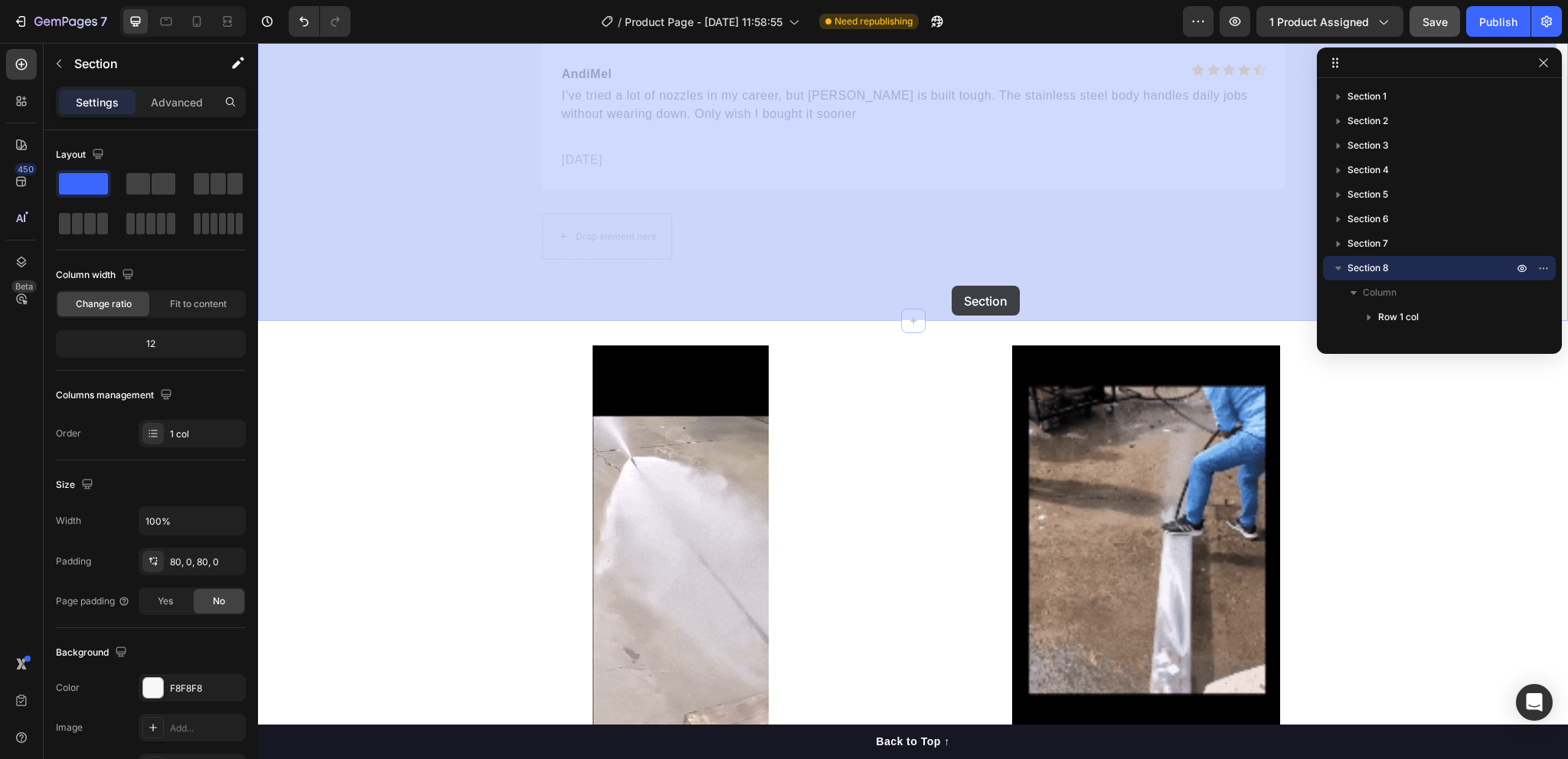
drag, startPoint x: 929, startPoint y: 317, endPoint x: 961, endPoint y: 386, distance: 76.1
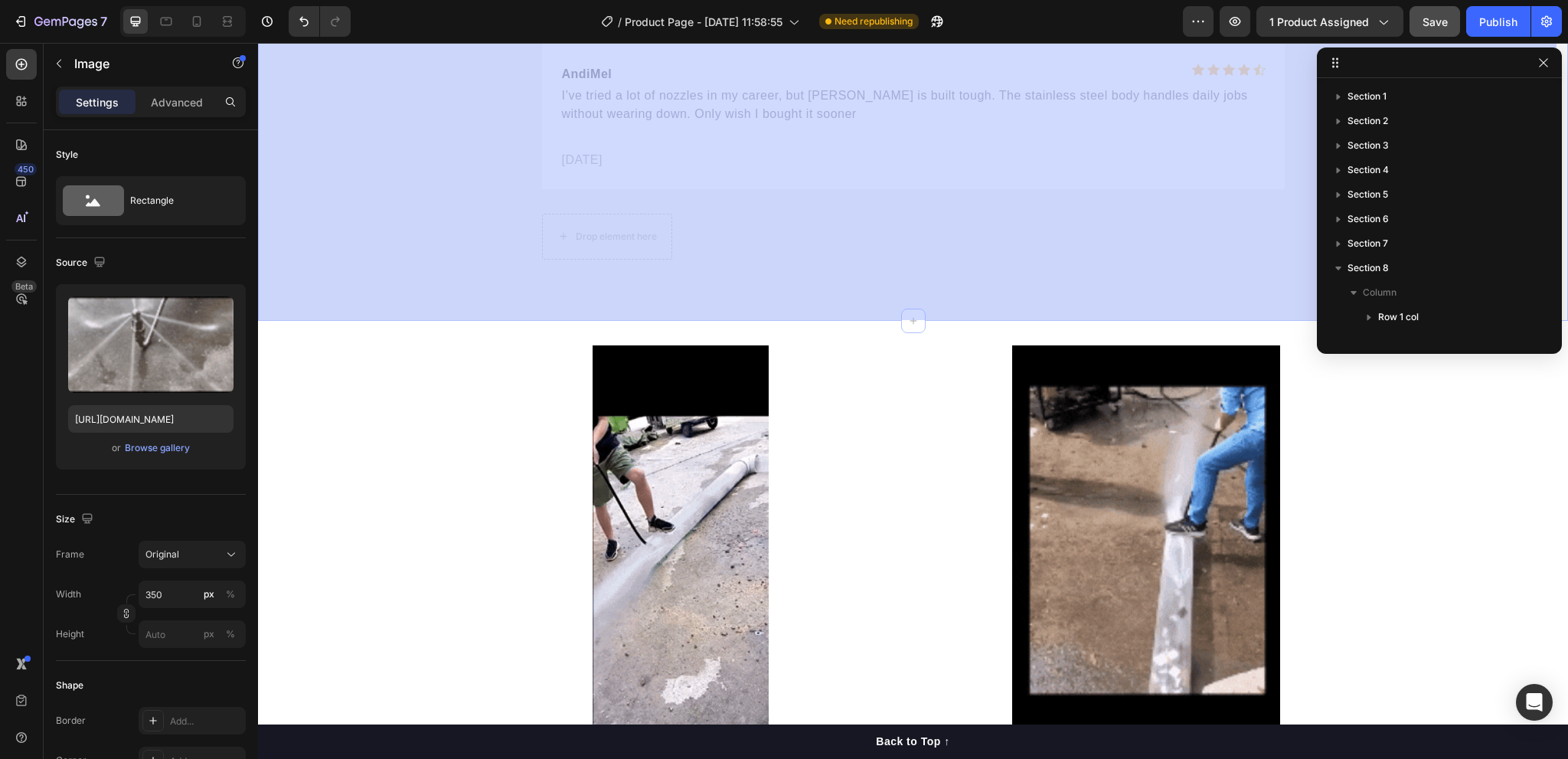
click at [1018, 410] on img at bounding box center [1147, 584] width 268 height 477
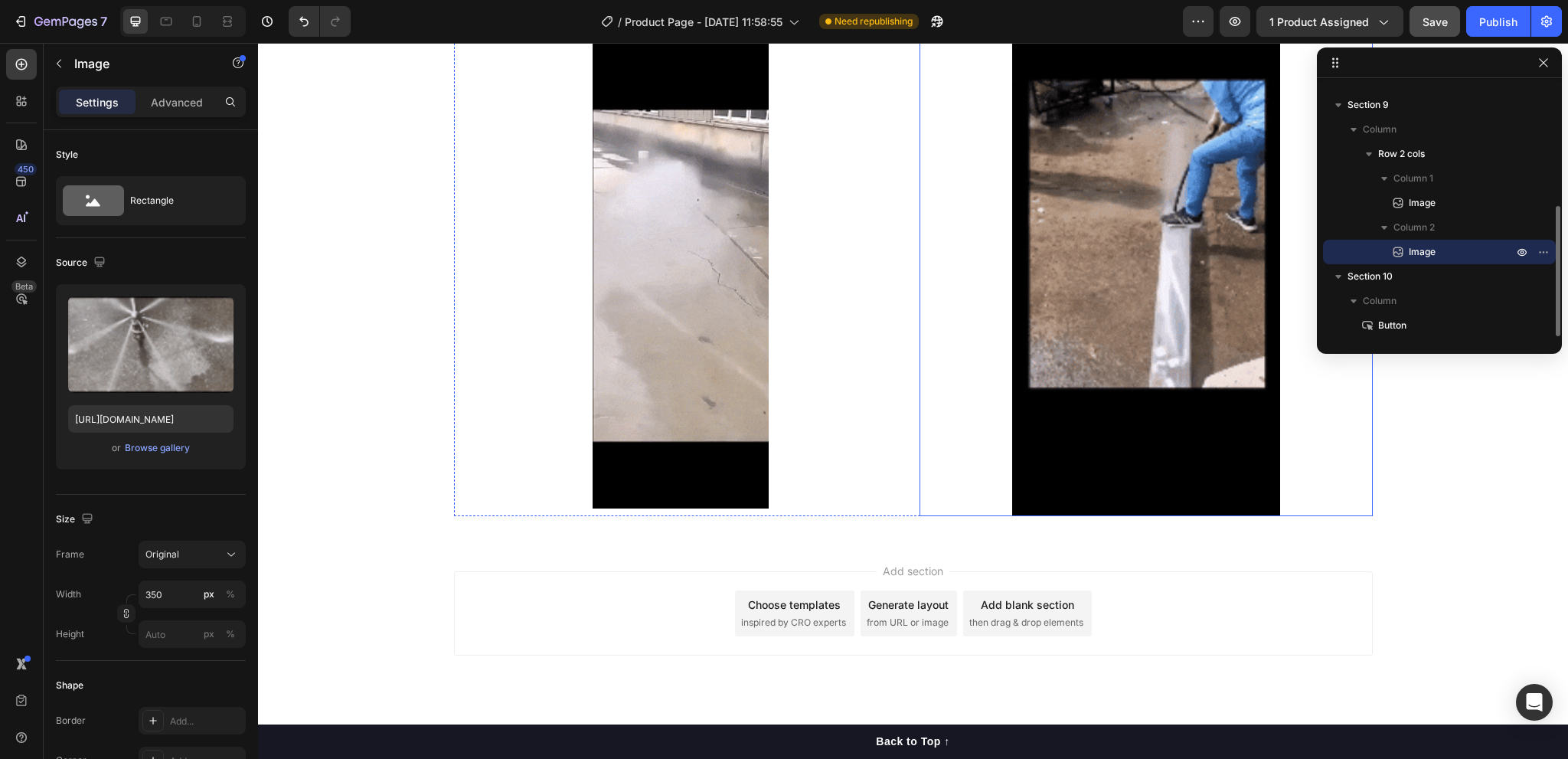
scroll to position [4907, 0]
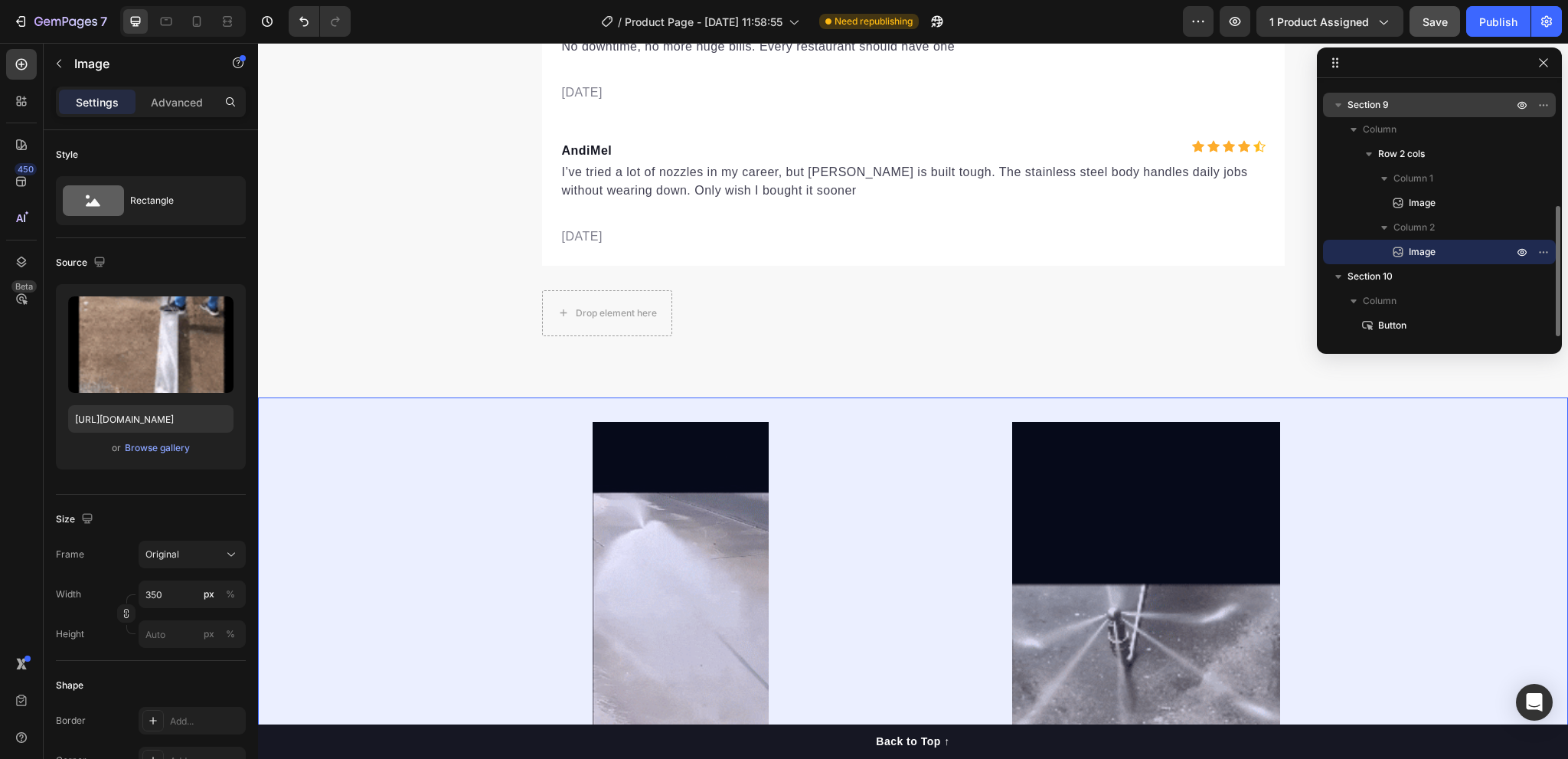
click at [1338, 106] on icon "button" at bounding box center [1338, 105] width 6 height 4
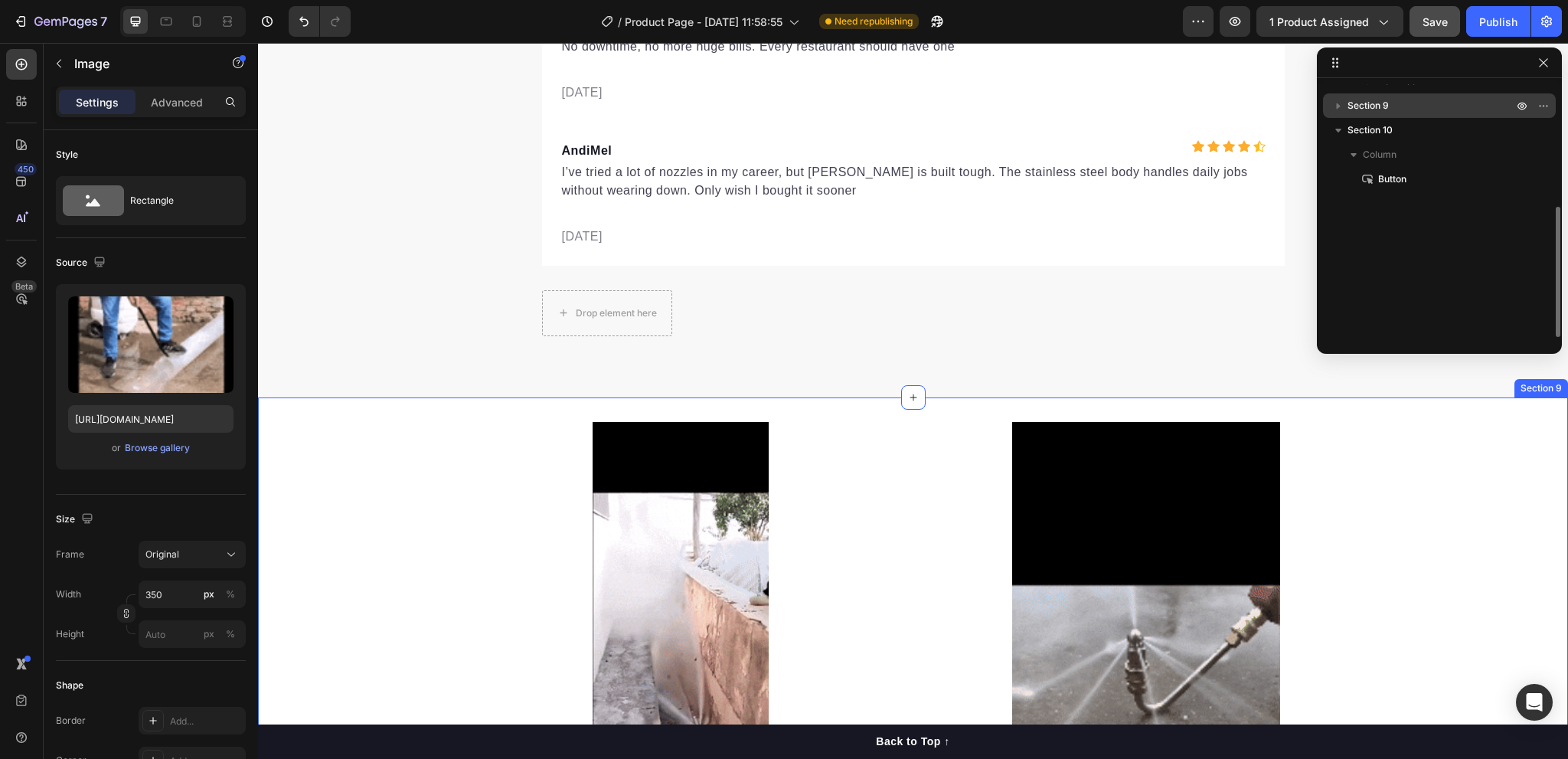
scroll to position [90, 0]
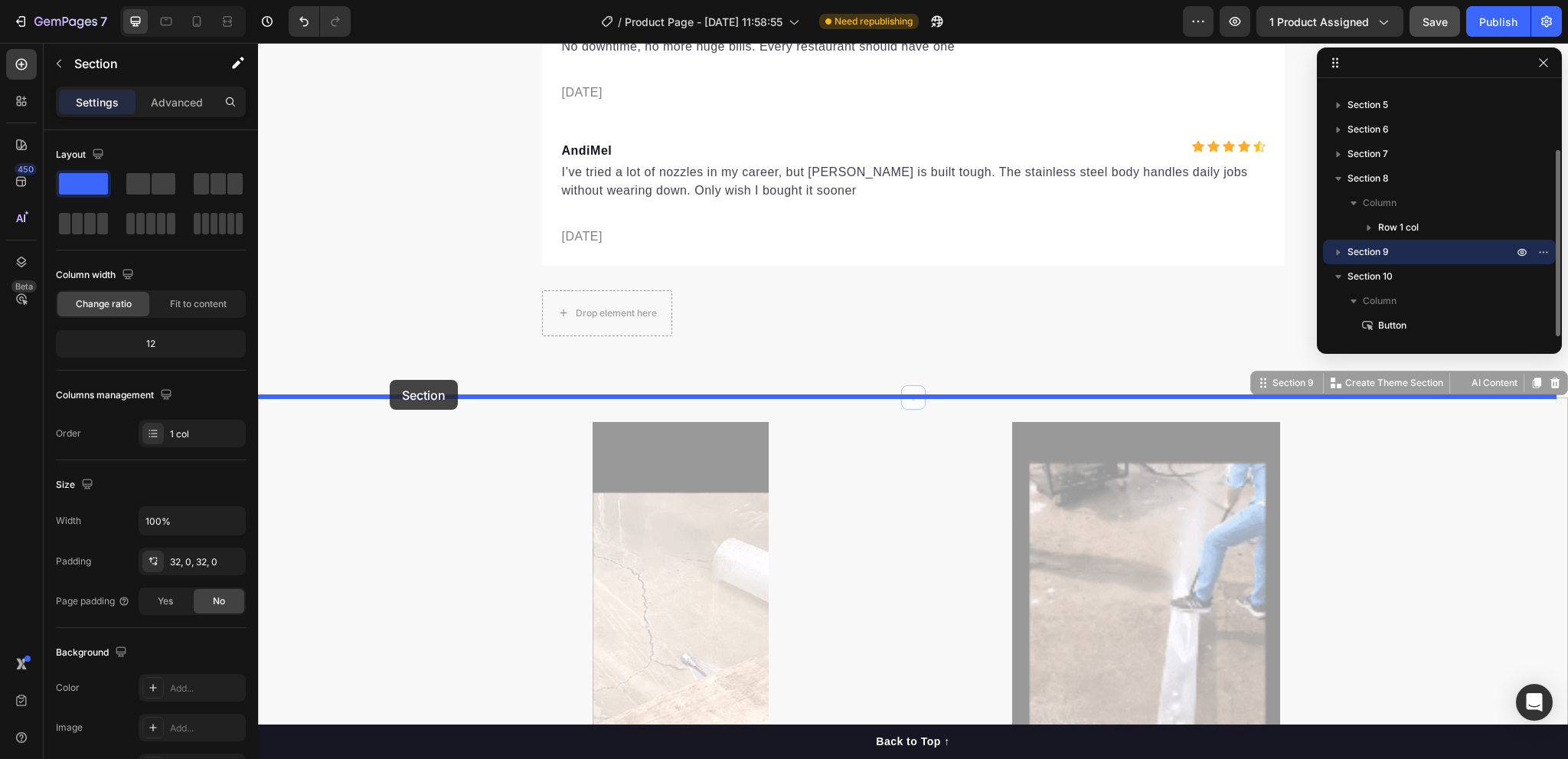
drag, startPoint x: 344, startPoint y: 398, endPoint x: 390, endPoint y: 380, distance: 49.4
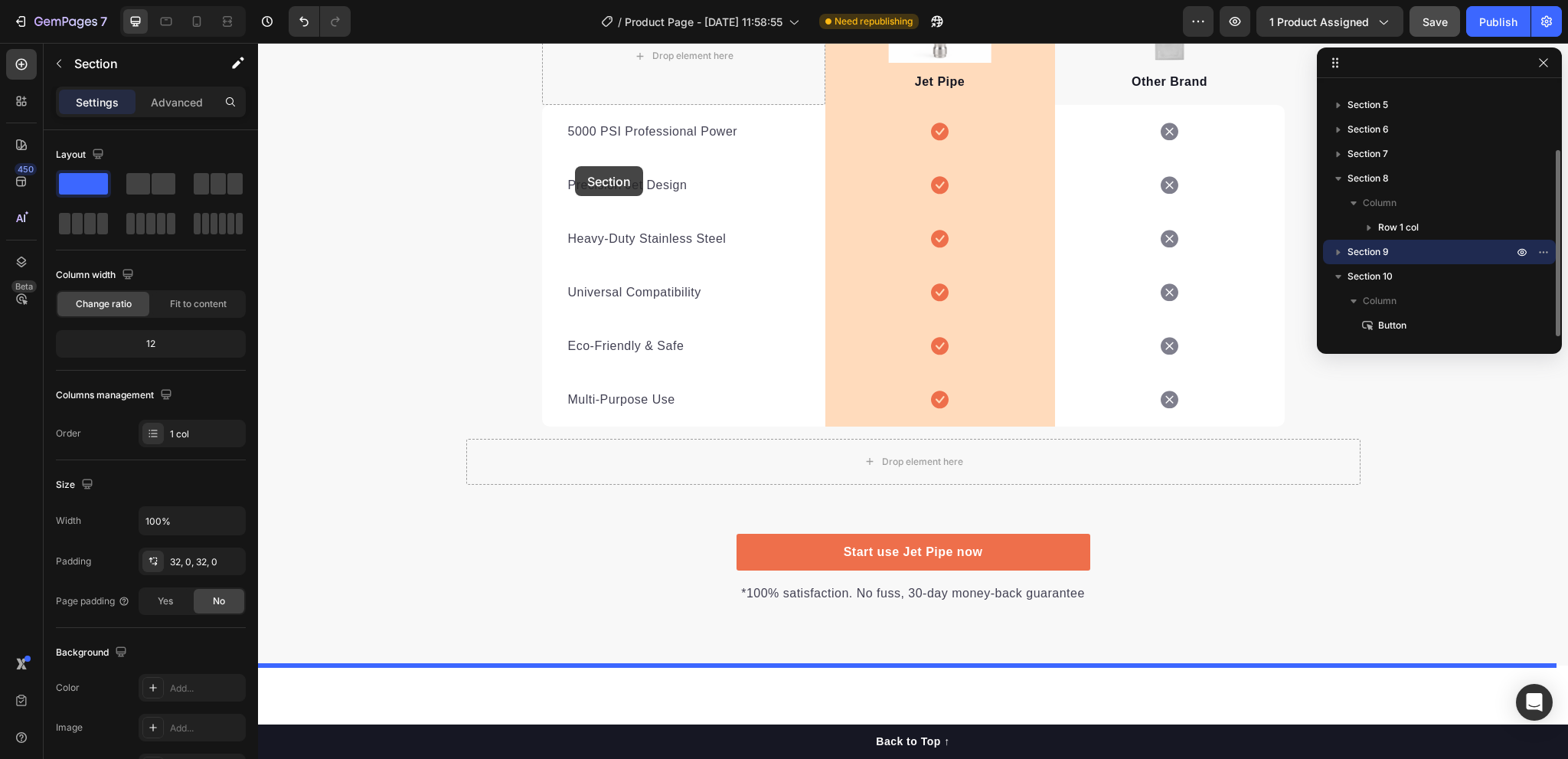
scroll to position [2013, 0]
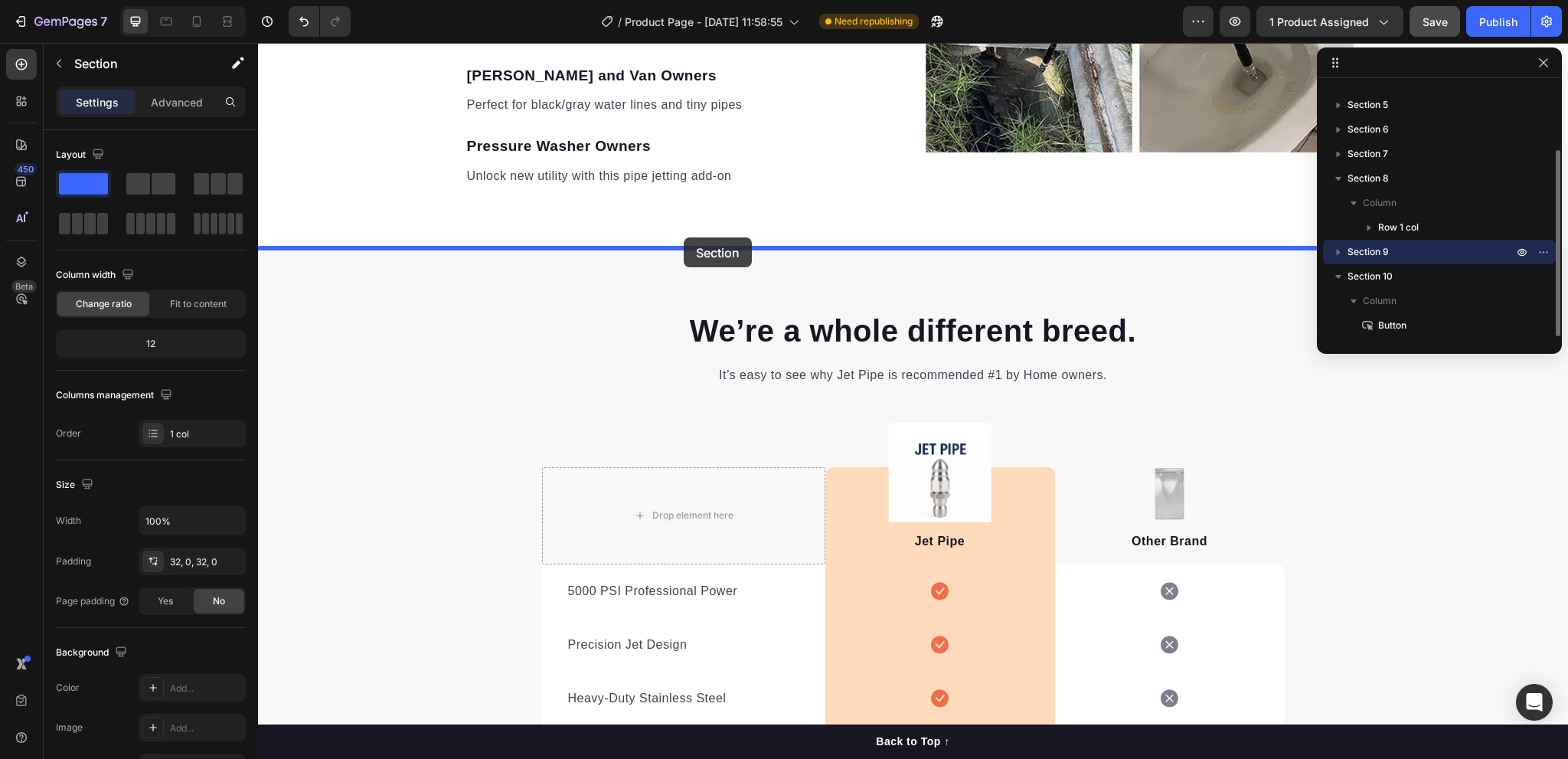
drag, startPoint x: 388, startPoint y: 397, endPoint x: 685, endPoint y: 240, distance: 335.9
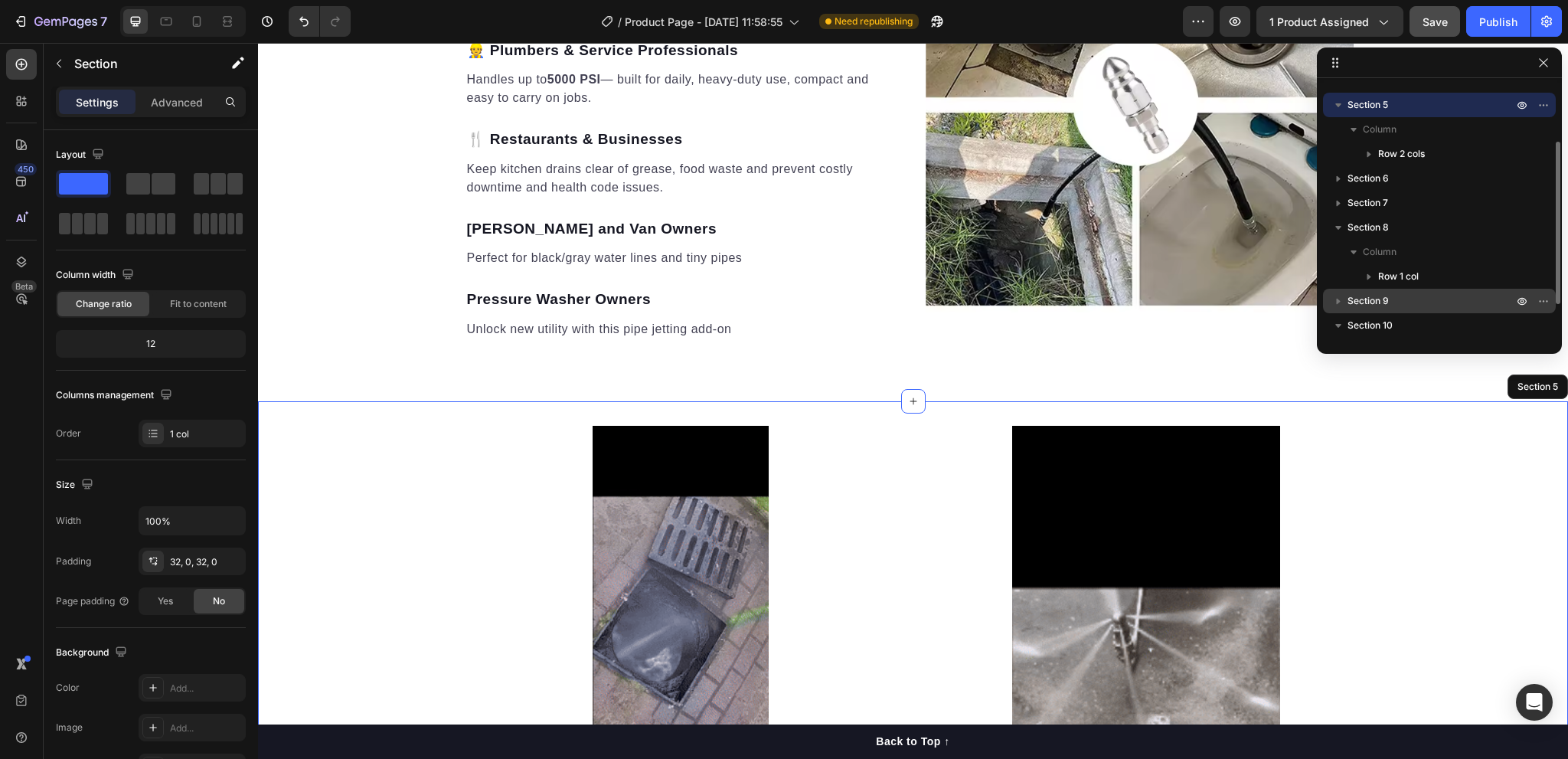
scroll to position [2165, 0]
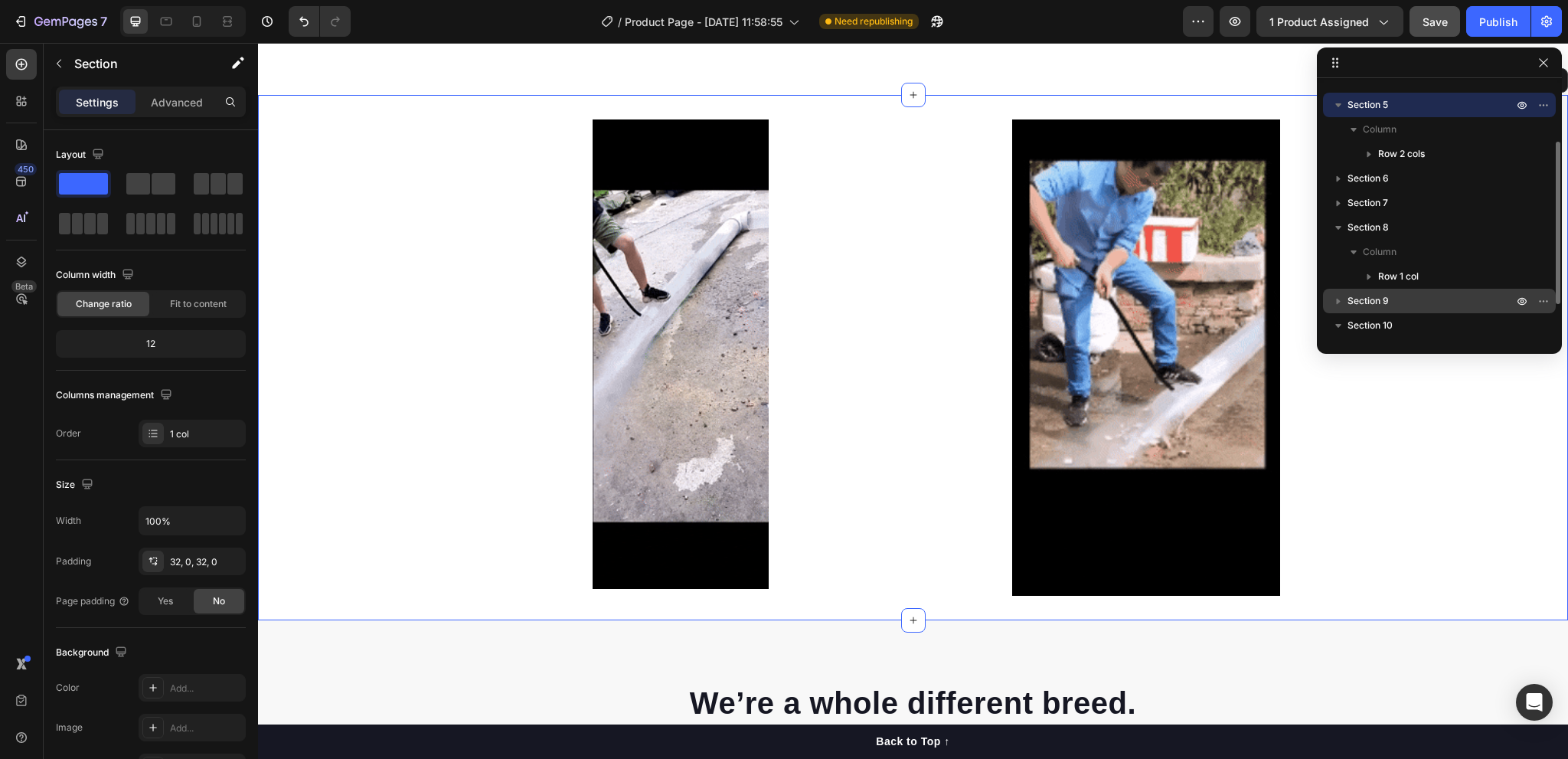
click at [1340, 103] on icon "button" at bounding box center [1338, 105] width 6 height 4
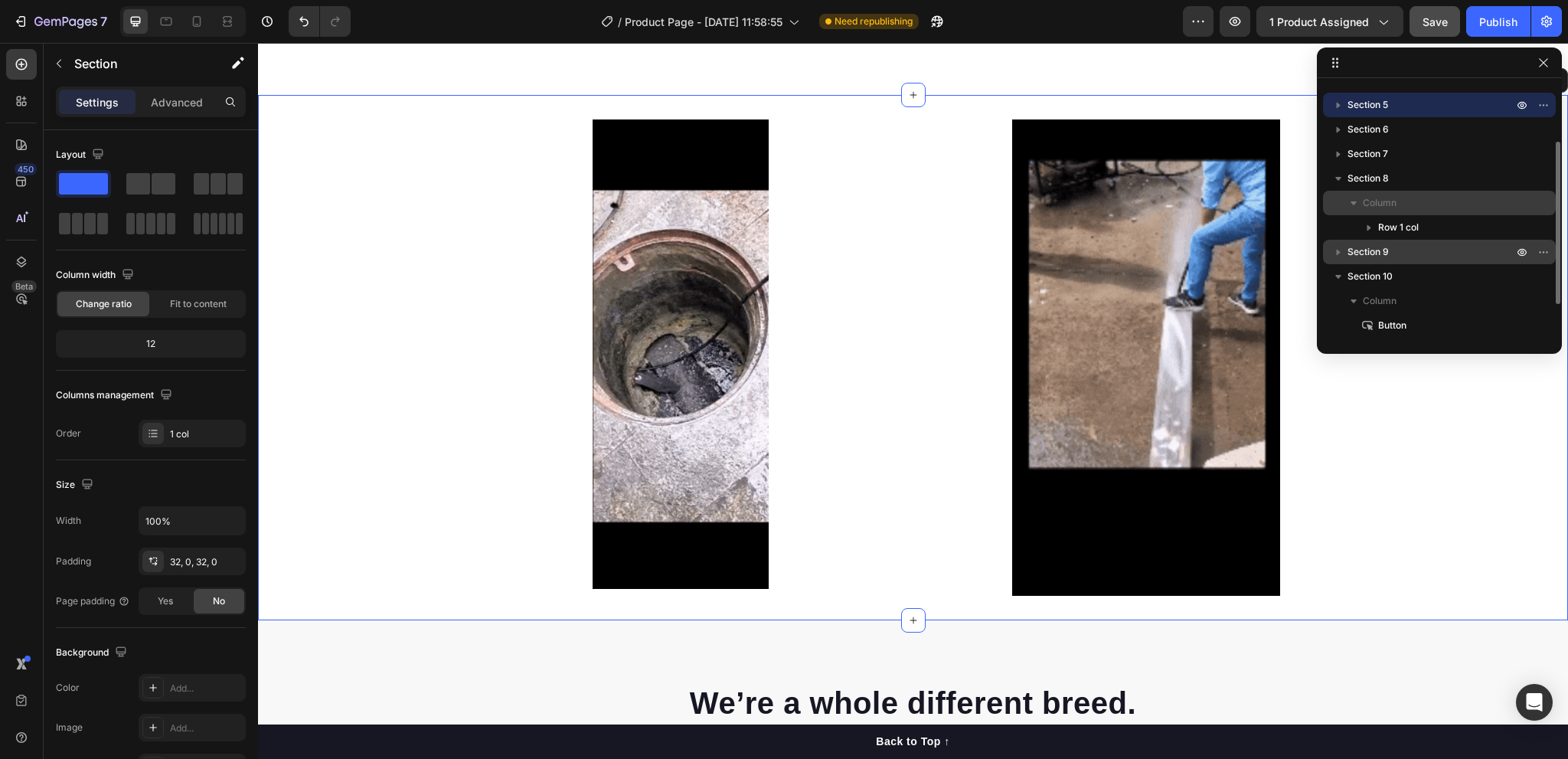
click at [1352, 201] on icon "button" at bounding box center [1354, 203] width 6 height 4
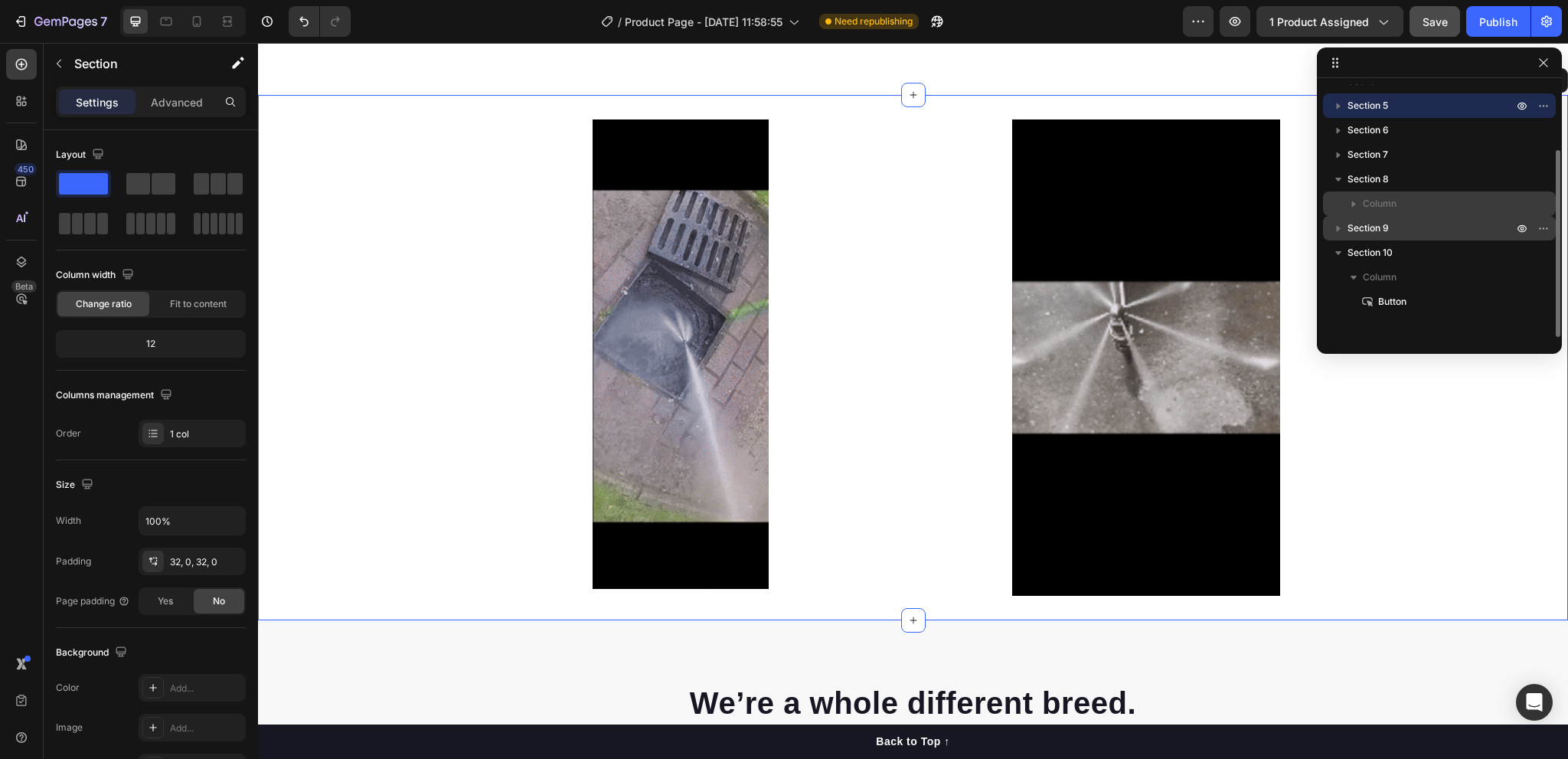
scroll to position [89, 0]
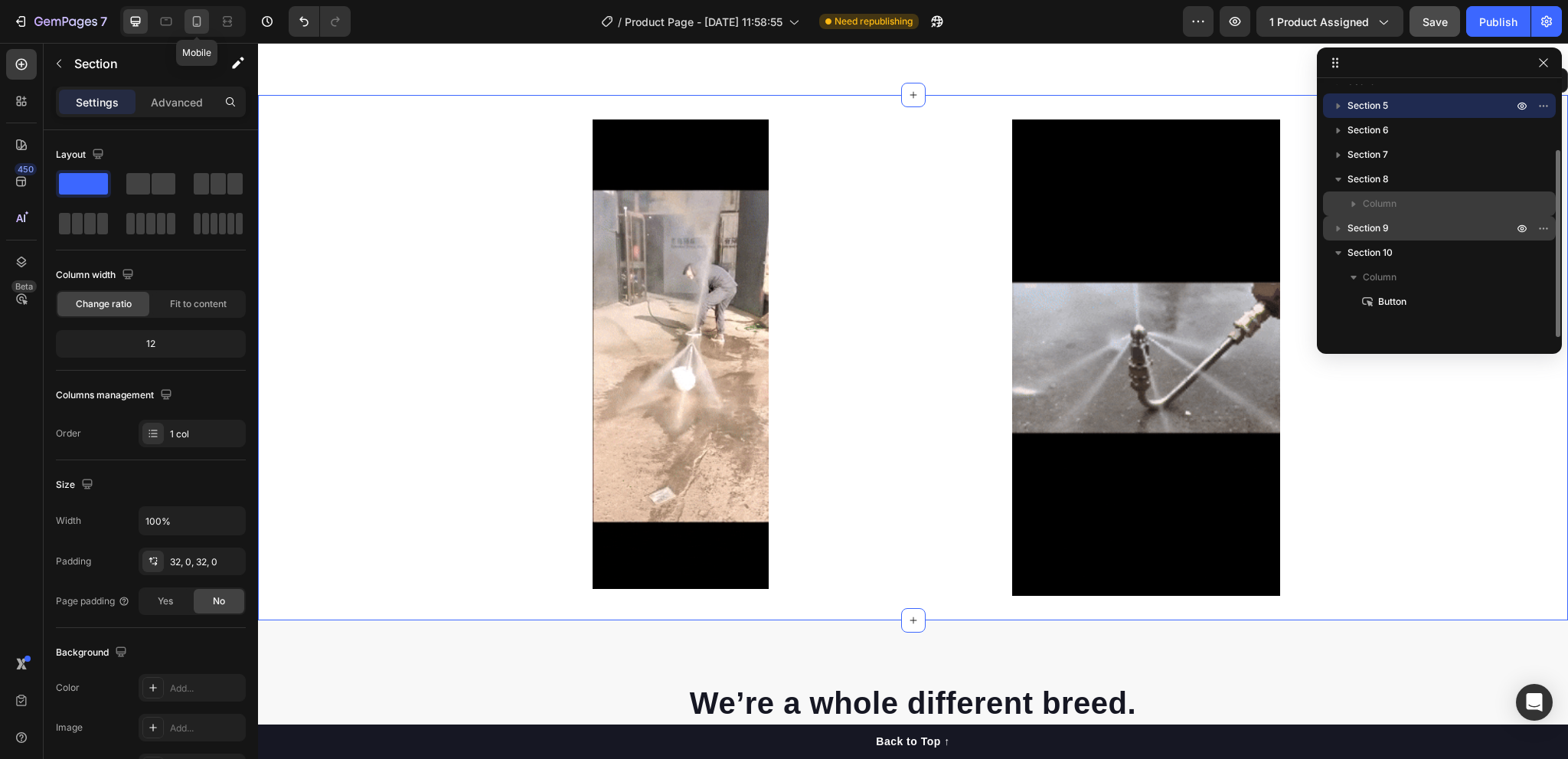
click at [203, 23] on icon at bounding box center [196, 21] width 15 height 15
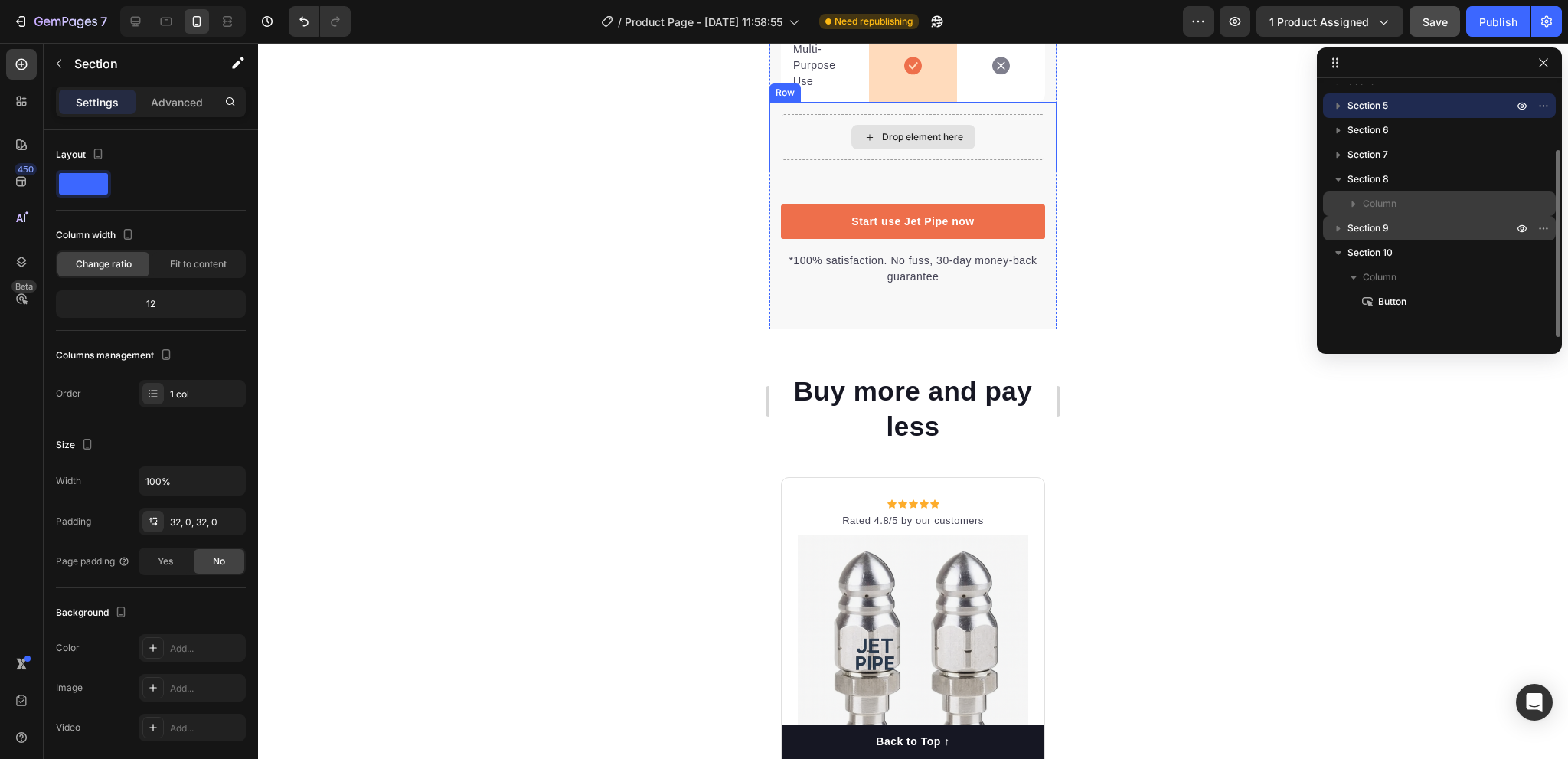
scroll to position [4825, 0]
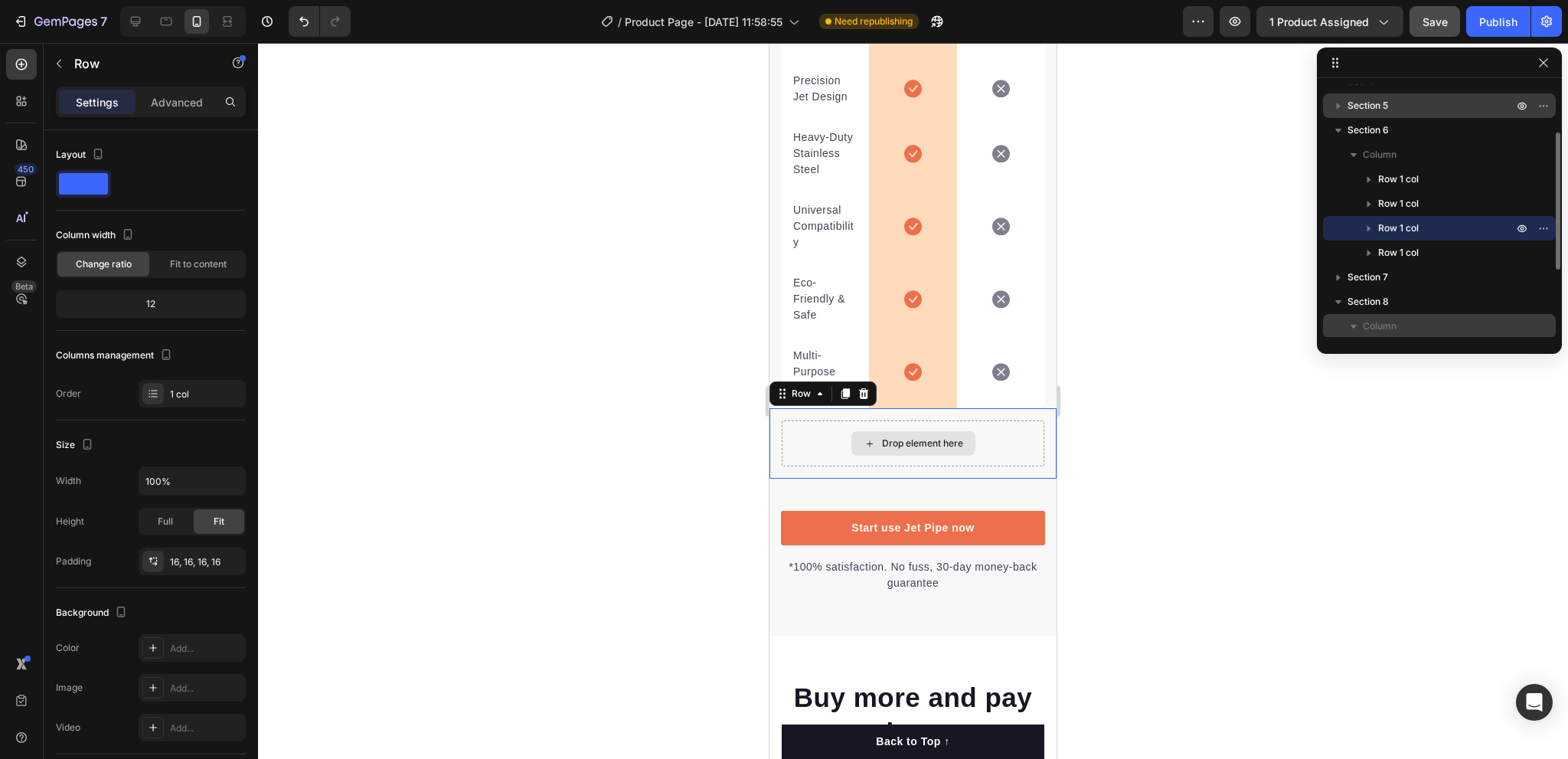
click at [837, 466] on div "Drop element here" at bounding box center [913, 443] width 263 height 46
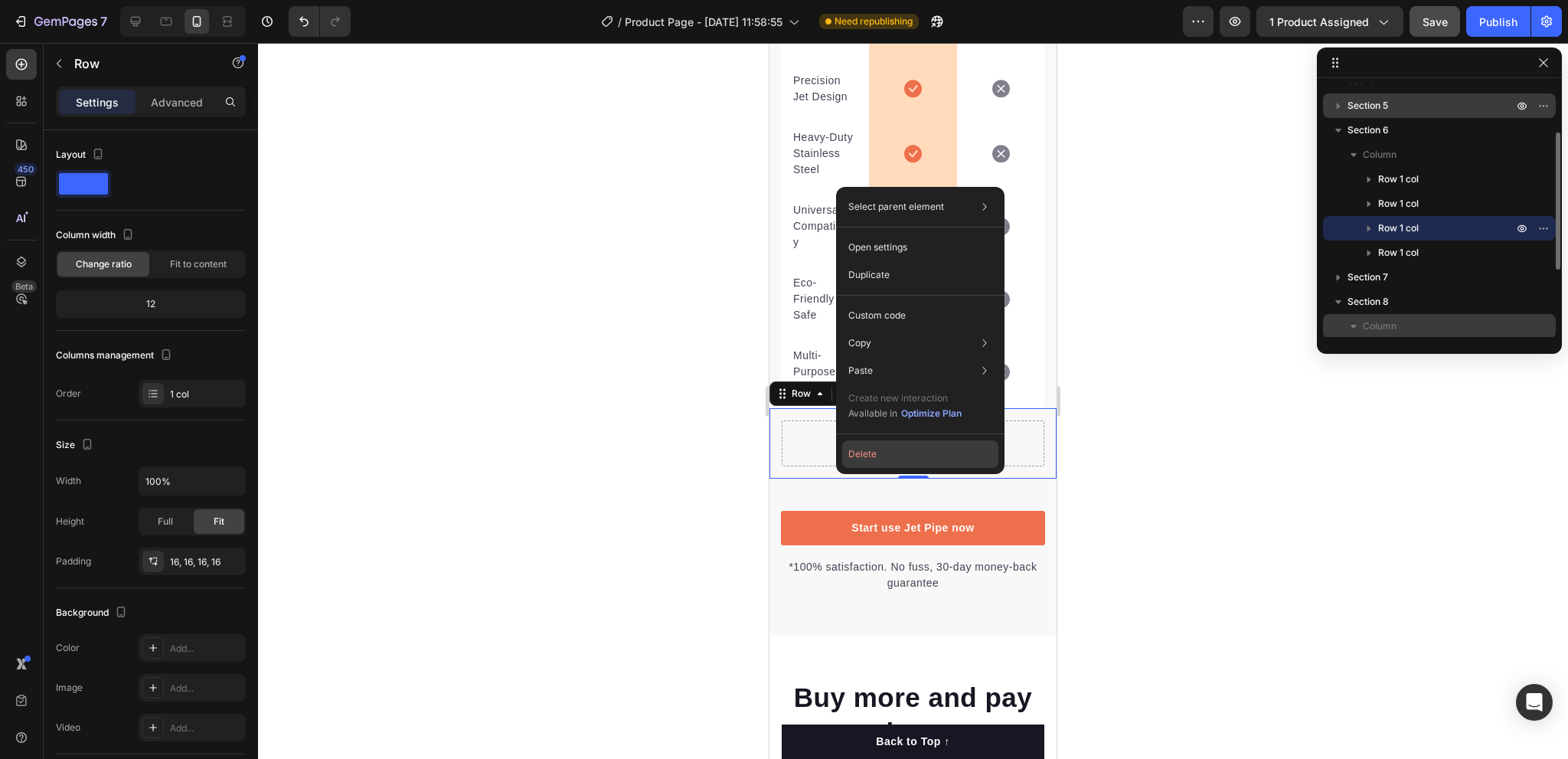
click at [857, 450] on button "Delete" at bounding box center [920, 454] width 156 height 27
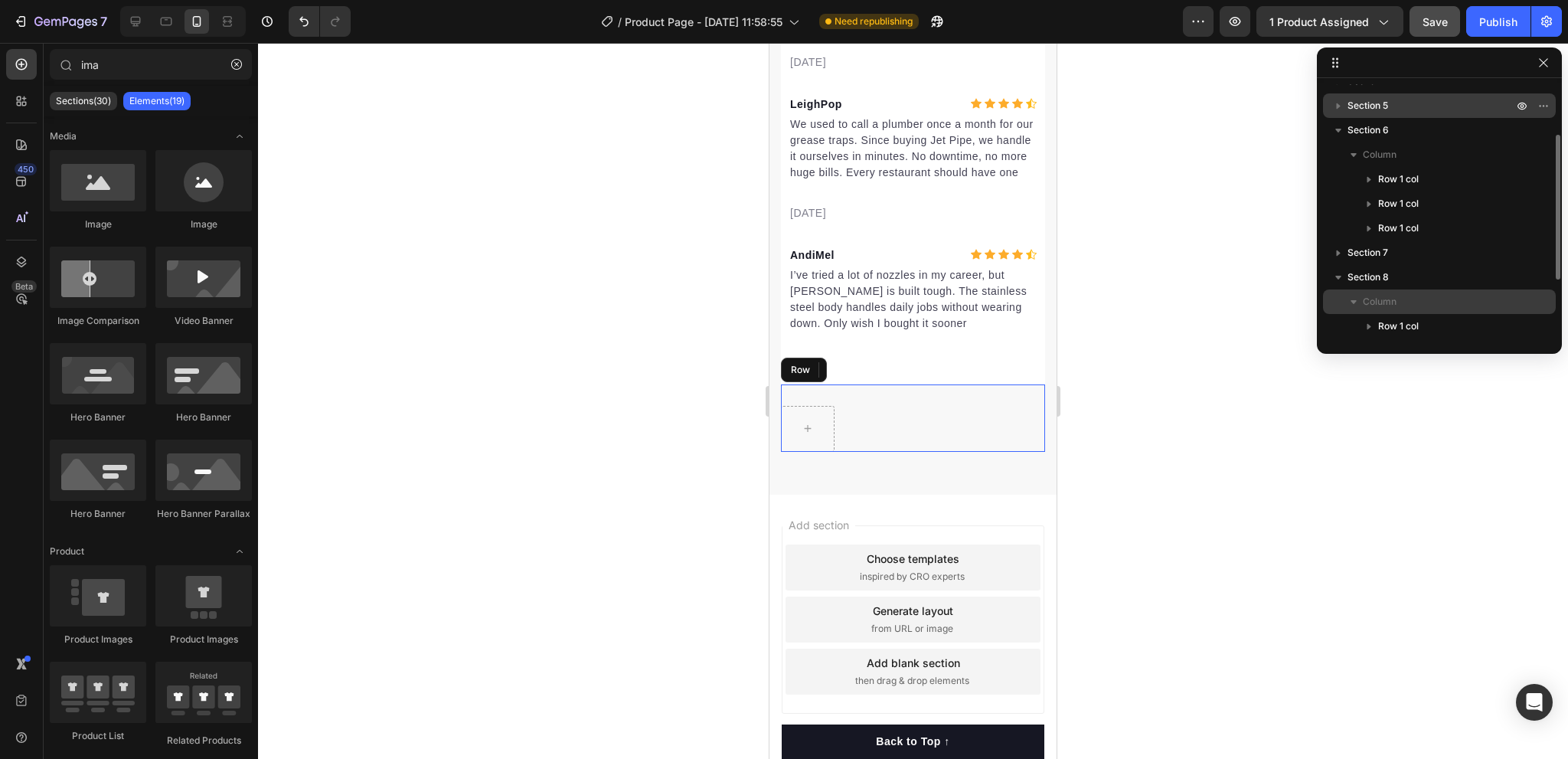
scroll to position [384, 0]
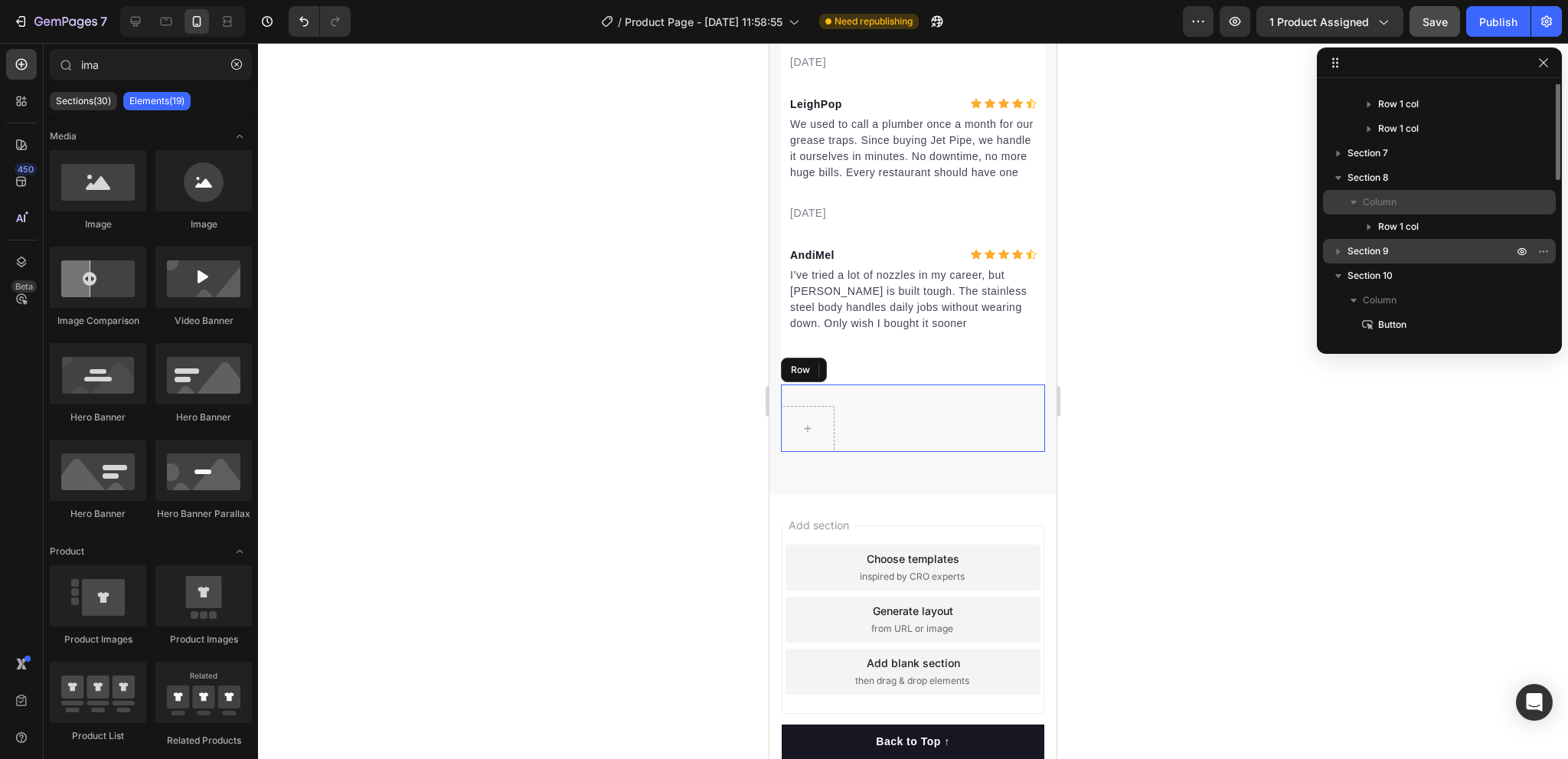
click at [882, 428] on div "Row" at bounding box center [913, 418] width 264 height 67
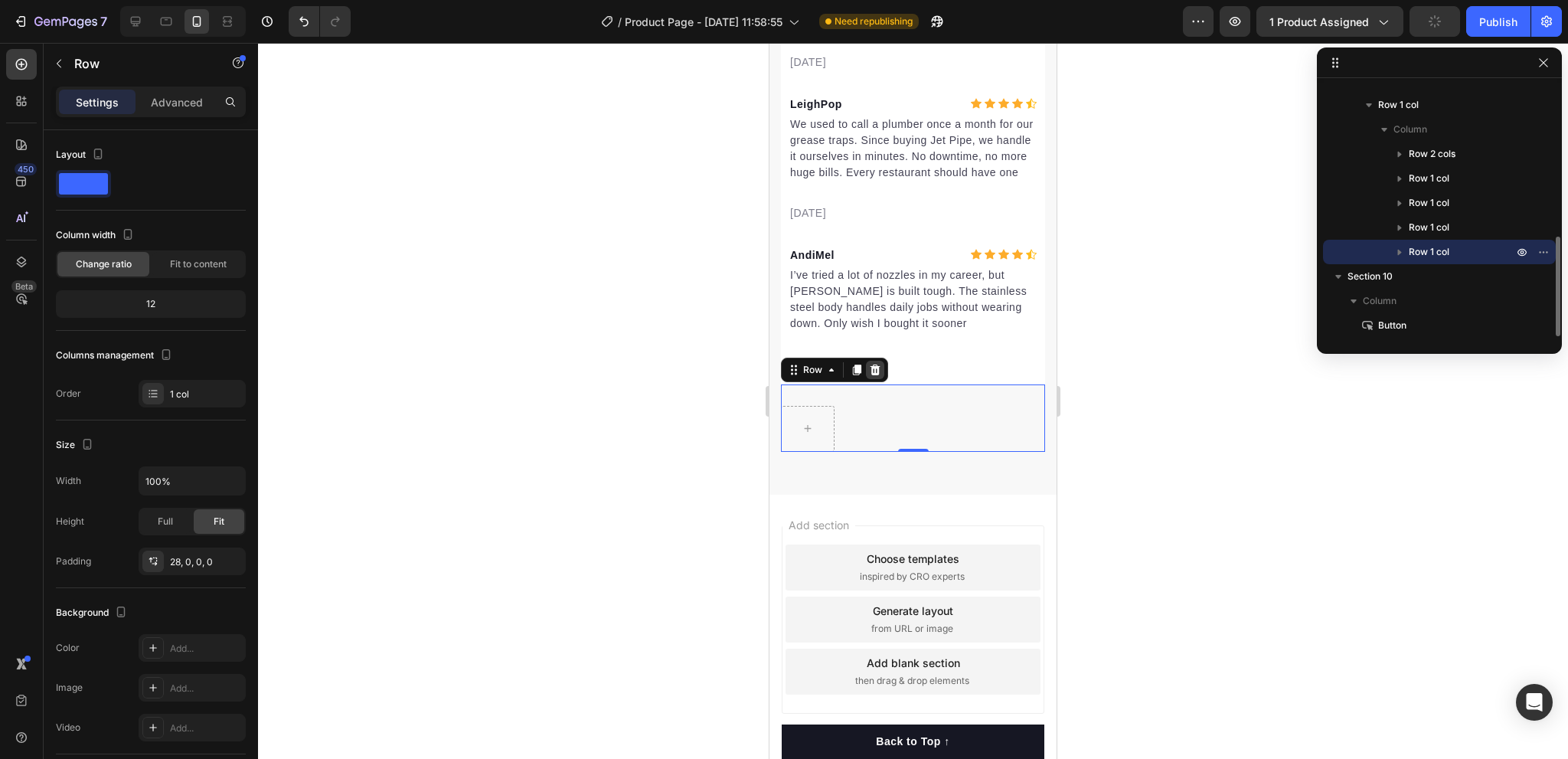
click at [876, 376] on icon at bounding box center [875, 369] width 12 height 12
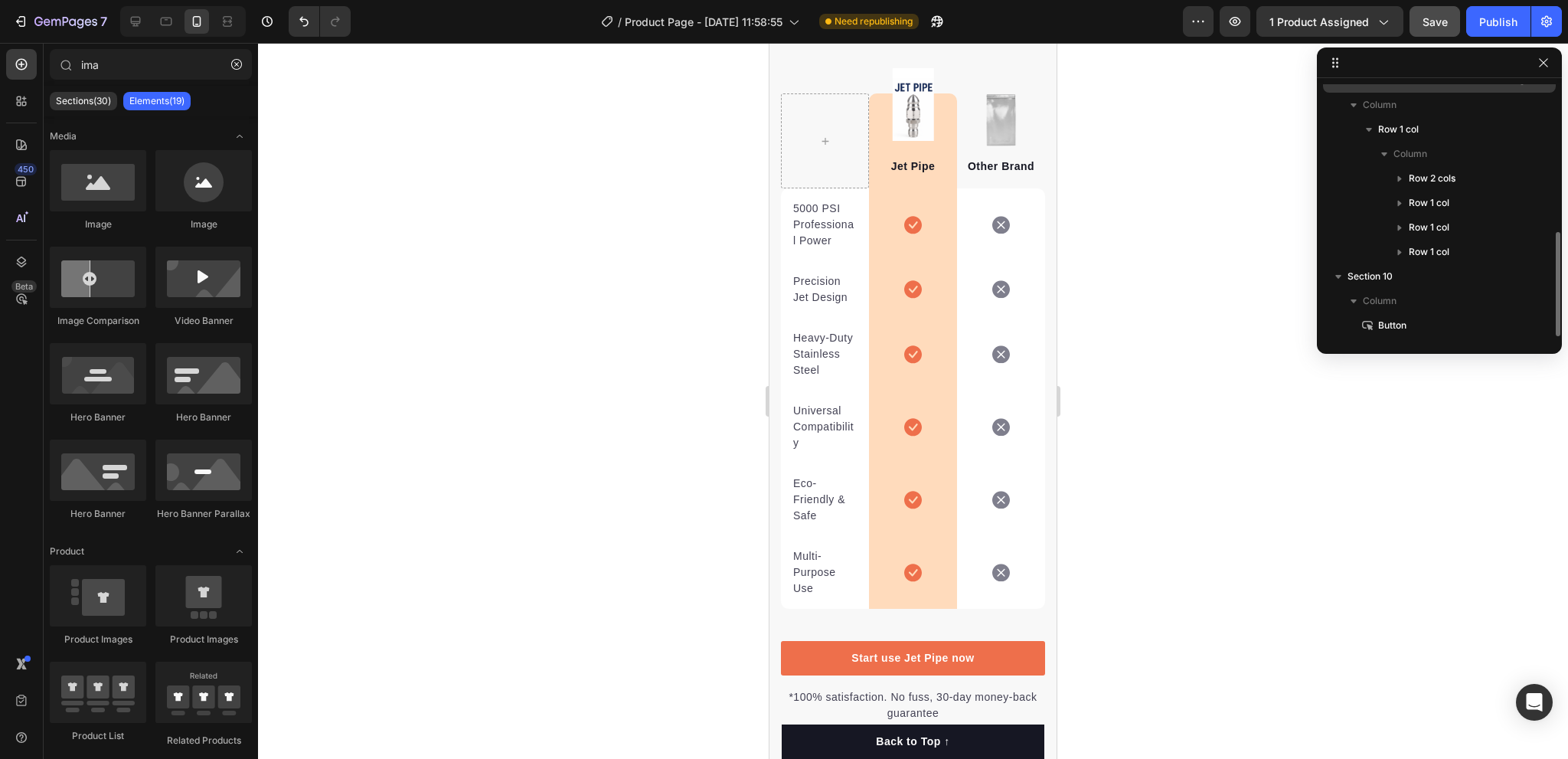
scroll to position [4012, 0]
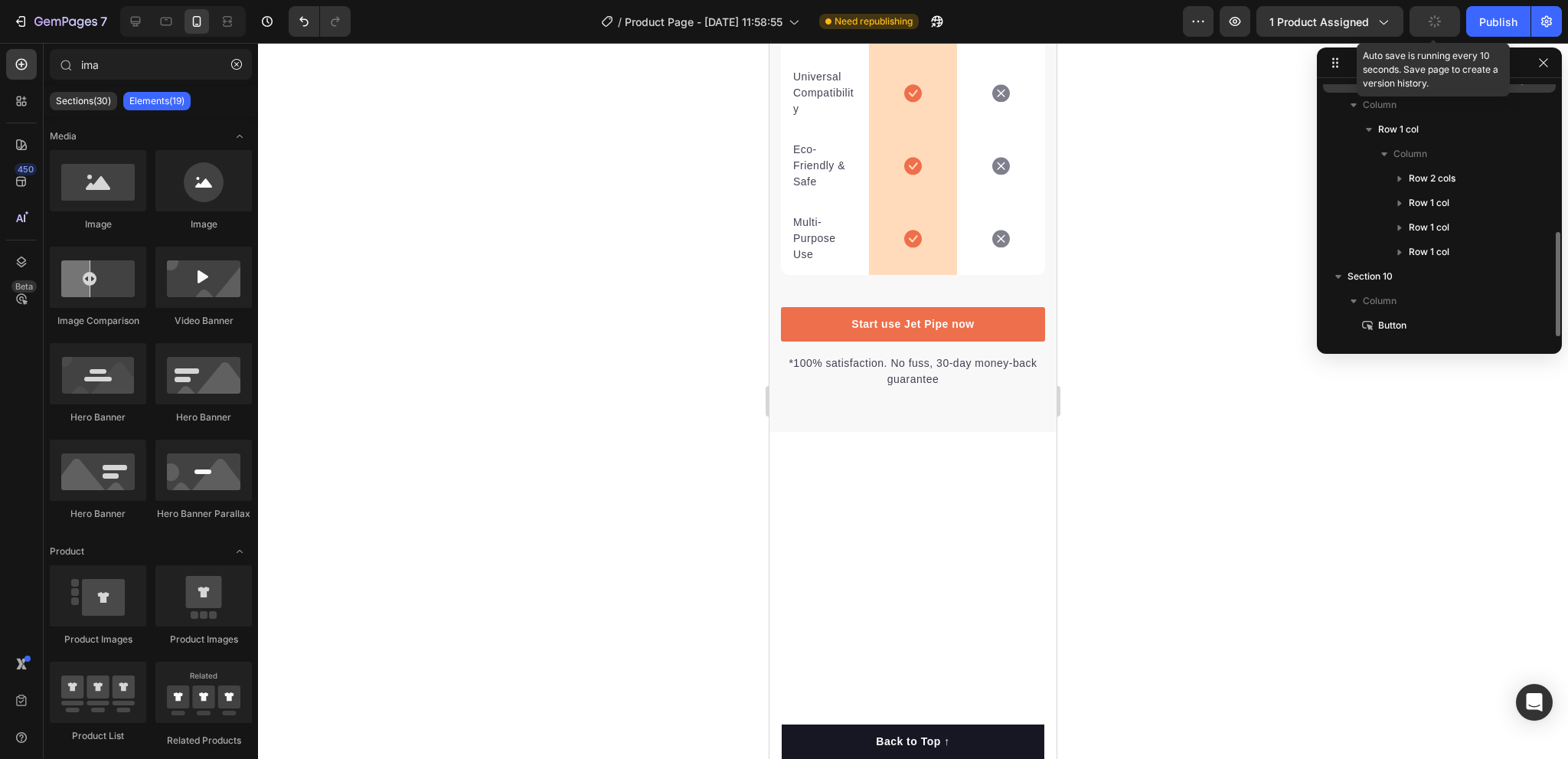
click at [1437, 27] on icon "button" at bounding box center [1435, 21] width 12 height 12
click at [19, 268] on icon at bounding box center [21, 262] width 15 height 15
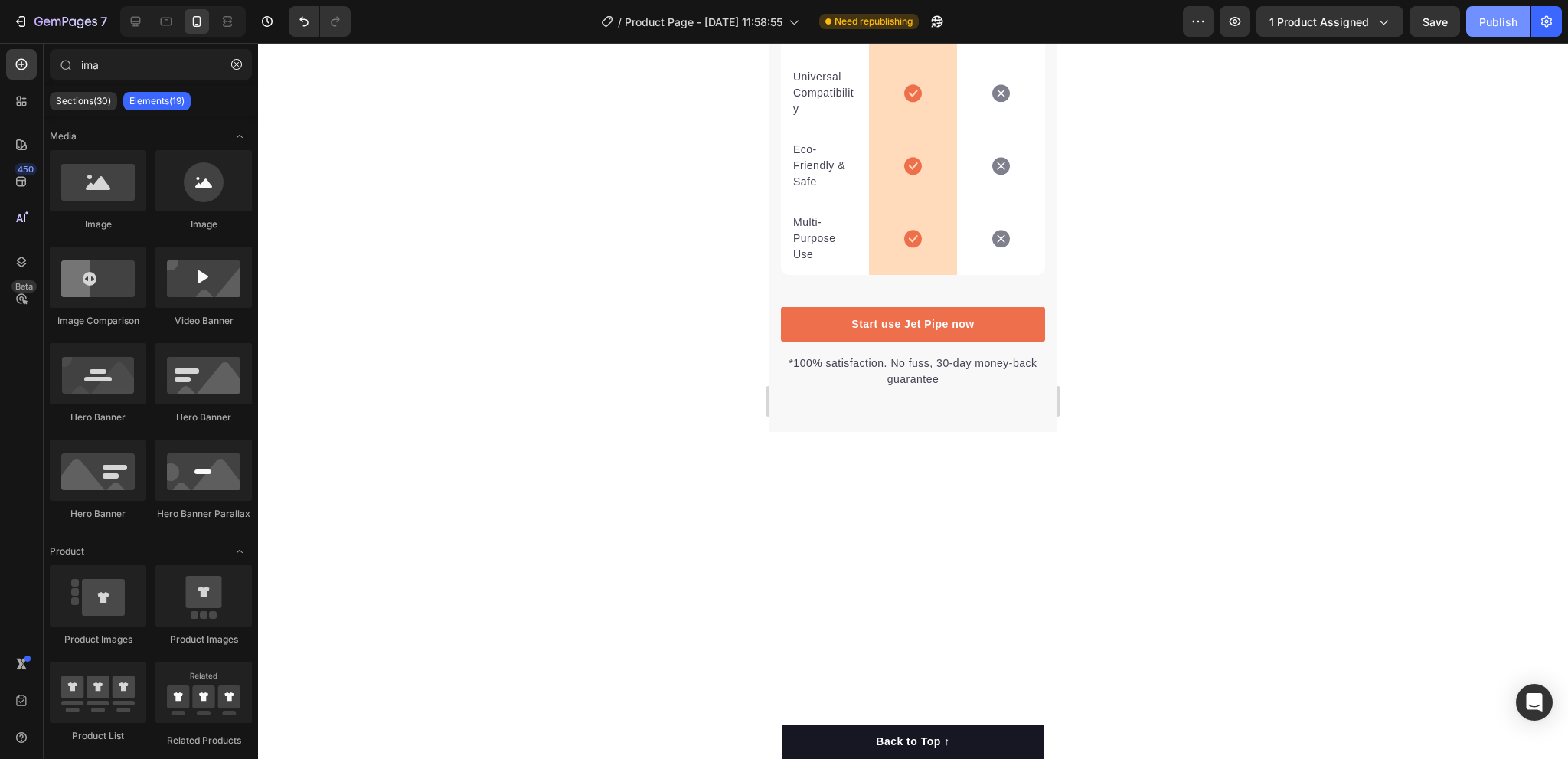
click at [1494, 23] on div "Publish" at bounding box center [1498, 22] width 38 height 16
click at [1497, 15] on div "Publish" at bounding box center [1498, 22] width 38 height 16
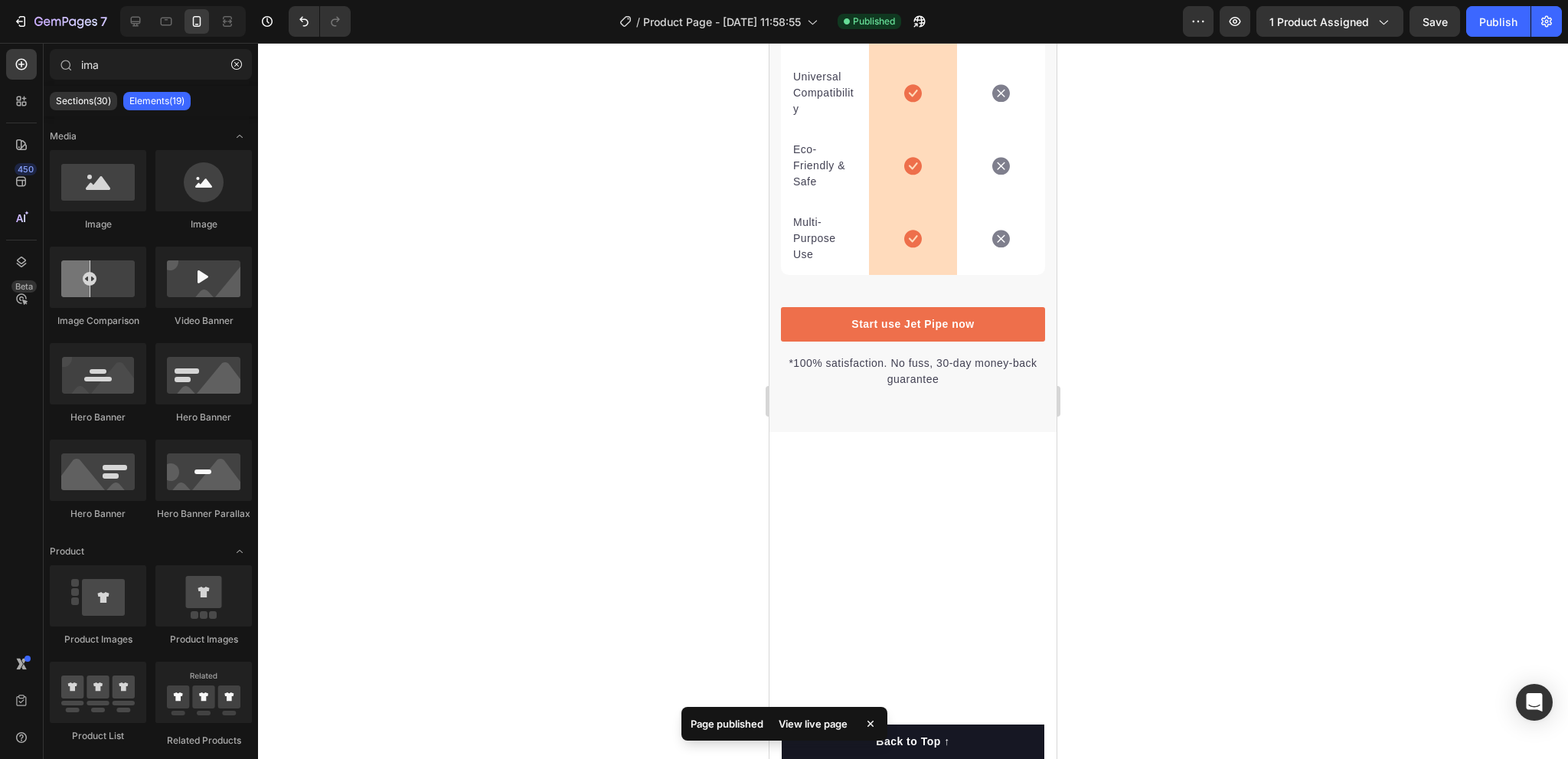
click at [1279, 367] on div at bounding box center [913, 401] width 1310 height 716
click at [1494, 29] on div "Publish" at bounding box center [1498, 22] width 38 height 16
